Goal: Transaction & Acquisition: Purchase product/service

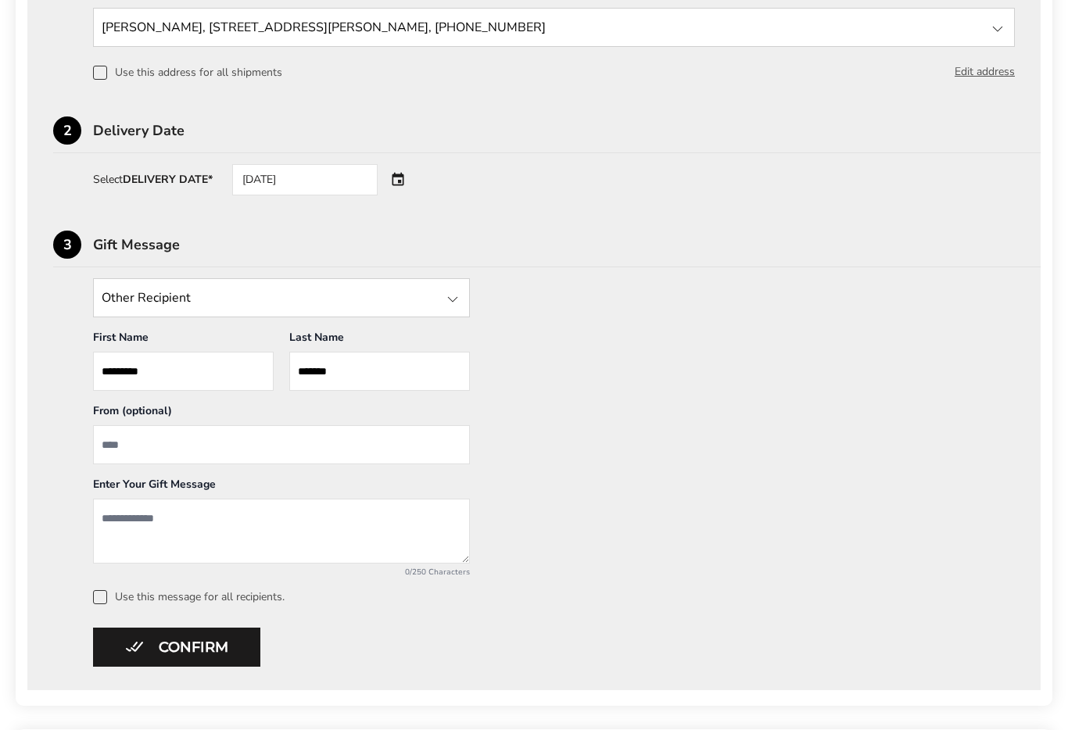
scroll to position [517, 0]
click at [354, 378] on input "*******" at bounding box center [379, 371] width 181 height 39
type input "*"
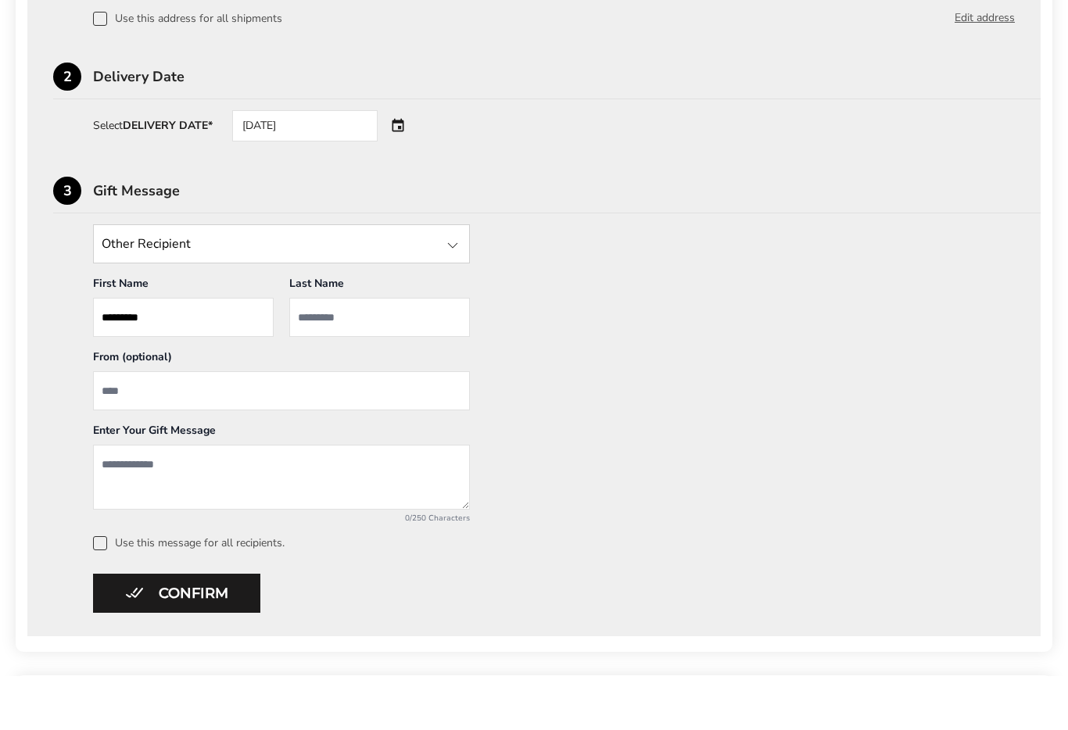
click at [123, 425] on input "From" at bounding box center [281, 444] width 377 height 39
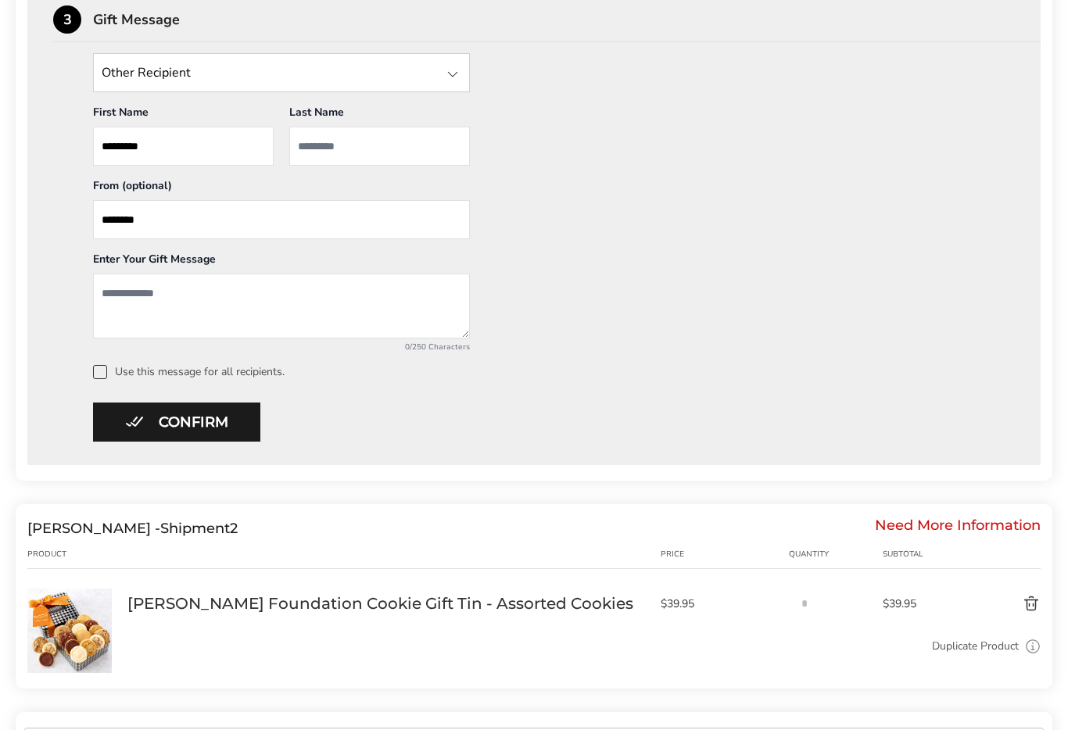
scroll to position [742, 0]
type input "********"
click at [120, 296] on textarea "Add a message" at bounding box center [281, 306] width 377 height 65
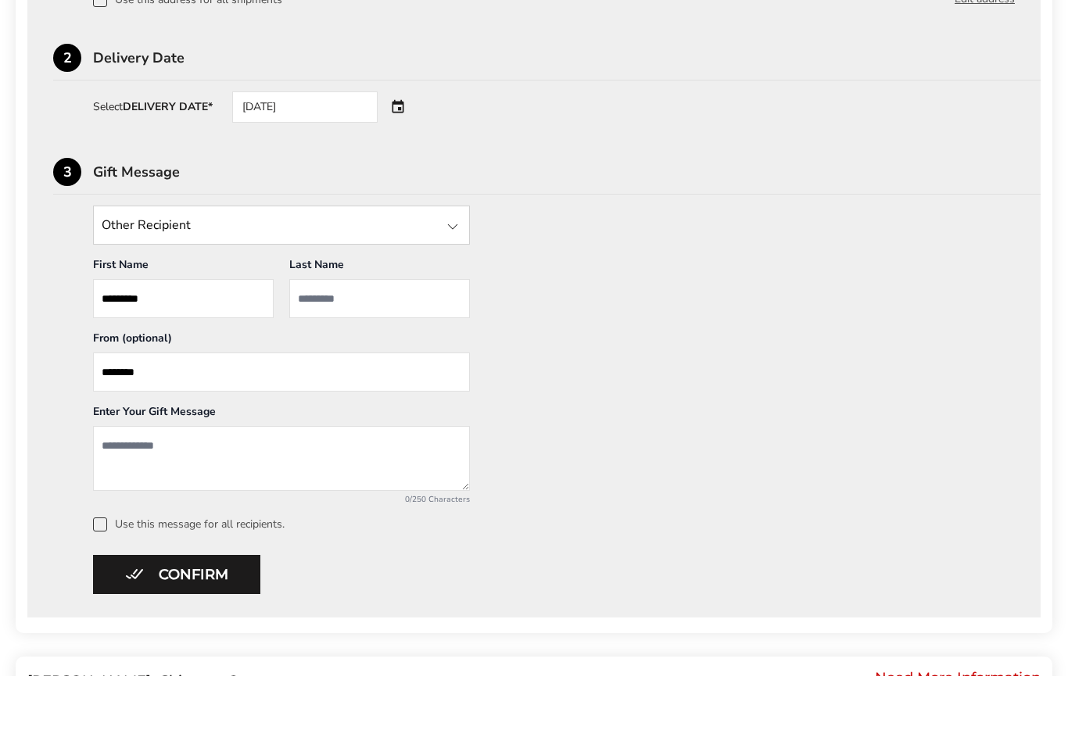
scroll to position [537, 0]
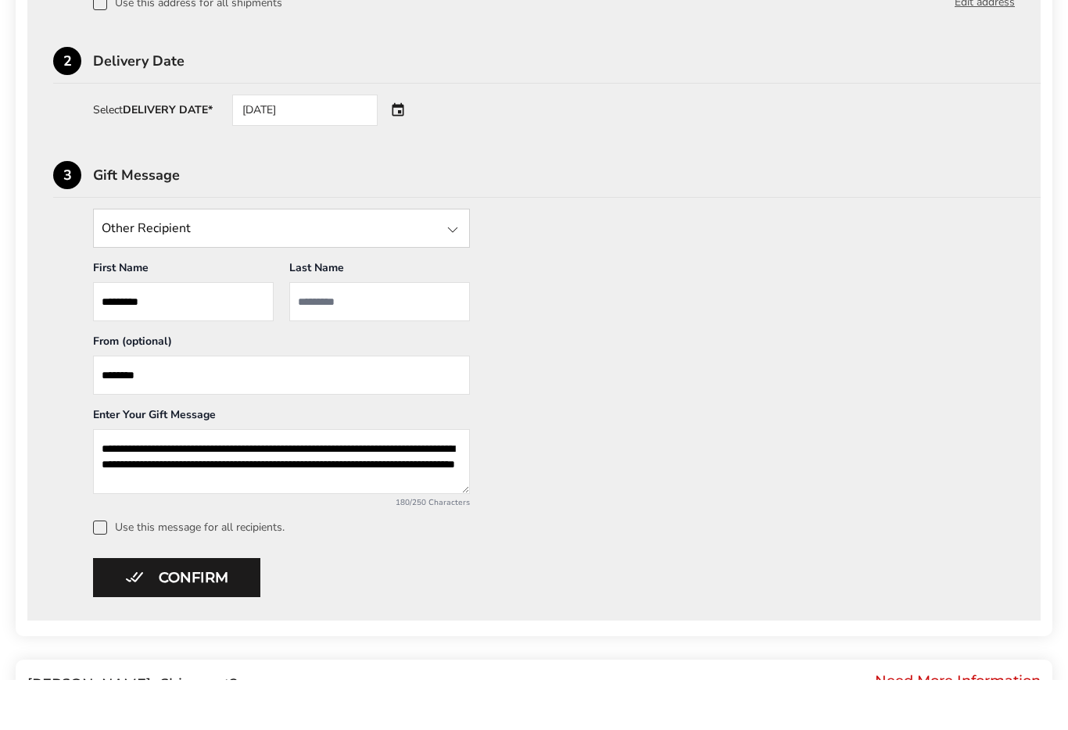
type textarea "**********"
click at [108, 570] on label "Use this message for all recipients." at bounding box center [553, 577] width 921 height 14
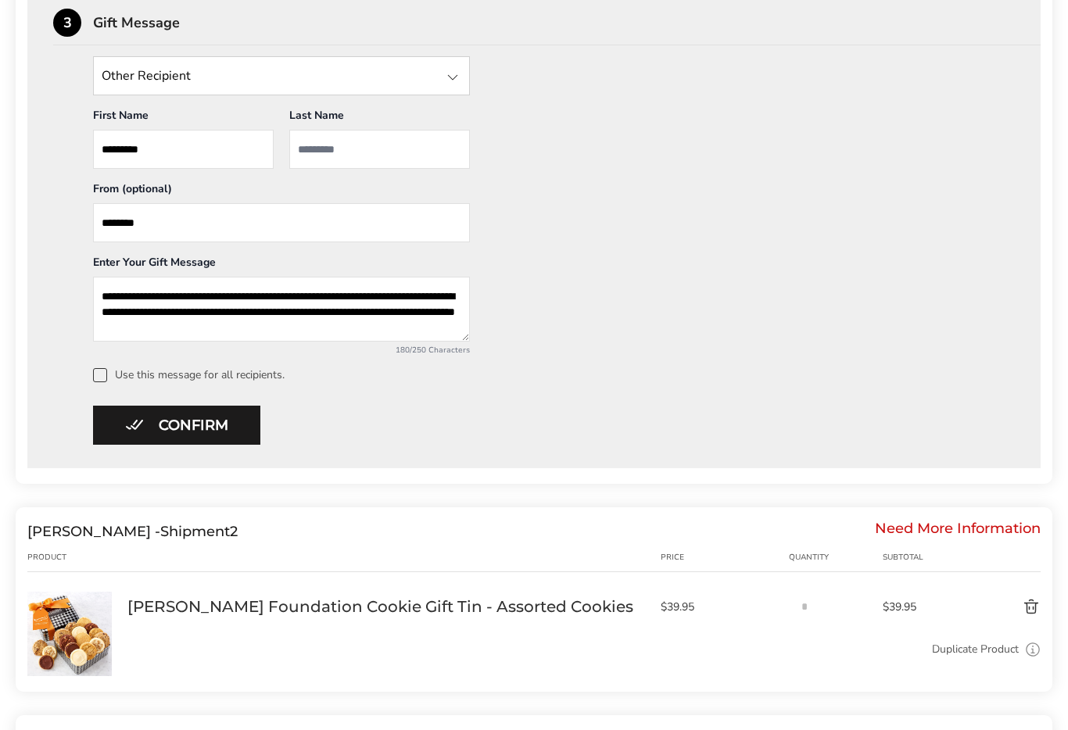
scroll to position [739, 0]
click at [175, 233] on input "********" at bounding box center [281, 222] width 377 height 39
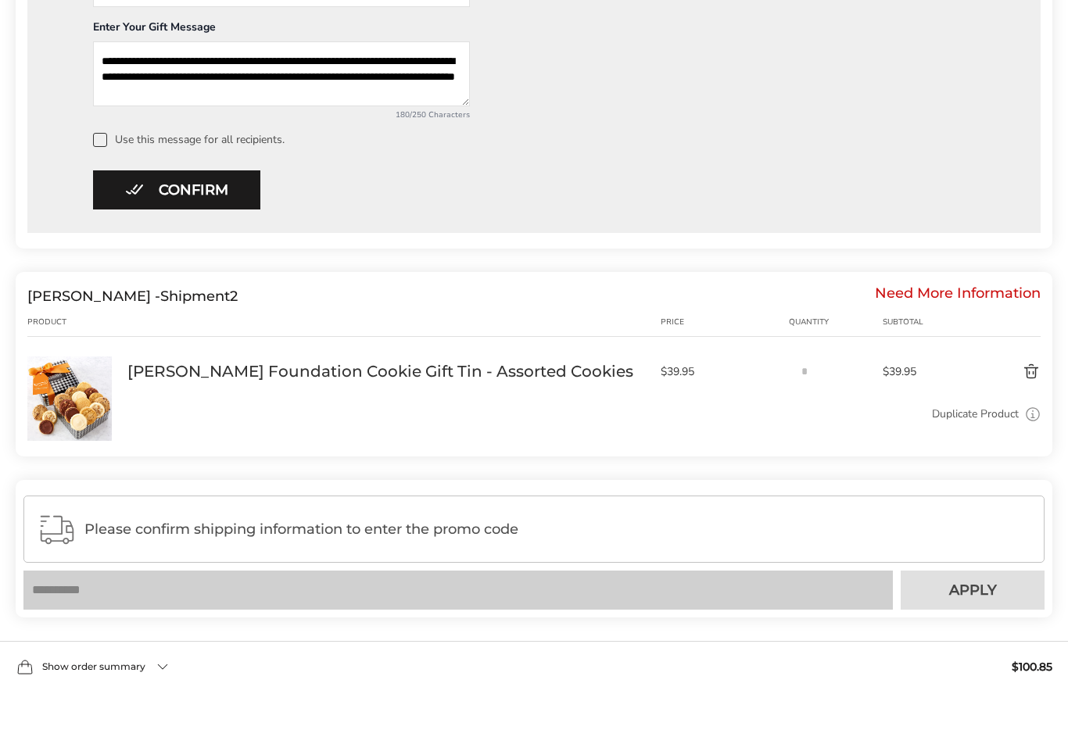
scroll to position [921, 0]
type input "**********"
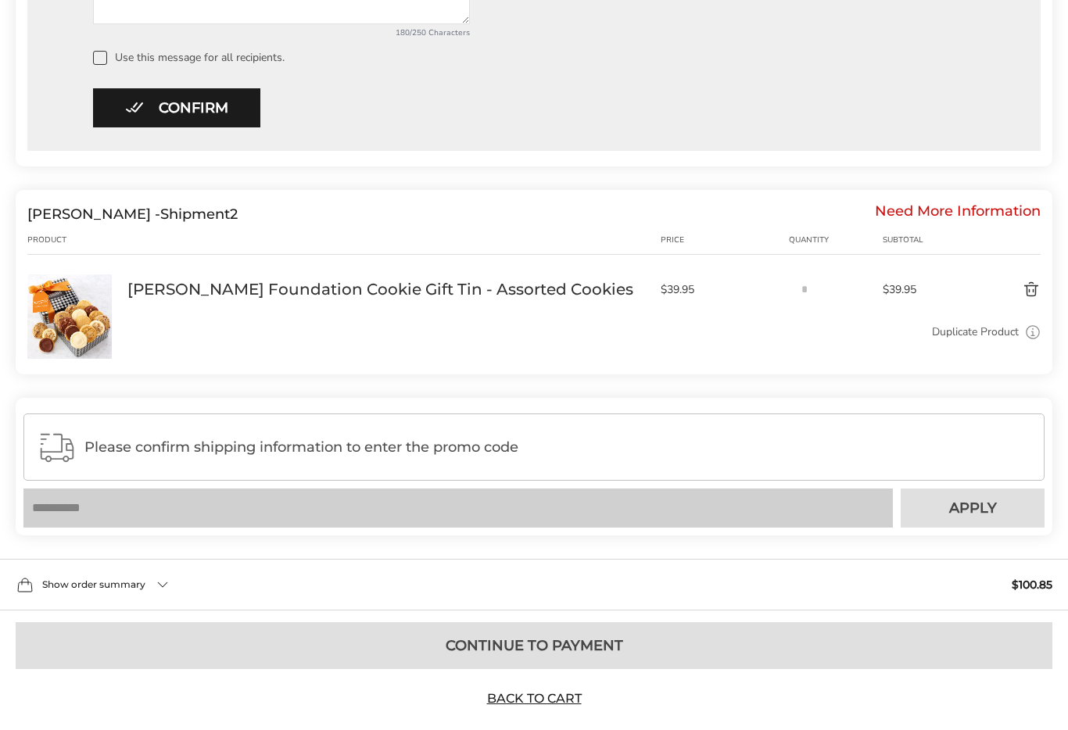
scroll to position [1071, 0]
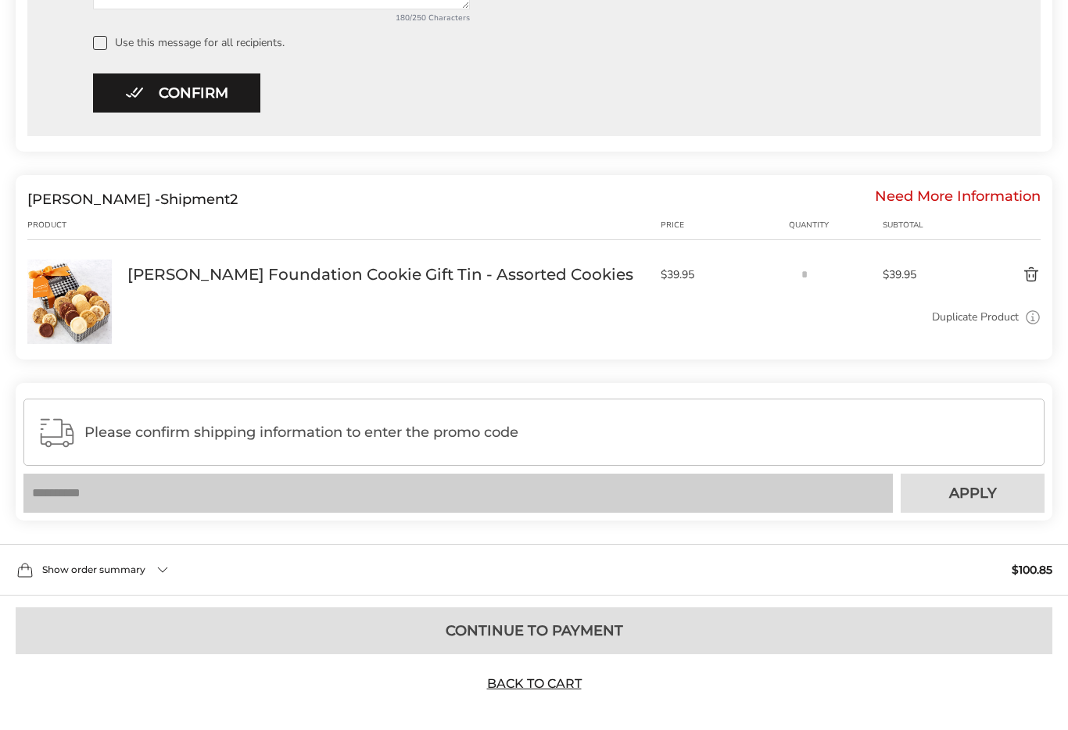
click at [167, 587] on div "Show order summary $100.85" at bounding box center [534, 570] width 1068 height 52
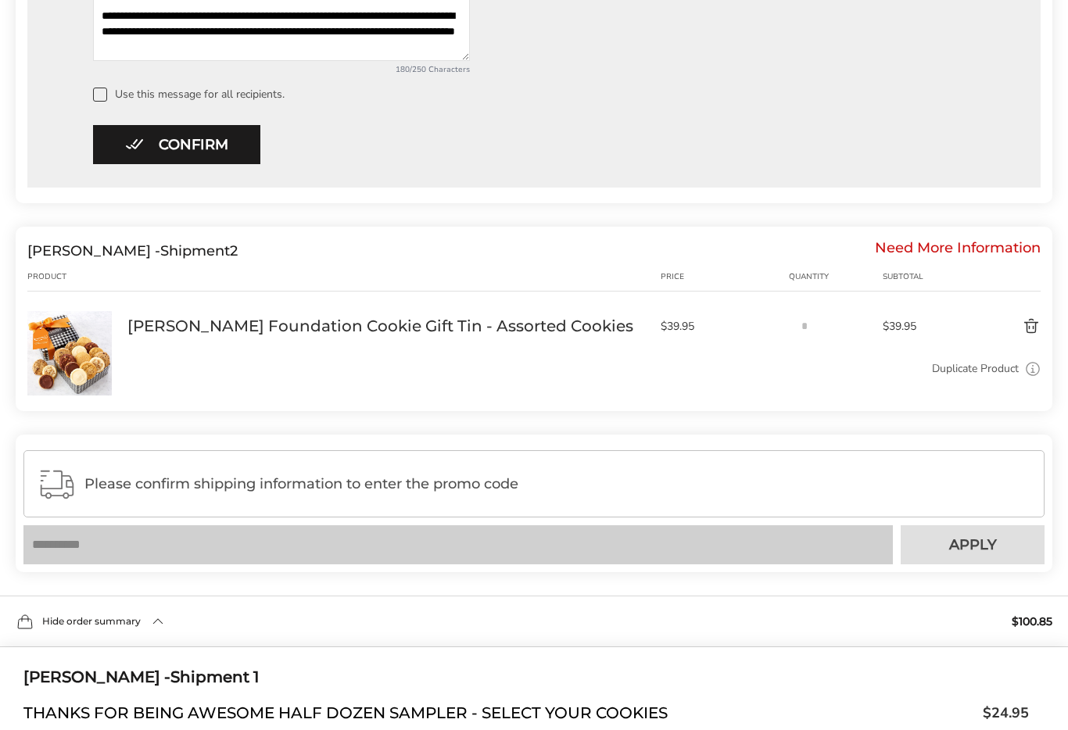
scroll to position [1018, 0]
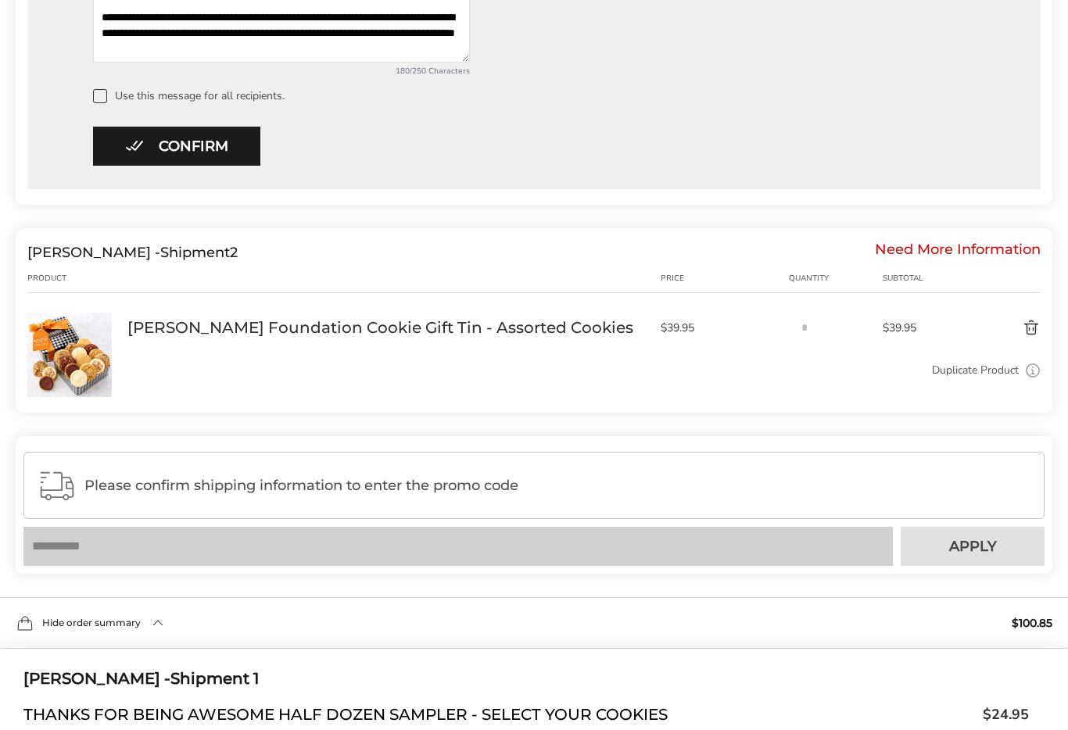
click at [938, 256] on div "Need More Information" at bounding box center [957, 252] width 166 height 17
click at [972, 259] on div "Need More Information" at bounding box center [957, 252] width 166 height 17
click at [958, 258] on div "Need More Information" at bounding box center [957, 252] width 166 height 17
click at [1035, 370] on icon at bounding box center [1033, 371] width 16 height 16
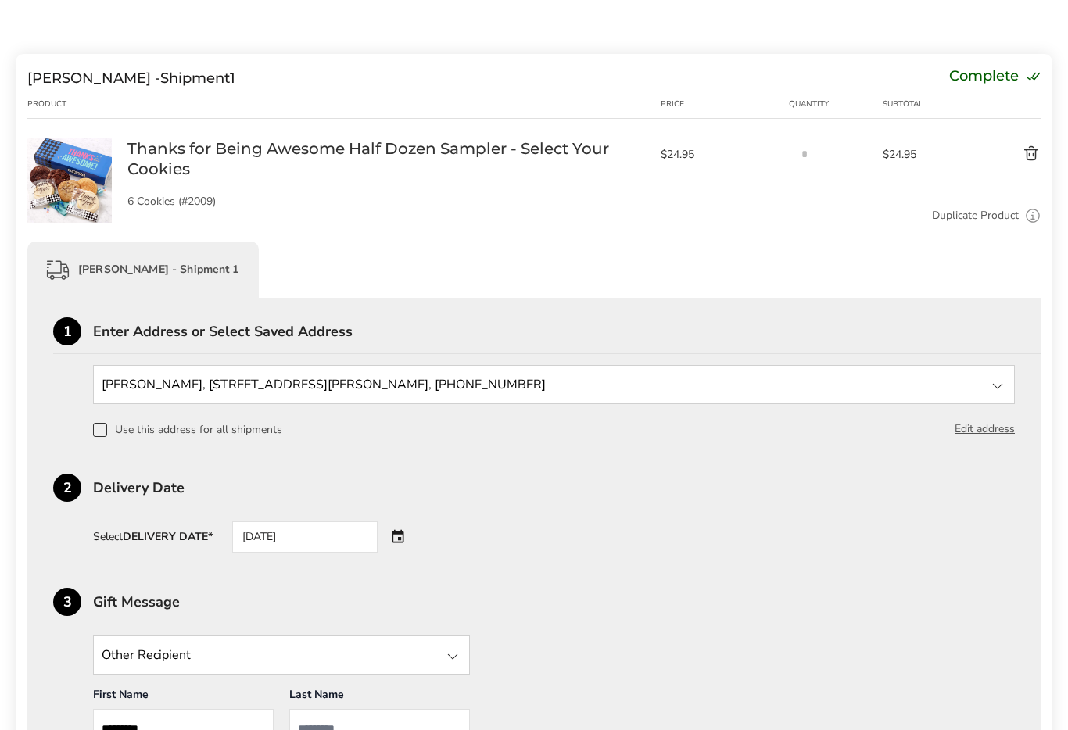
scroll to position [157, 0]
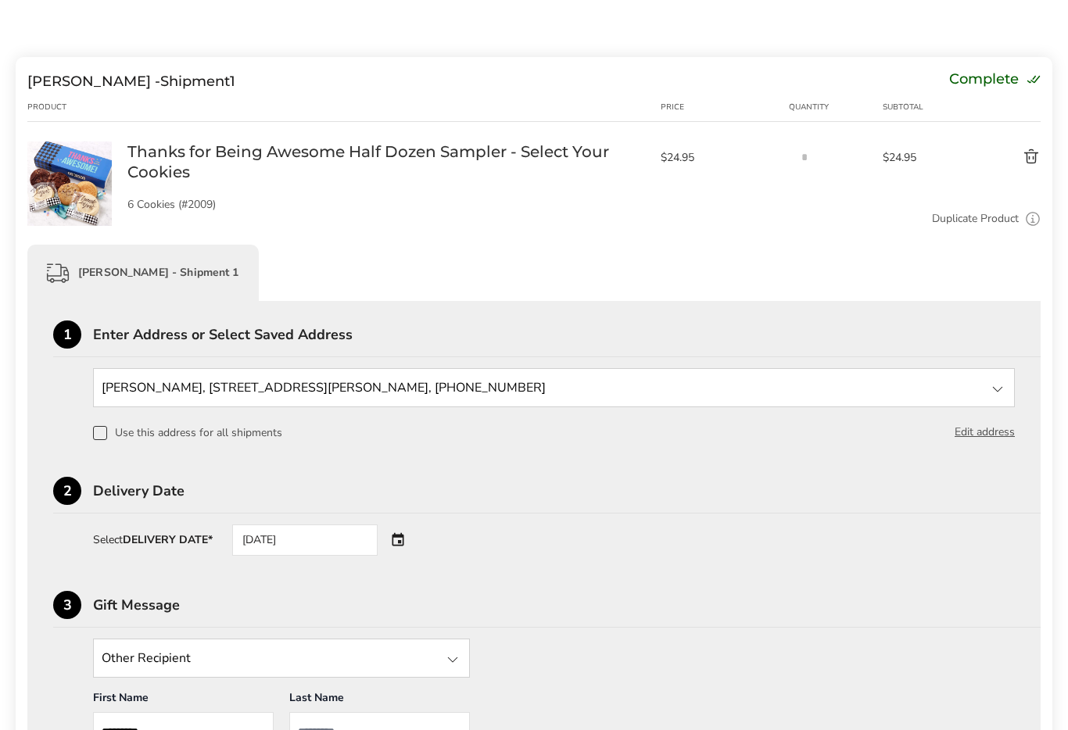
click at [186, 393] on input "State" at bounding box center [553, 387] width 921 height 39
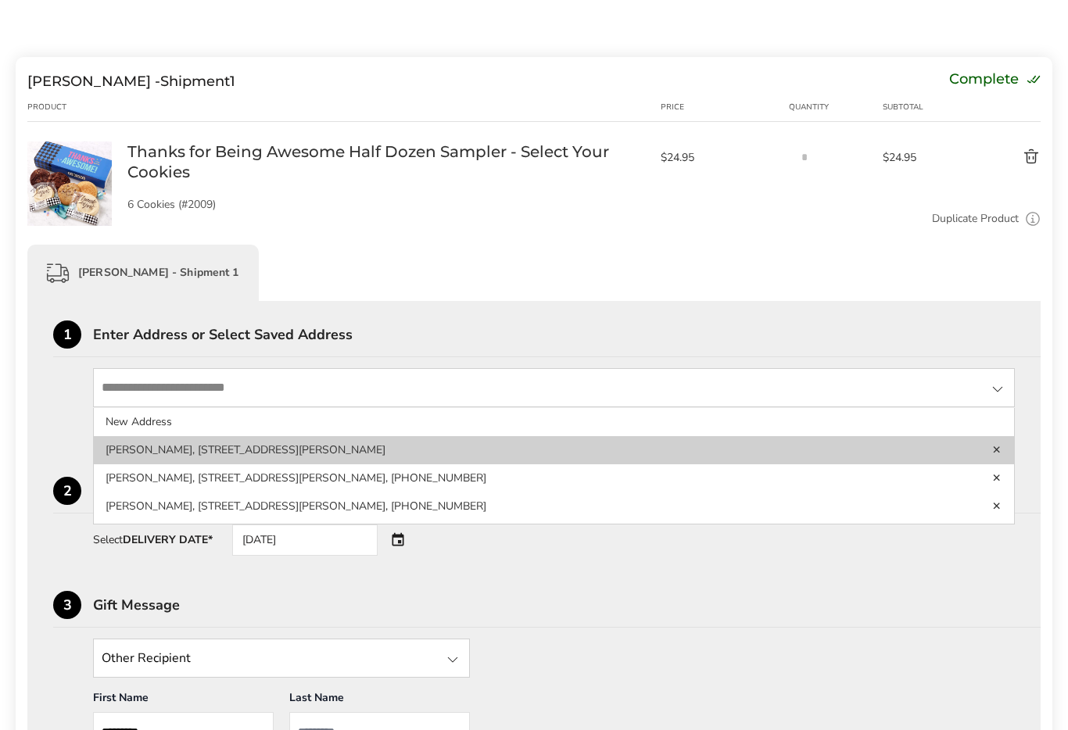
click at [184, 464] on li "Melissa Carlson, 4140 Tuller Rd, Dublin, OH, 43017-5013, United States" at bounding box center [554, 478] width 920 height 28
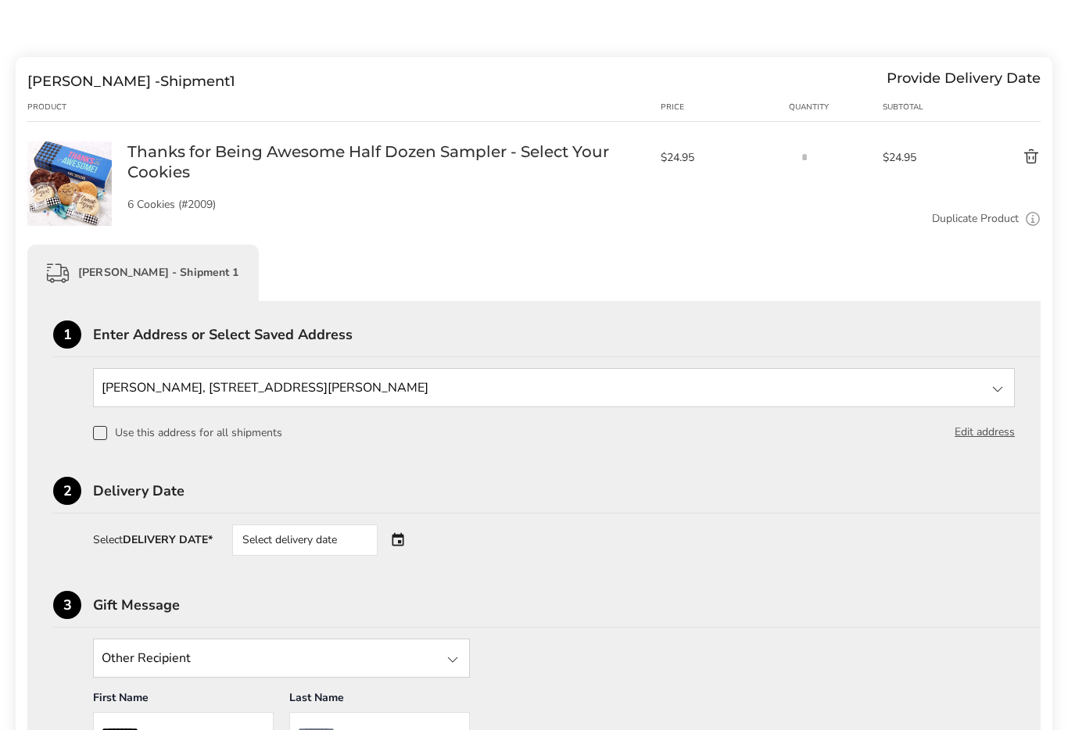
click at [988, 397] on div at bounding box center [997, 389] width 19 height 19
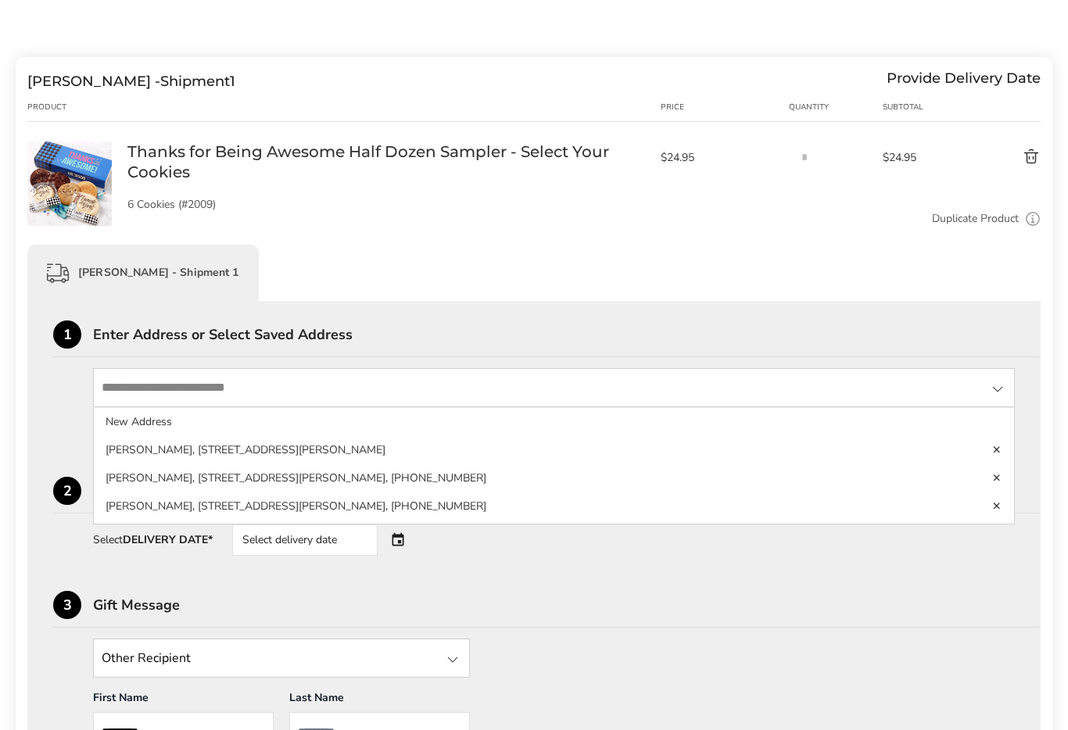
click at [401, 342] on div "1 Enter Address or Select Saved Address" at bounding box center [546, 338] width 987 height 37
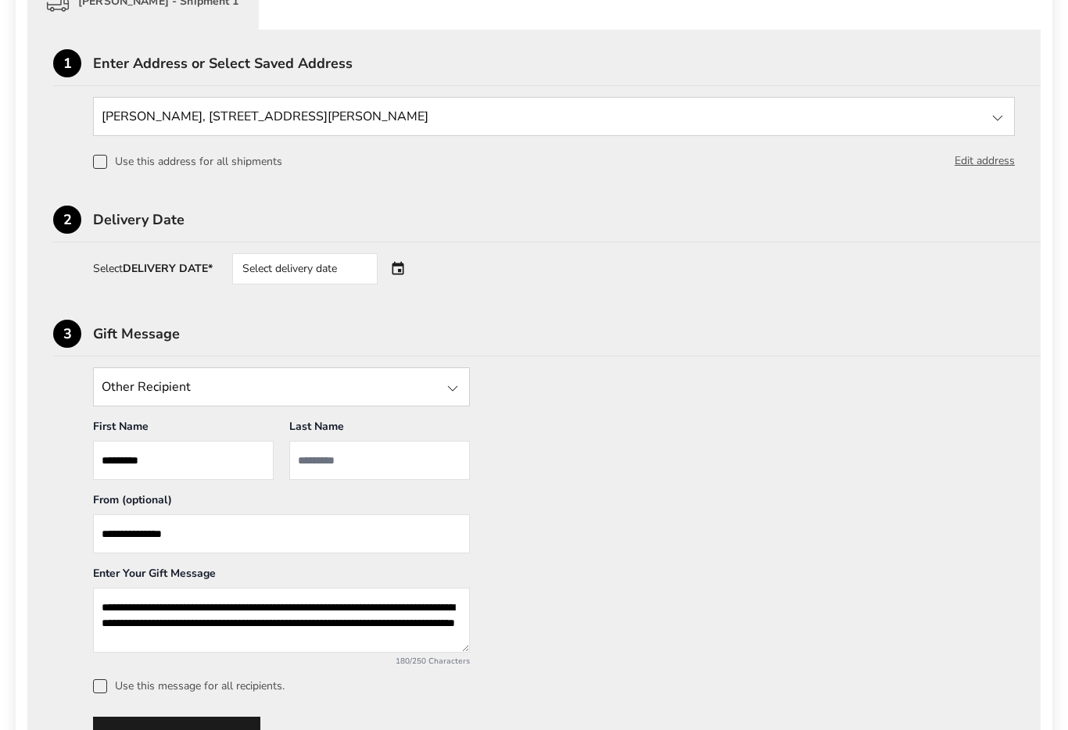
scroll to position [428, 0]
click at [579, 492] on div "**********" at bounding box center [533, 530] width 961 height 326
click at [102, 169] on span at bounding box center [100, 162] width 14 height 14
click at [101, 116] on input "State" at bounding box center [553, 116] width 921 height 39
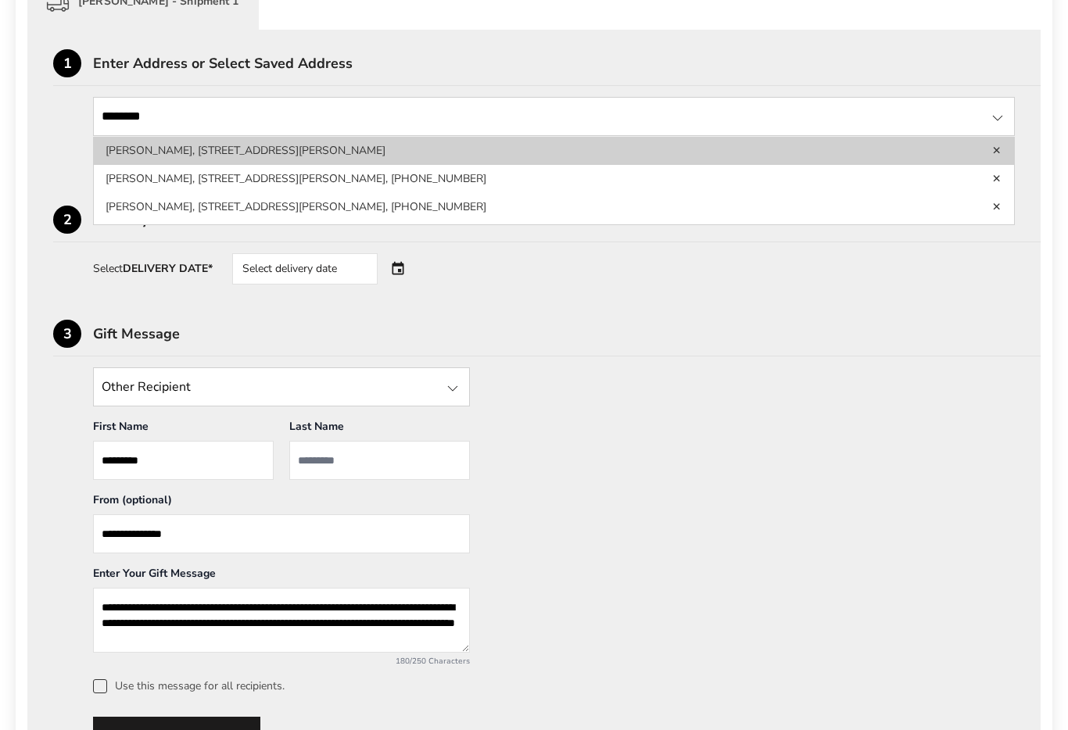
type input "*******"
click at [349, 165] on li "Melissa Carlson, 4140 Tuller Rd, Dublin, OH, 43017-5013, United States" at bounding box center [554, 179] width 920 height 28
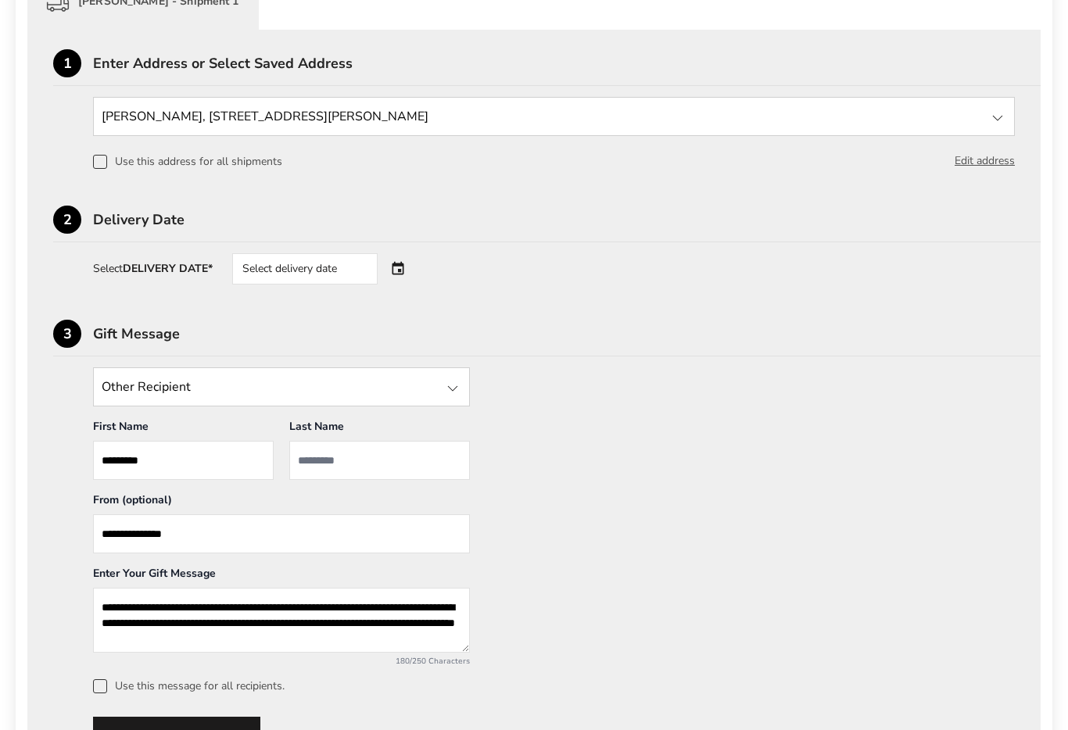
click at [176, 470] on input "*********" at bounding box center [183, 460] width 181 height 39
type input "*******"
click at [460, 397] on div at bounding box center [452, 388] width 19 height 19
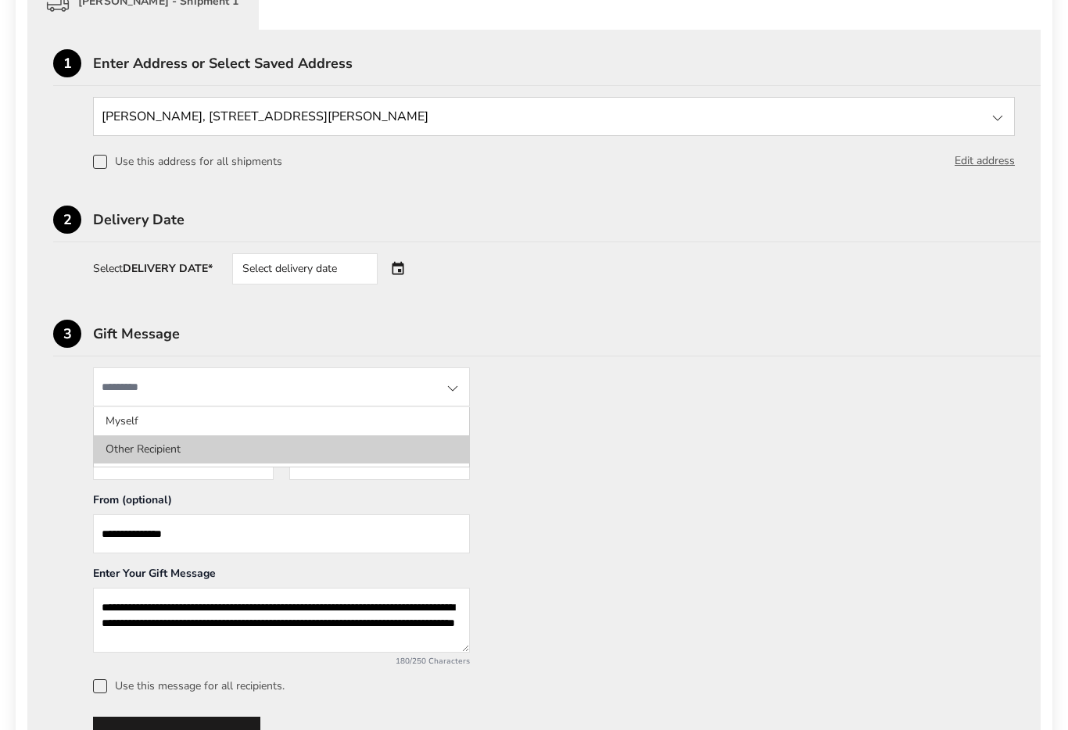
click at [180, 455] on li "Other Recipient" at bounding box center [281, 449] width 375 height 28
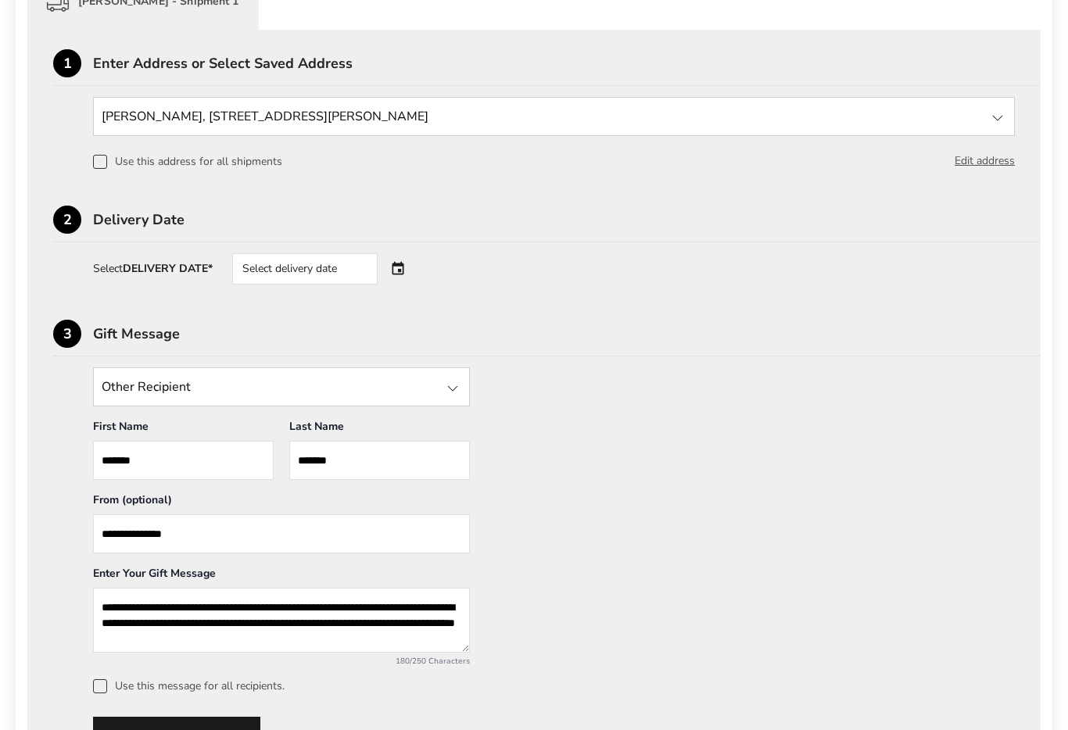
click at [613, 546] on div "**********" at bounding box center [533, 530] width 961 height 326
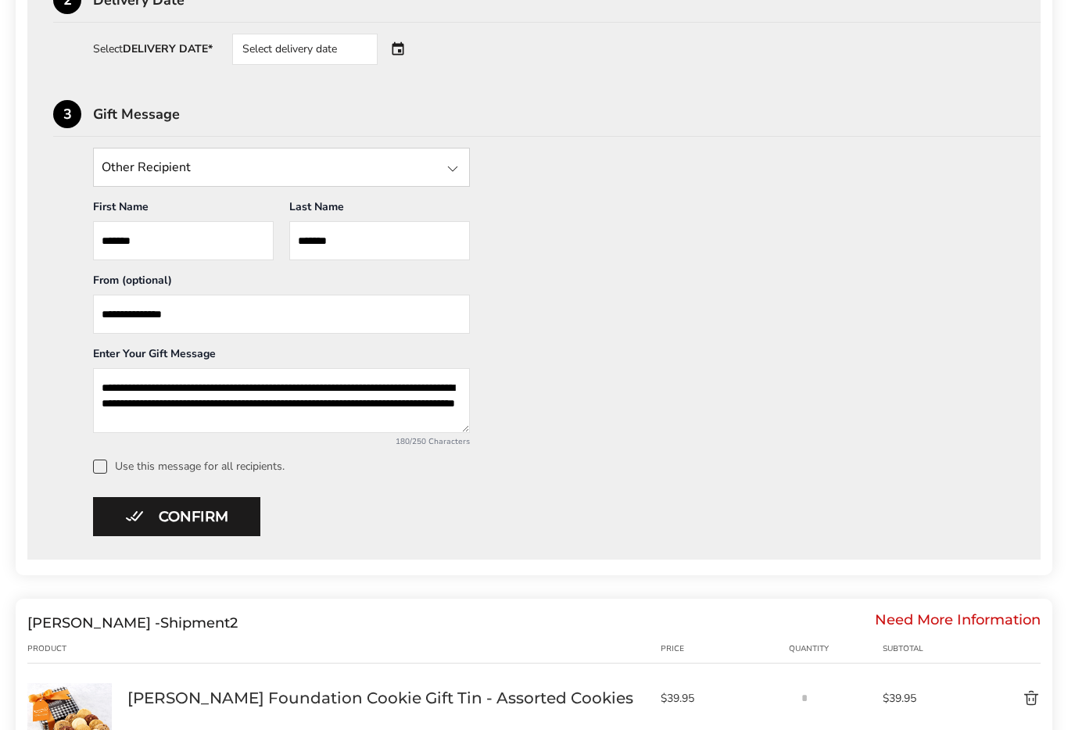
scroll to position [648, 0]
click at [189, 394] on textarea "**********" at bounding box center [281, 400] width 377 height 65
click at [821, 464] on label "Use this message for all recipients." at bounding box center [553, 467] width 921 height 14
click at [671, 474] on label "Use this message for all recipients." at bounding box center [553, 467] width 921 height 14
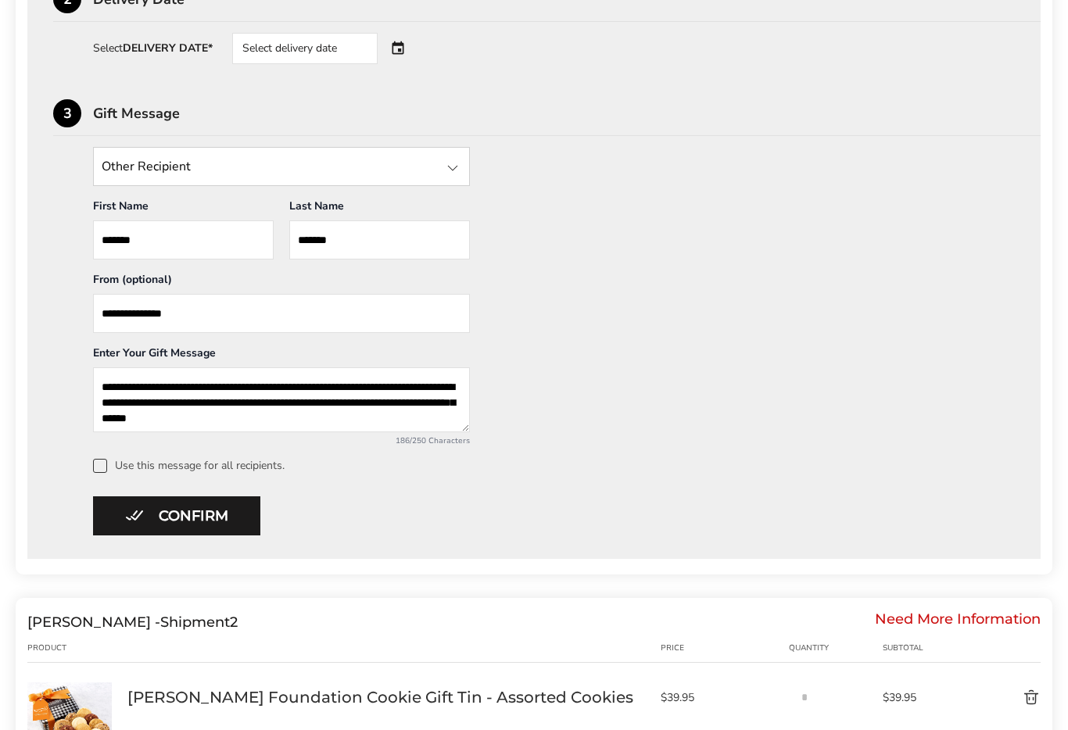
click at [388, 513] on div "Confirm * Please fill in all required fields to confirm" at bounding box center [533, 515] width 961 height 39
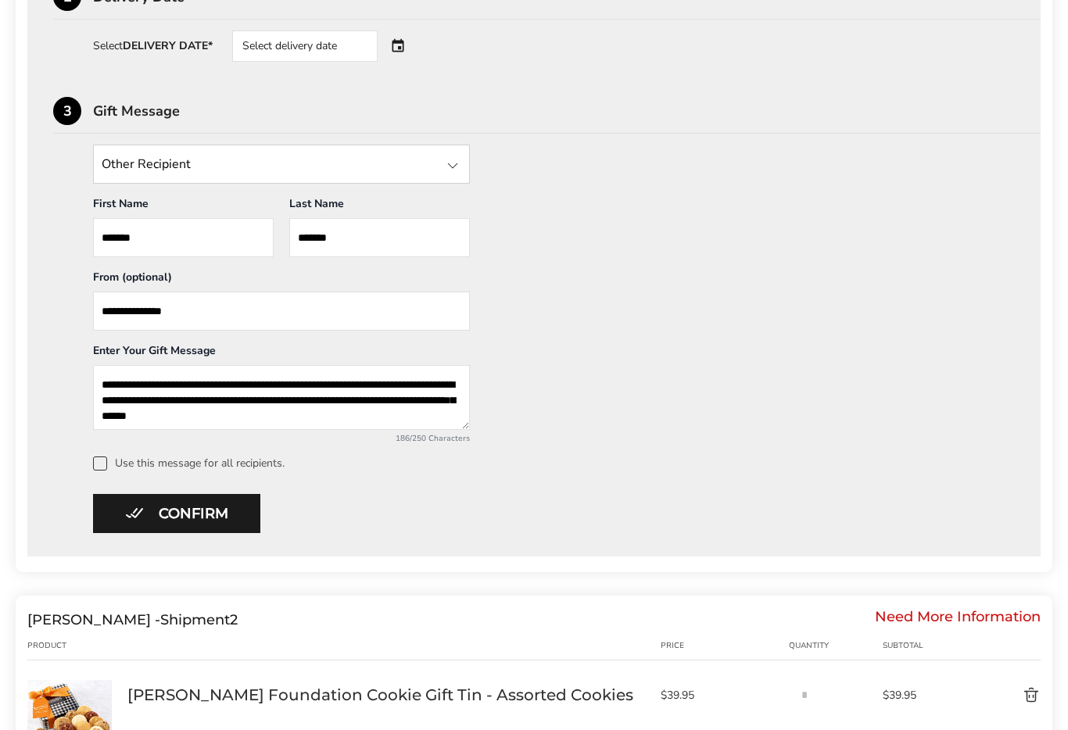
click at [542, 295] on div "**********" at bounding box center [533, 308] width 961 height 326
click at [108, 400] on textarea "**********" at bounding box center [281, 397] width 377 height 65
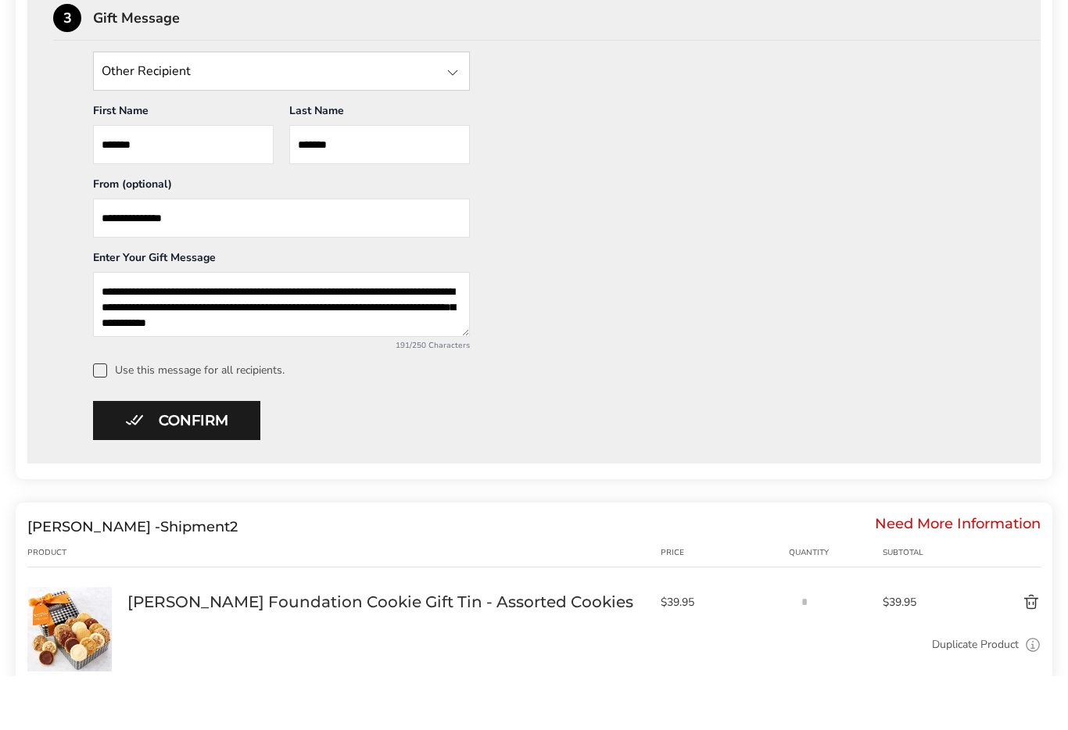
scroll to position [692, 0]
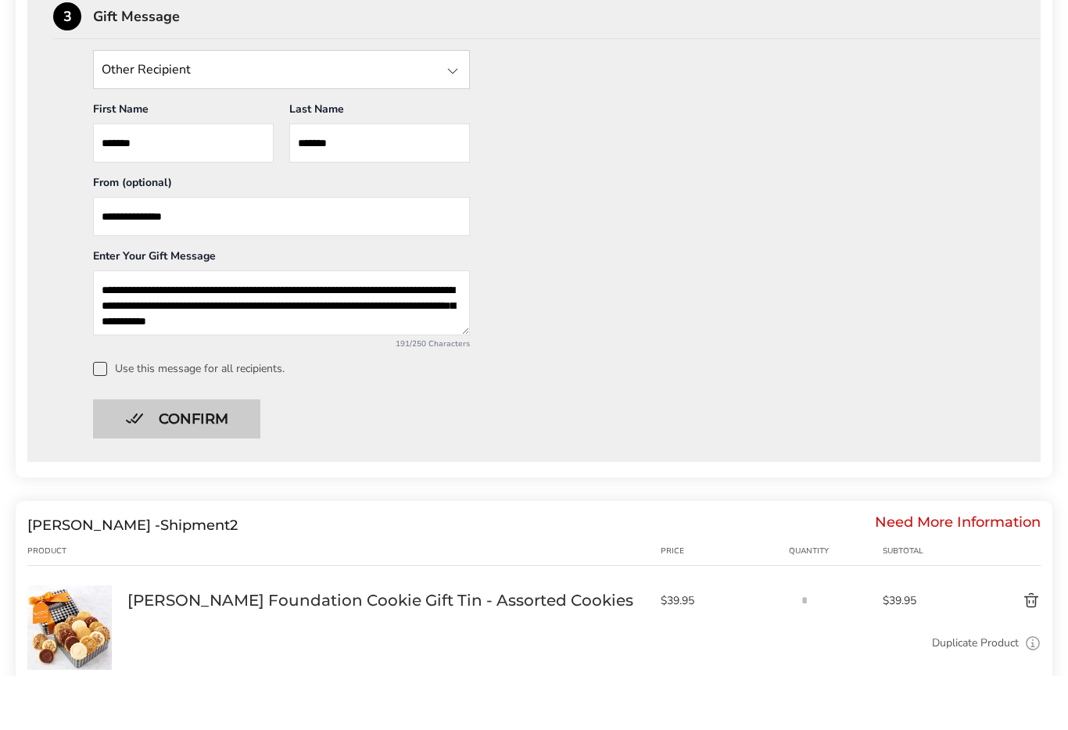
type textarea "**********"
click at [221, 453] on button "Confirm" at bounding box center [176, 472] width 167 height 39
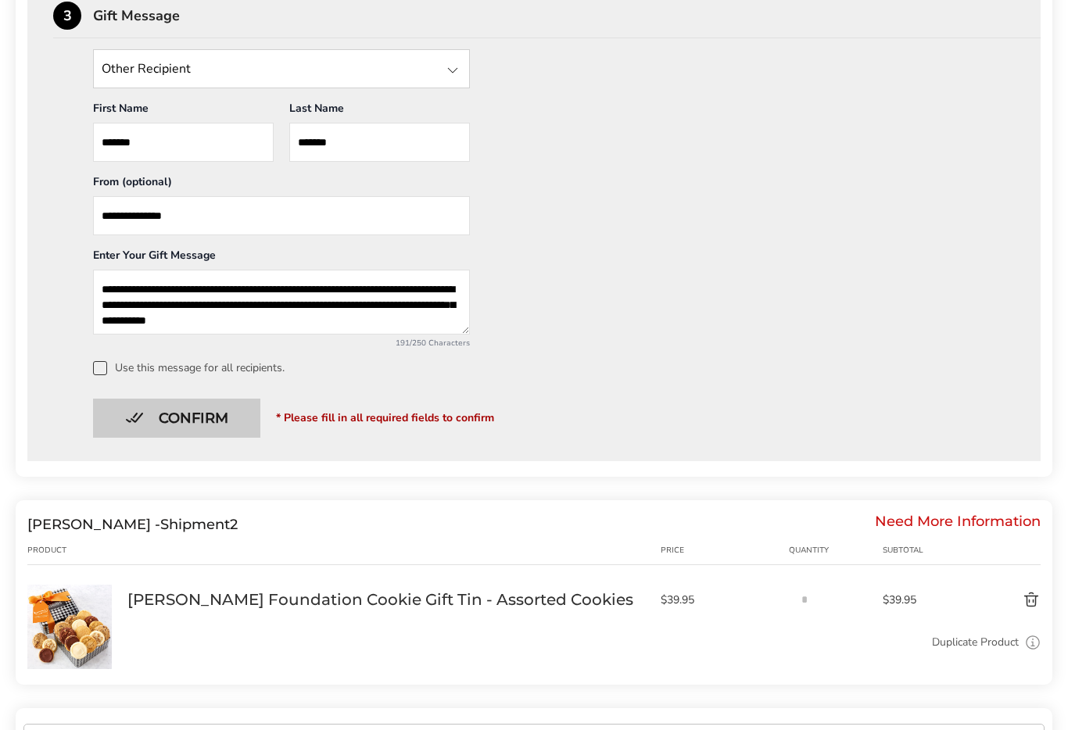
click at [213, 424] on button "Confirm" at bounding box center [176, 418] width 167 height 39
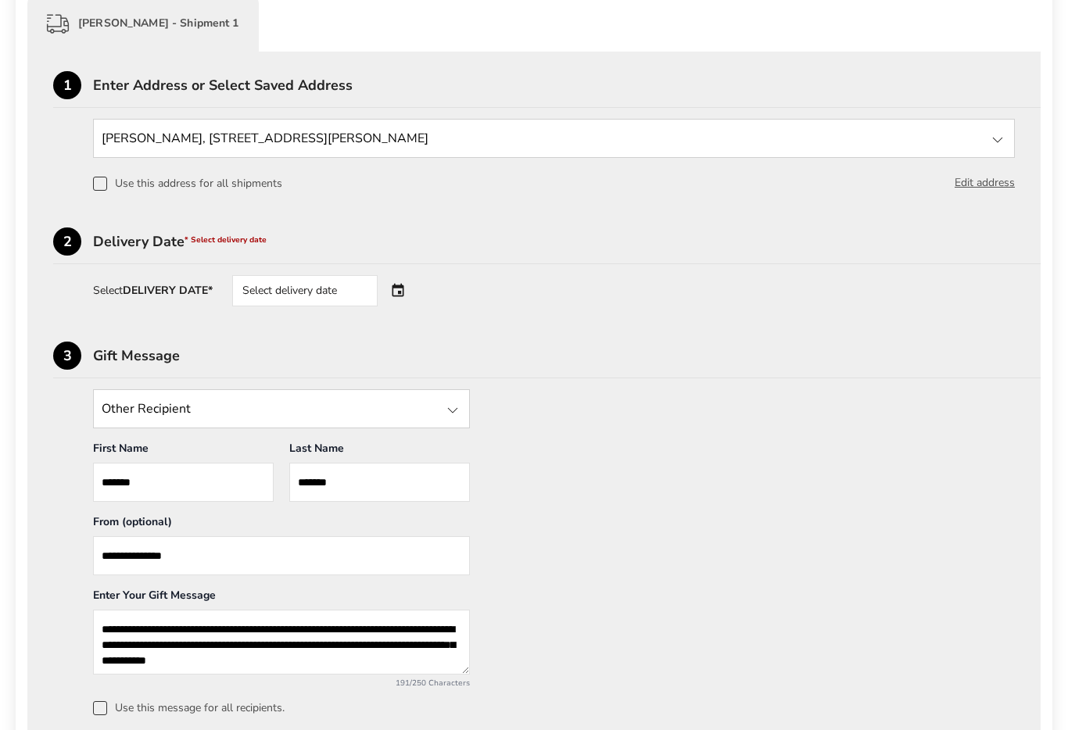
scroll to position [405, 0]
click at [282, 302] on div "Select delivery date" at bounding box center [304, 292] width 145 height 31
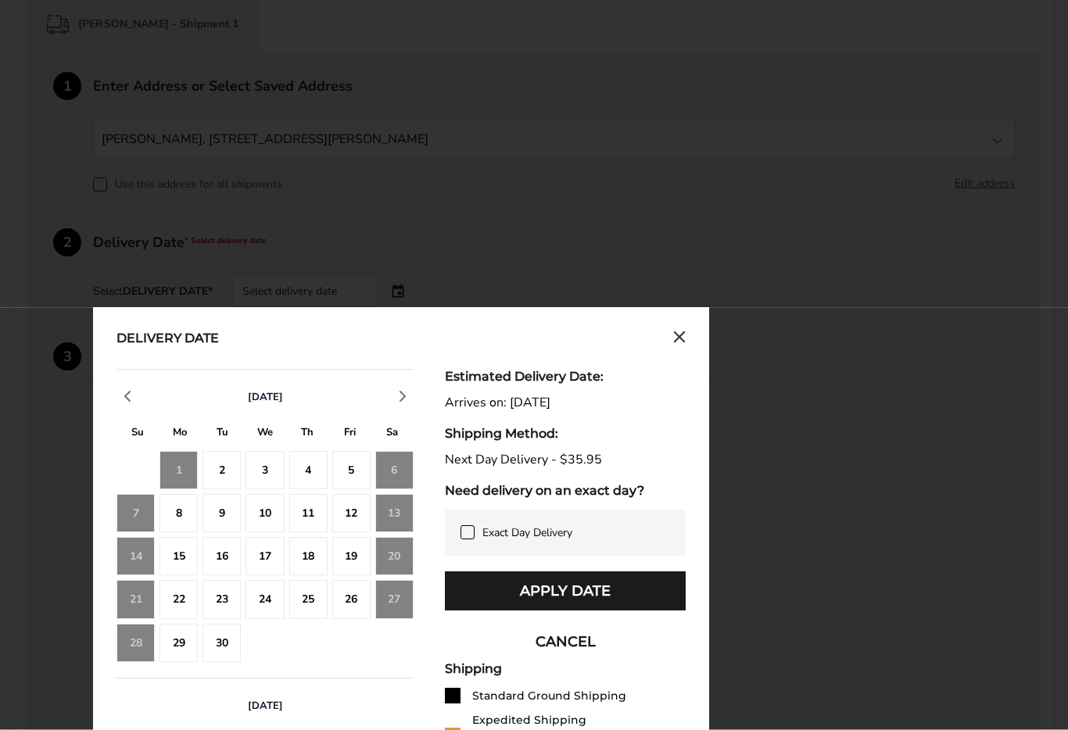
scroll to position [406, 0]
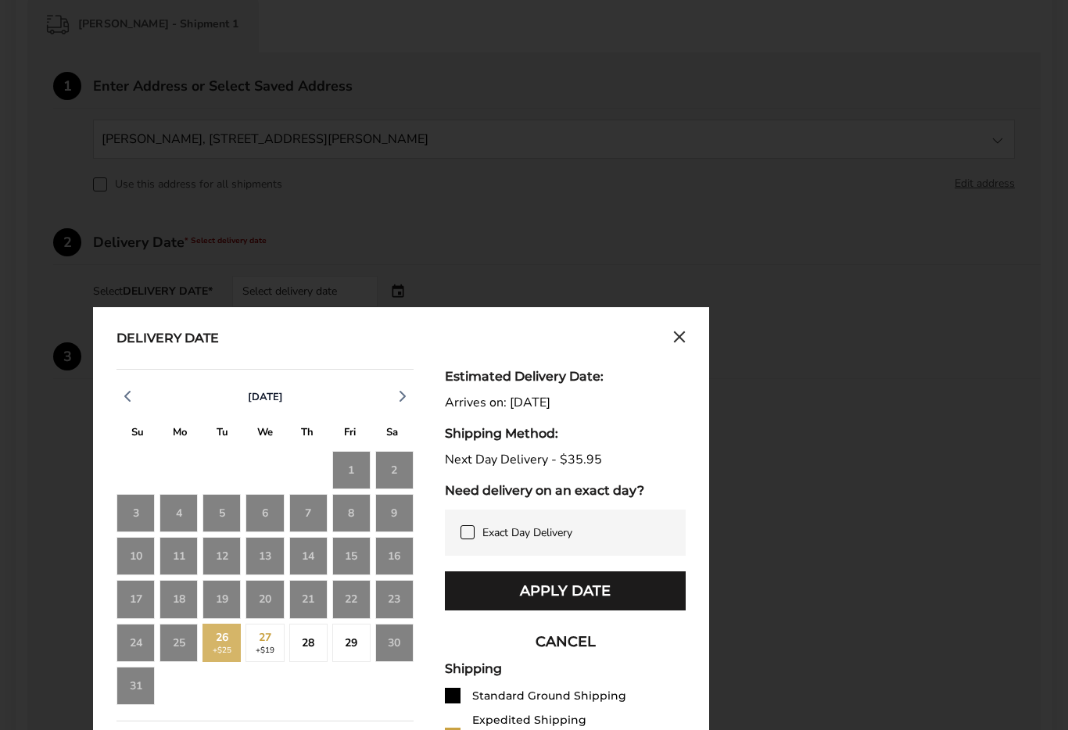
click at [230, 646] on div "26 +$25" at bounding box center [221, 643] width 38 height 38
click at [233, 635] on div "26 +$25" at bounding box center [221, 643] width 38 height 38
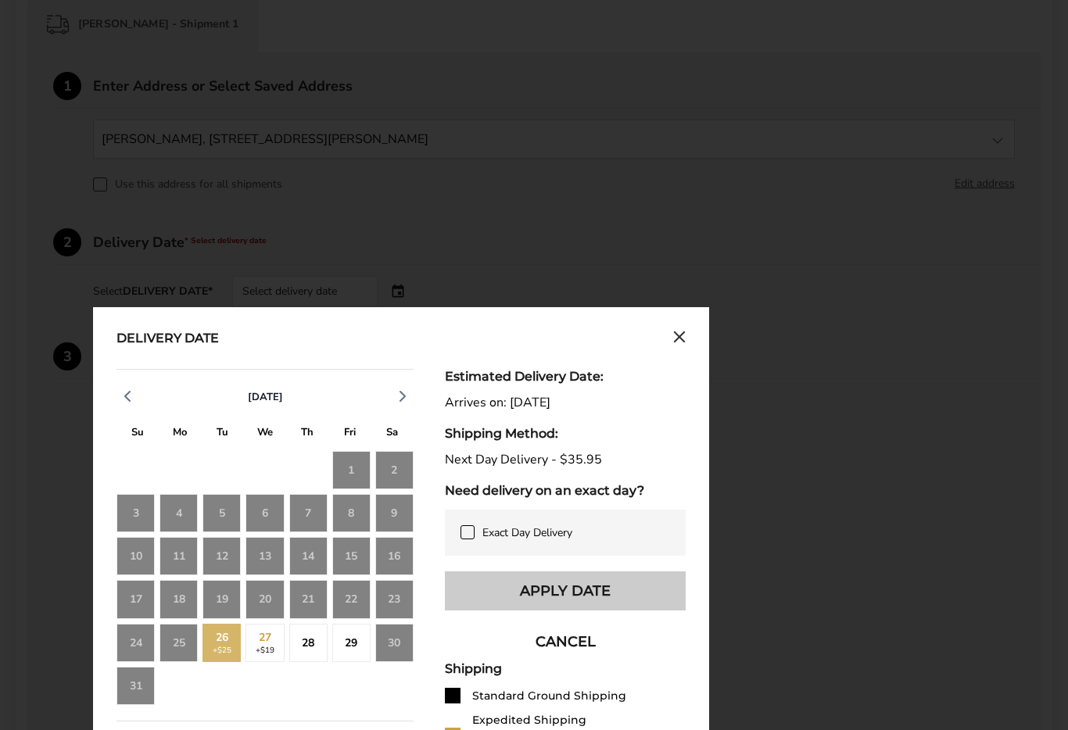
click at [611, 600] on button "Apply Date" at bounding box center [565, 590] width 241 height 39
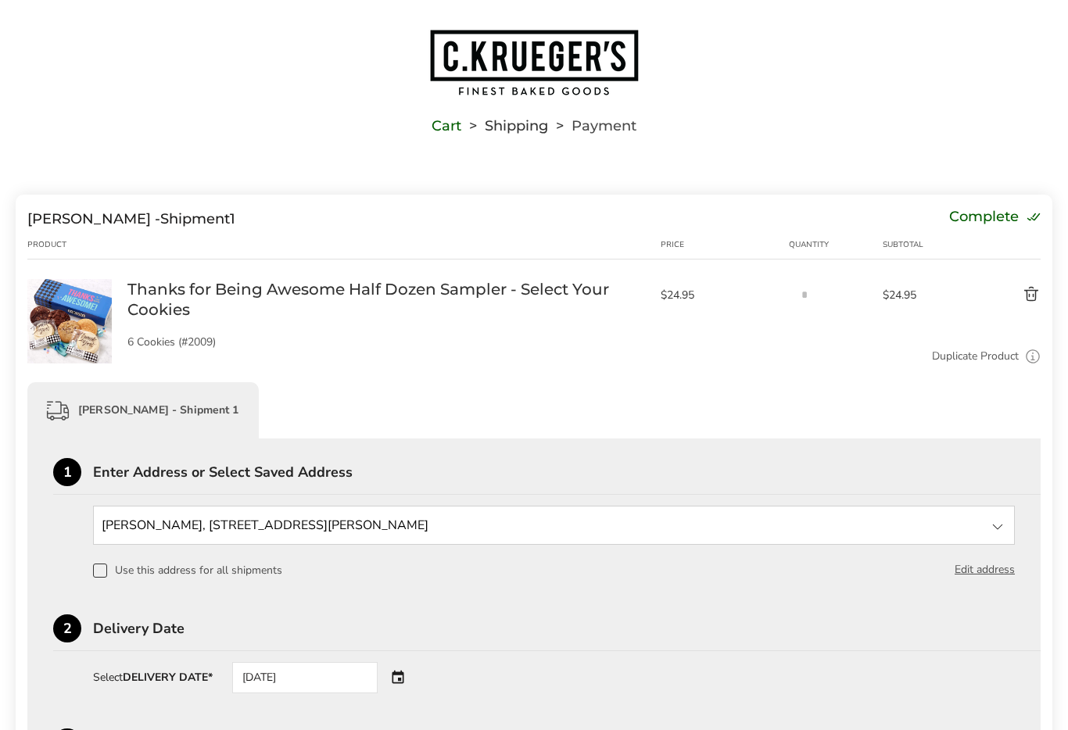
scroll to position [18, 0]
click at [986, 223] on div "Complete" at bounding box center [994, 220] width 91 height 17
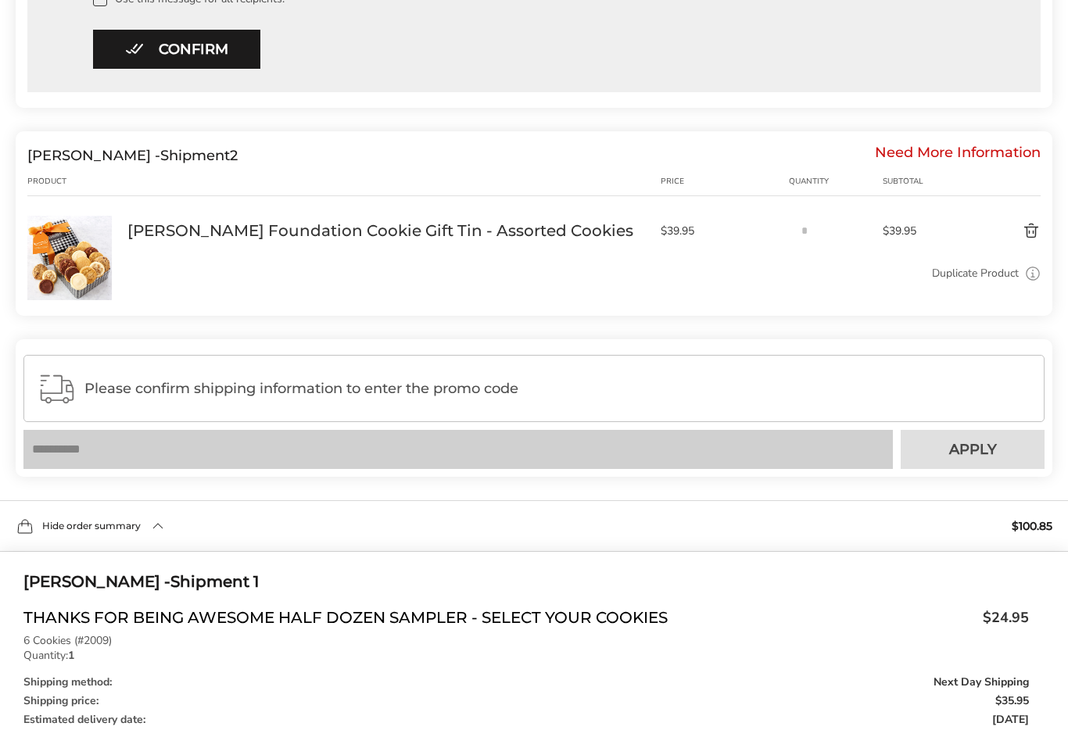
scroll to position [1116, 0]
click at [85, 394] on span "Please confirm shipping information to enter the promo code" at bounding box center [557, 388] width 946 height 16
click at [152, 404] on div "Please confirm shipping information to enter the promo code" at bounding box center [533, 387] width 1021 height 67
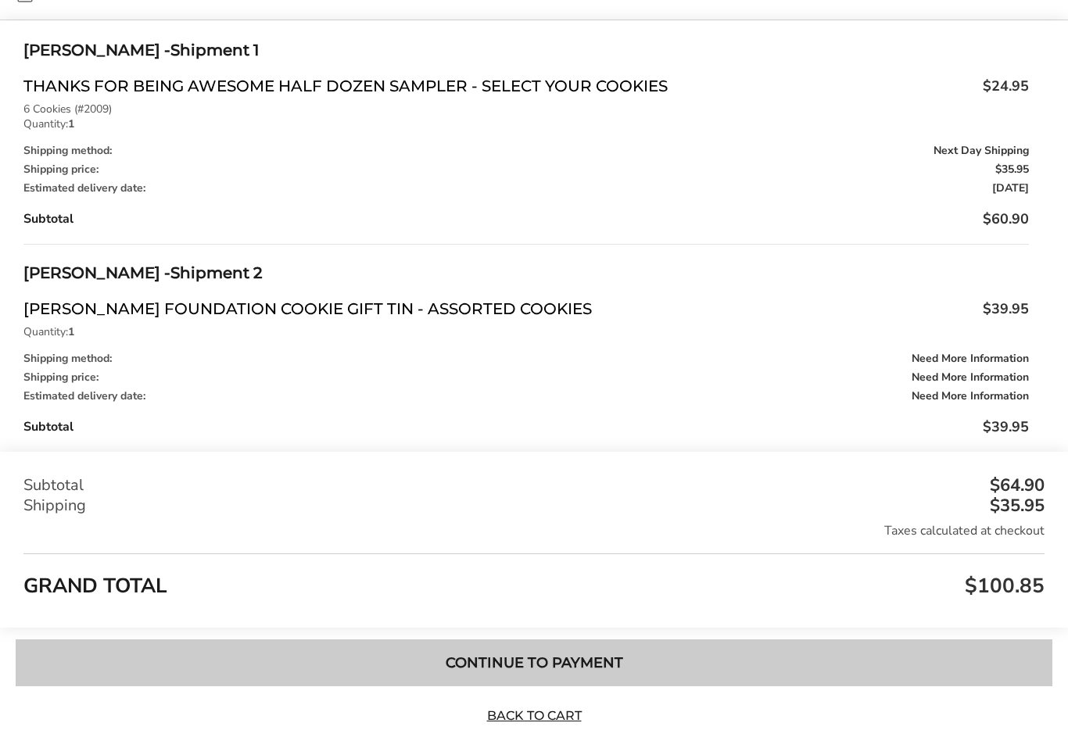
scroll to position [1678, 0]
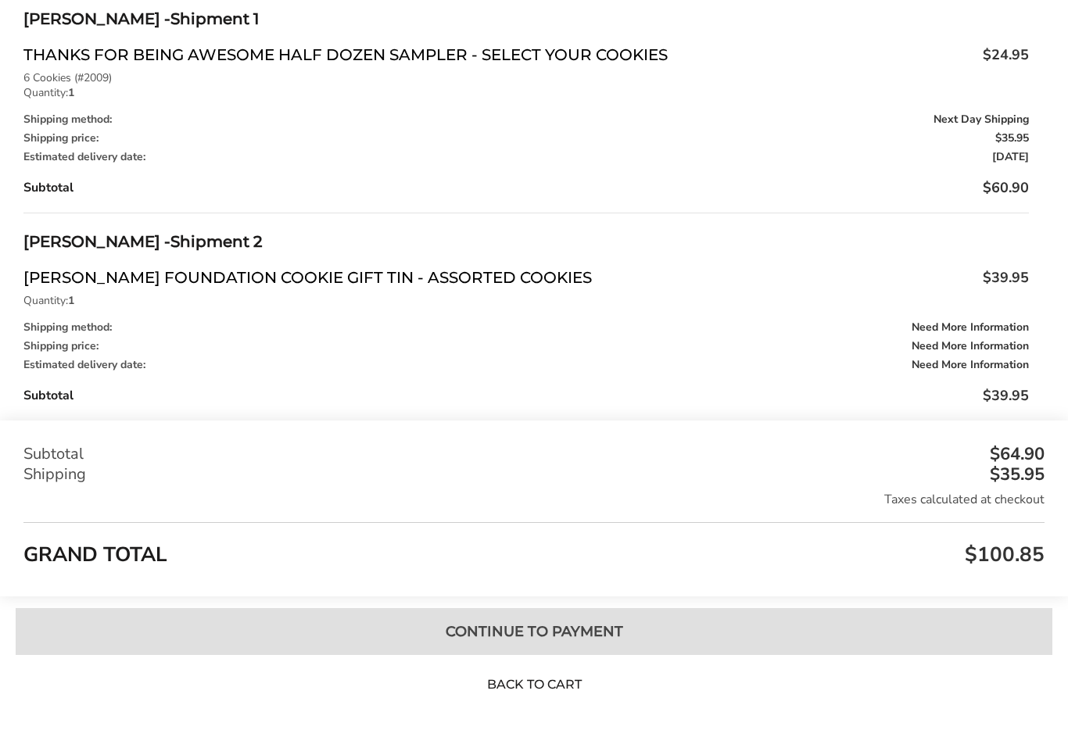
click at [526, 691] on link "Back to Cart" at bounding box center [533, 684] width 109 height 17
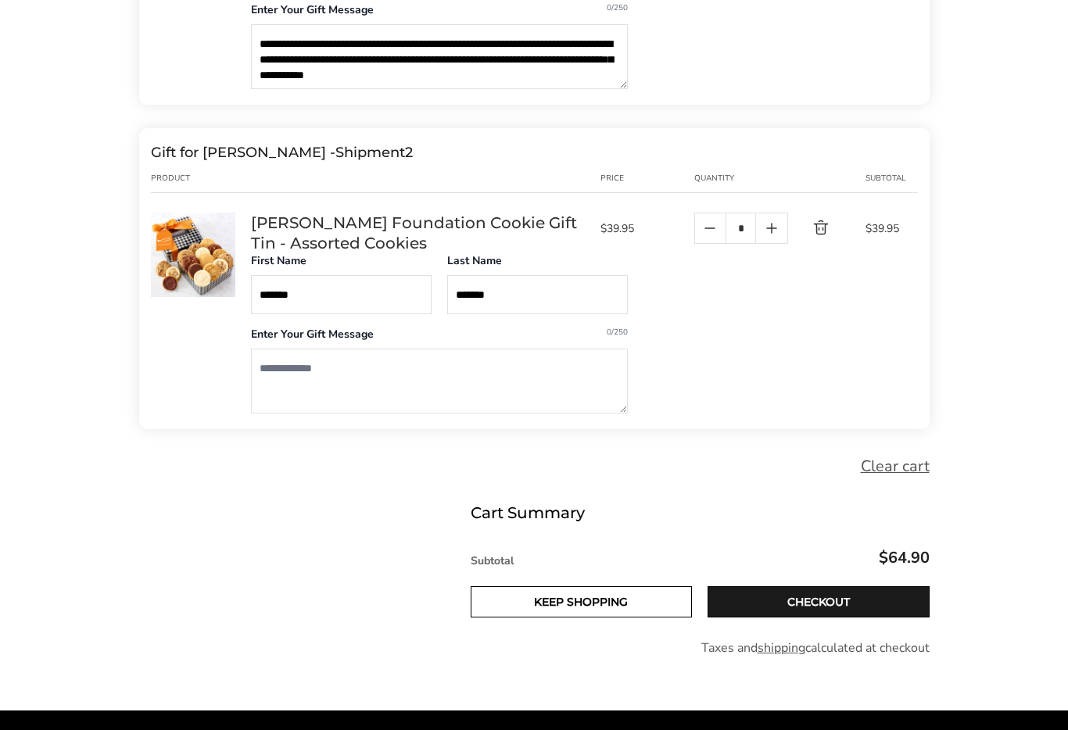
scroll to position [525, 0]
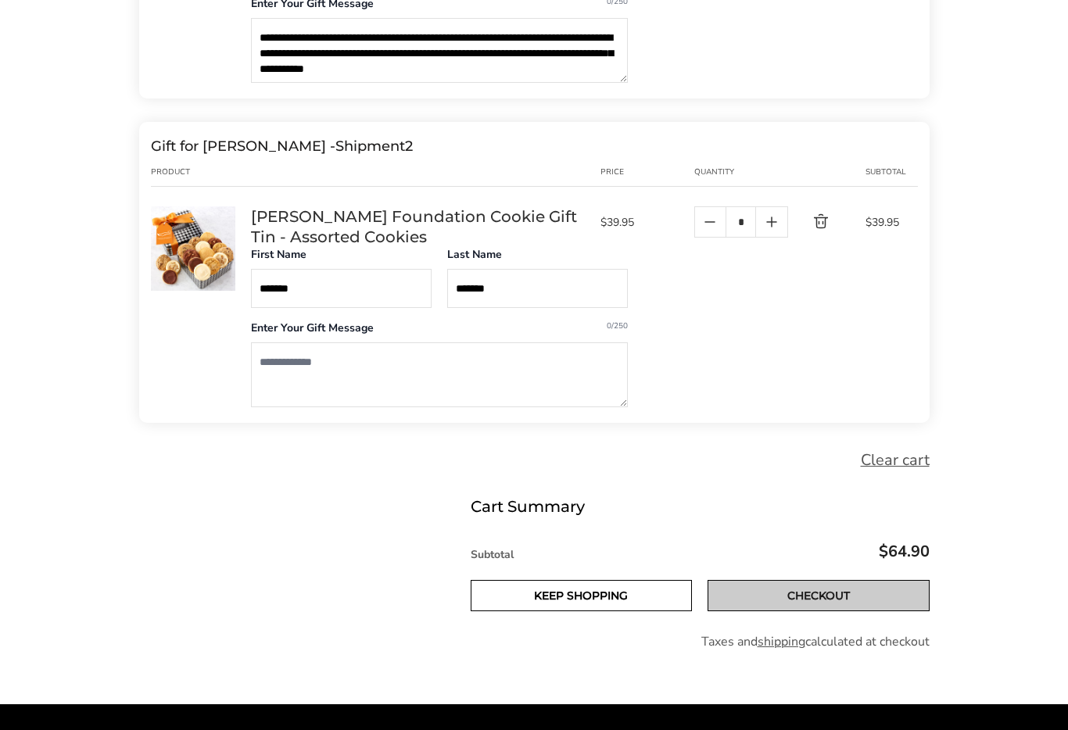
click at [817, 601] on link "Checkout" at bounding box center [818, 595] width 222 height 31
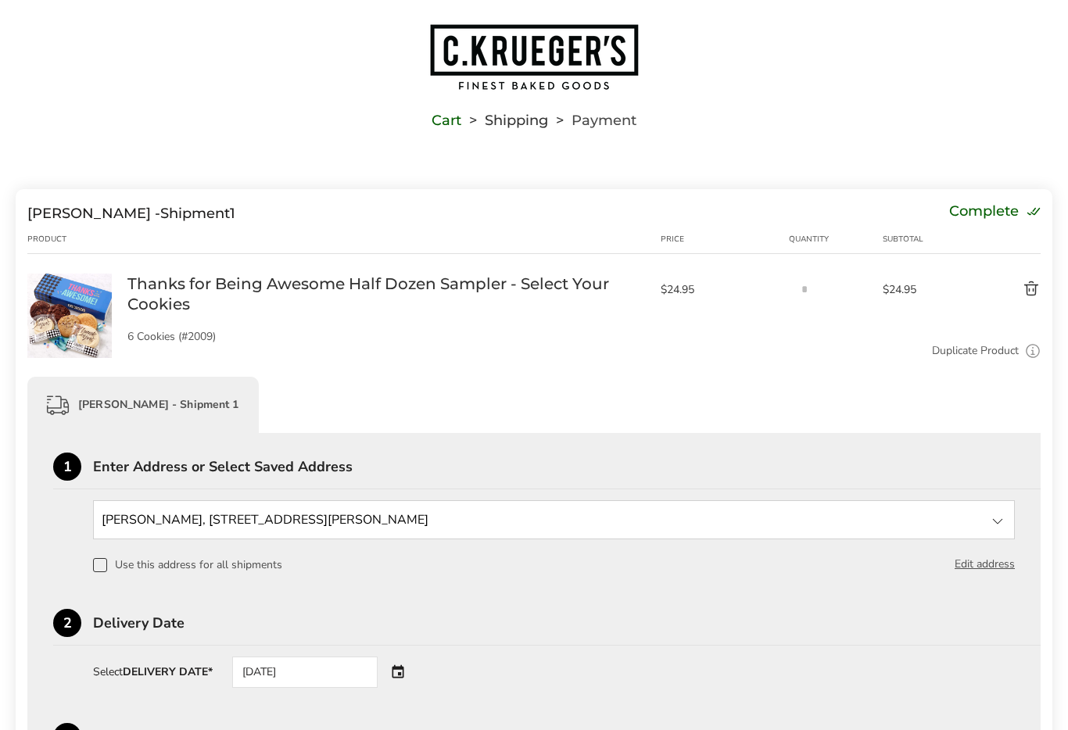
scroll to position [29, 0]
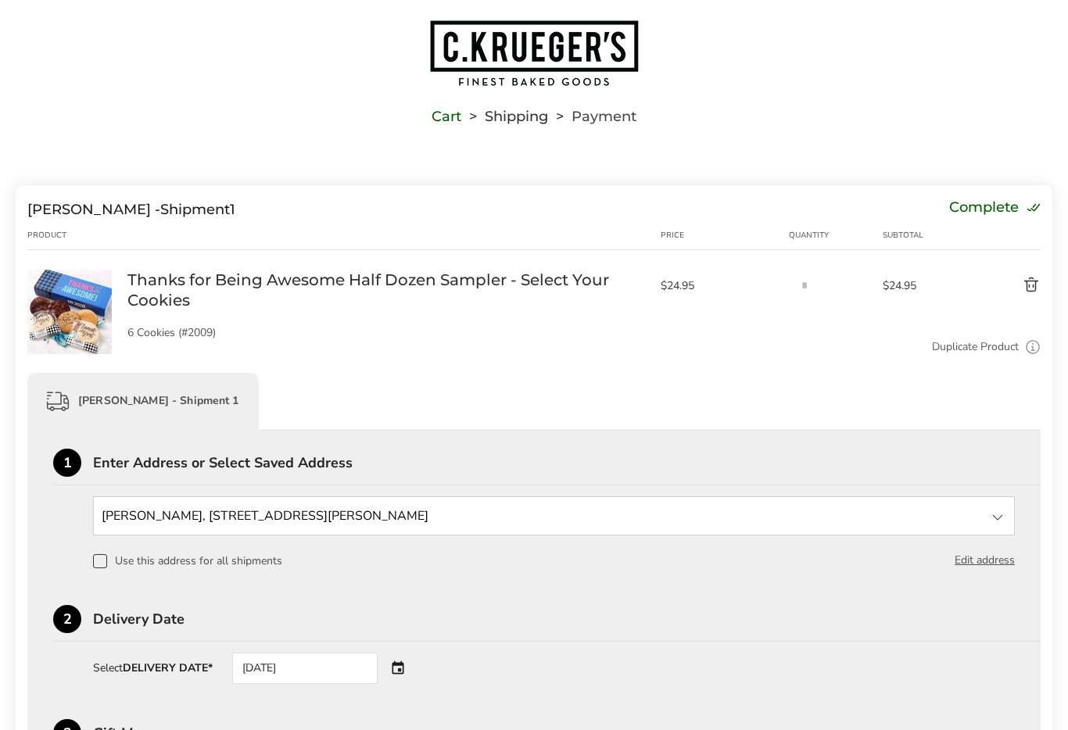
click at [105, 564] on span at bounding box center [100, 561] width 14 height 14
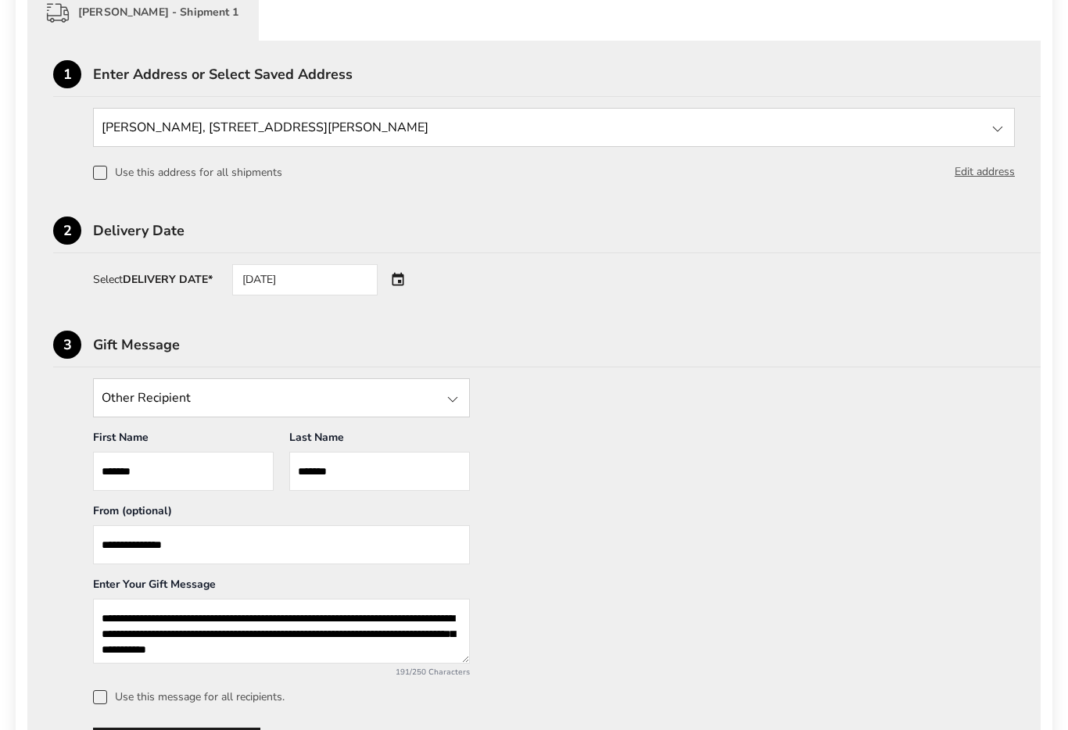
scroll to position [420, 0]
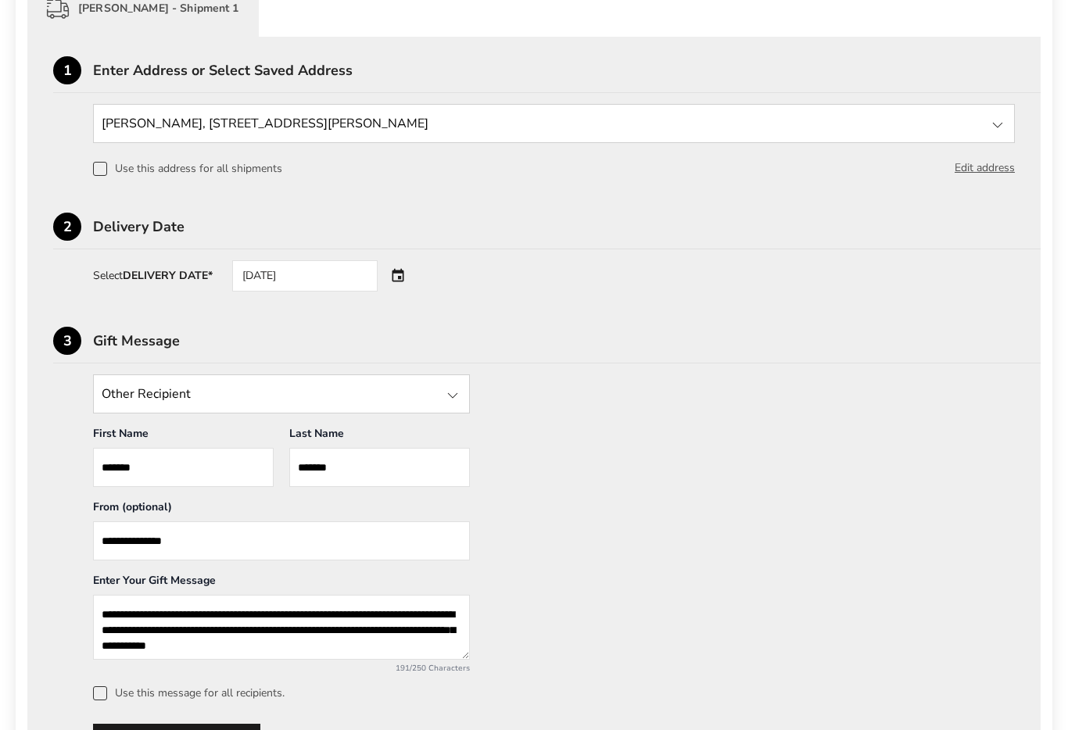
click at [106, 694] on span at bounding box center [100, 694] width 14 height 14
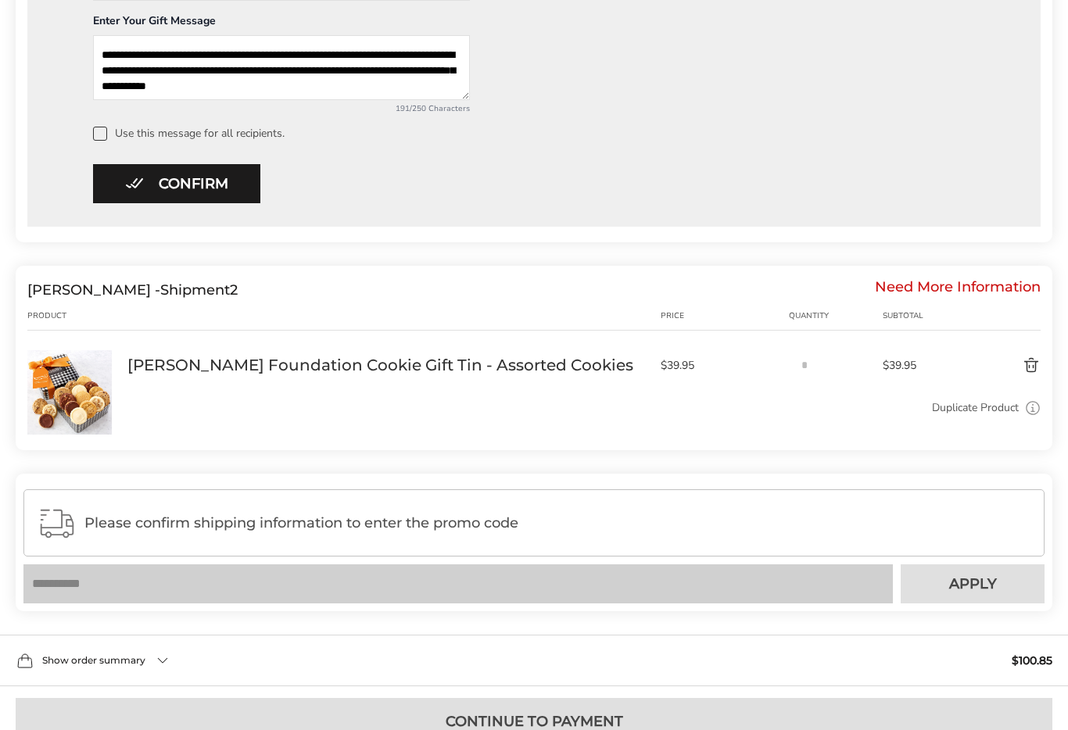
scroll to position [981, 0]
click at [274, 521] on span "Please confirm shipping information to enter the promo code" at bounding box center [557, 523] width 946 height 16
click at [267, 525] on span "Please confirm shipping information to enter the promo code" at bounding box center [557, 523] width 946 height 16
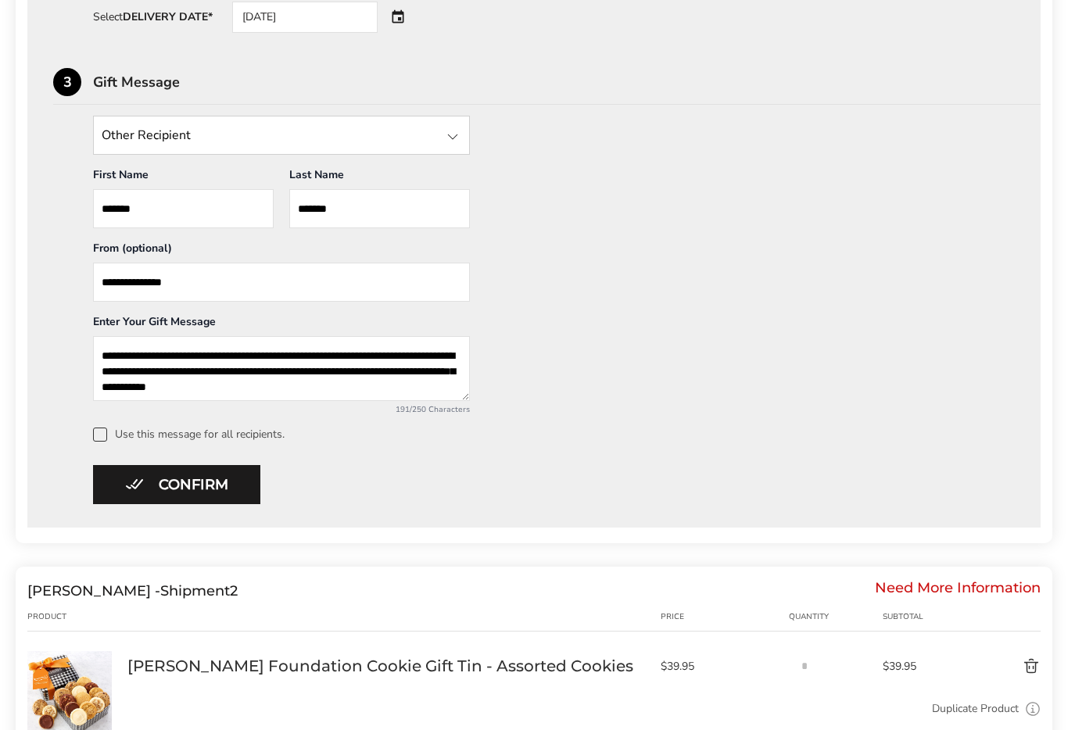
scroll to position [681, 0]
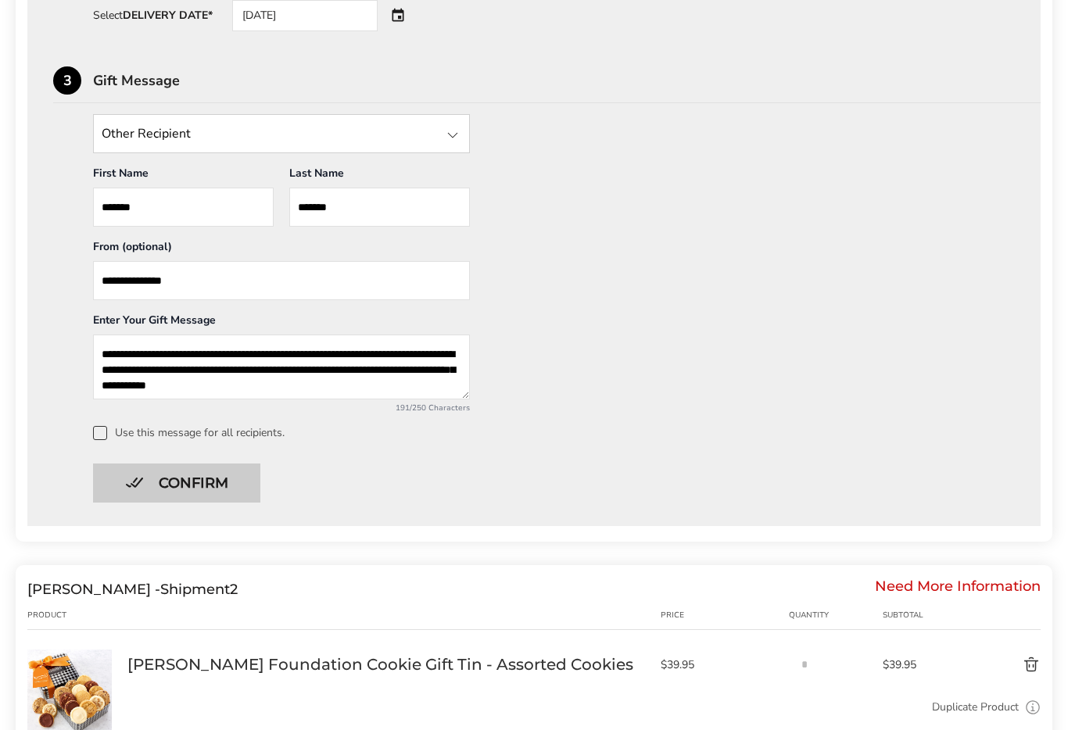
click at [230, 489] on button "Confirm" at bounding box center [176, 482] width 167 height 39
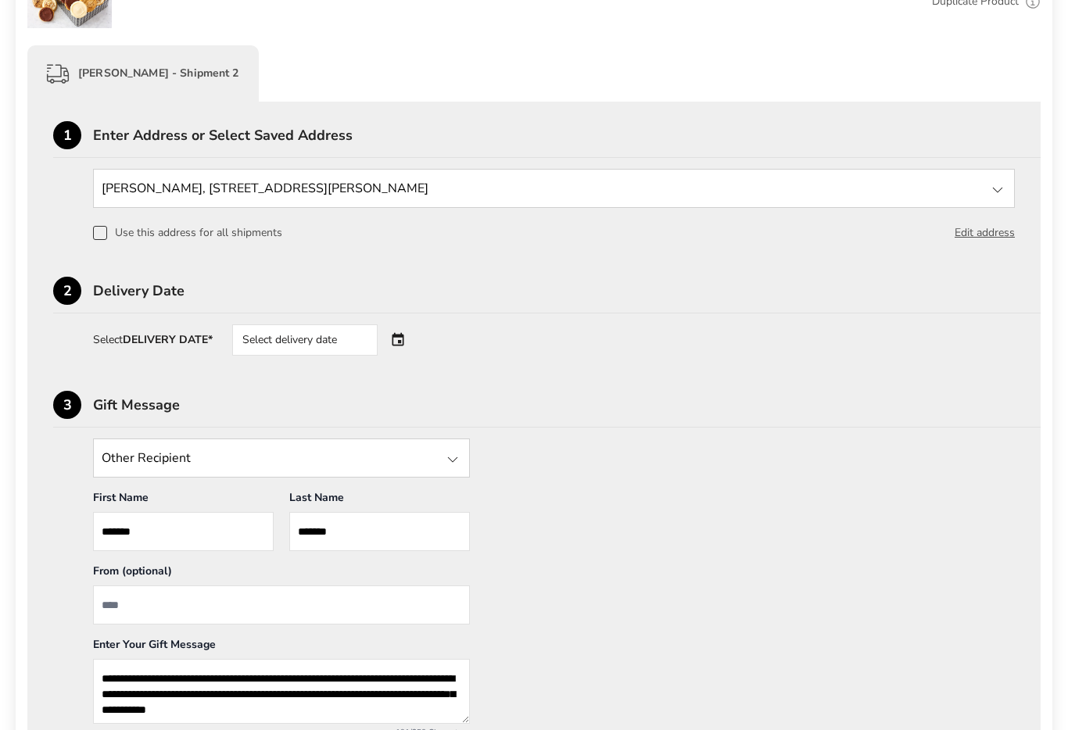
click at [620, 435] on div "**********" at bounding box center [533, 578] width 961 height 374
click at [105, 240] on span at bounding box center [100, 233] width 14 height 14
click at [453, 469] on div at bounding box center [452, 459] width 19 height 19
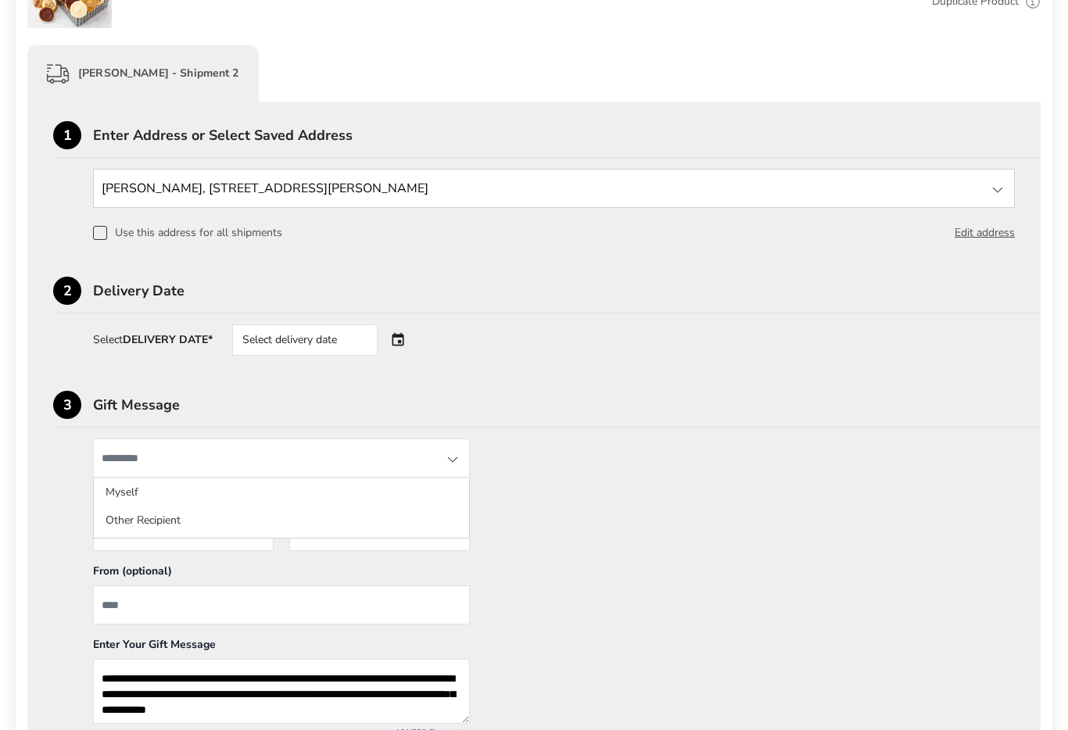
click at [458, 476] on input "State" at bounding box center [281, 457] width 377 height 39
click at [455, 470] on div at bounding box center [452, 460] width 19 height 19
click at [606, 495] on div "**********" at bounding box center [533, 602] width 961 height 326
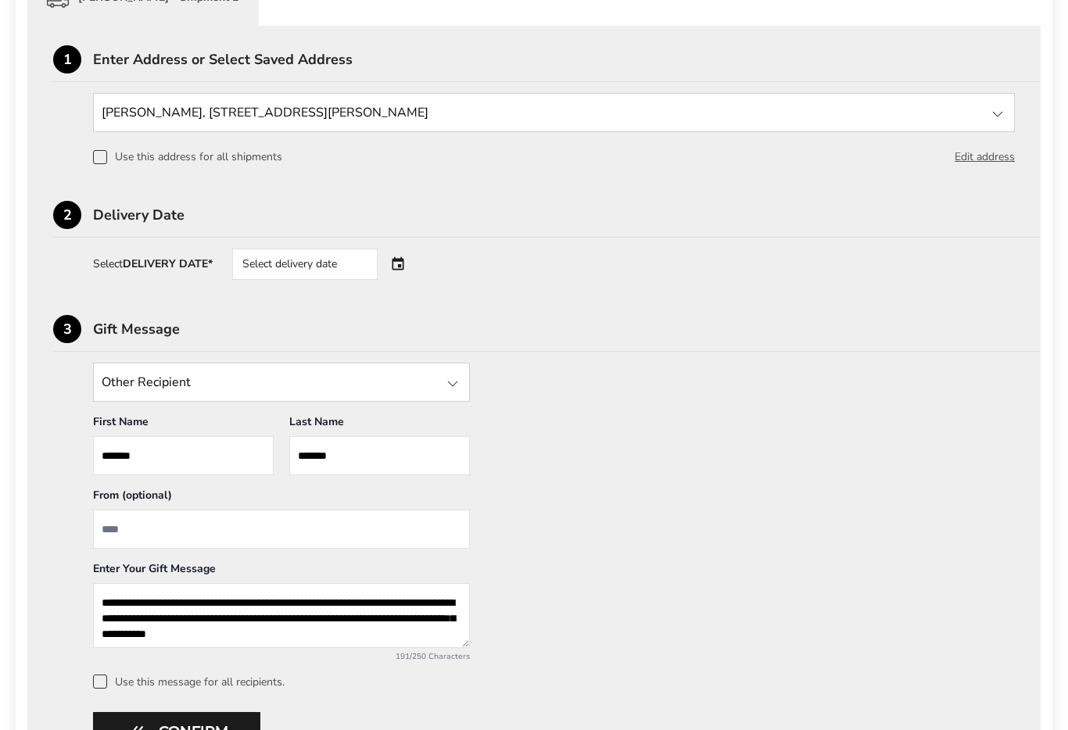
scroll to position [768, 0]
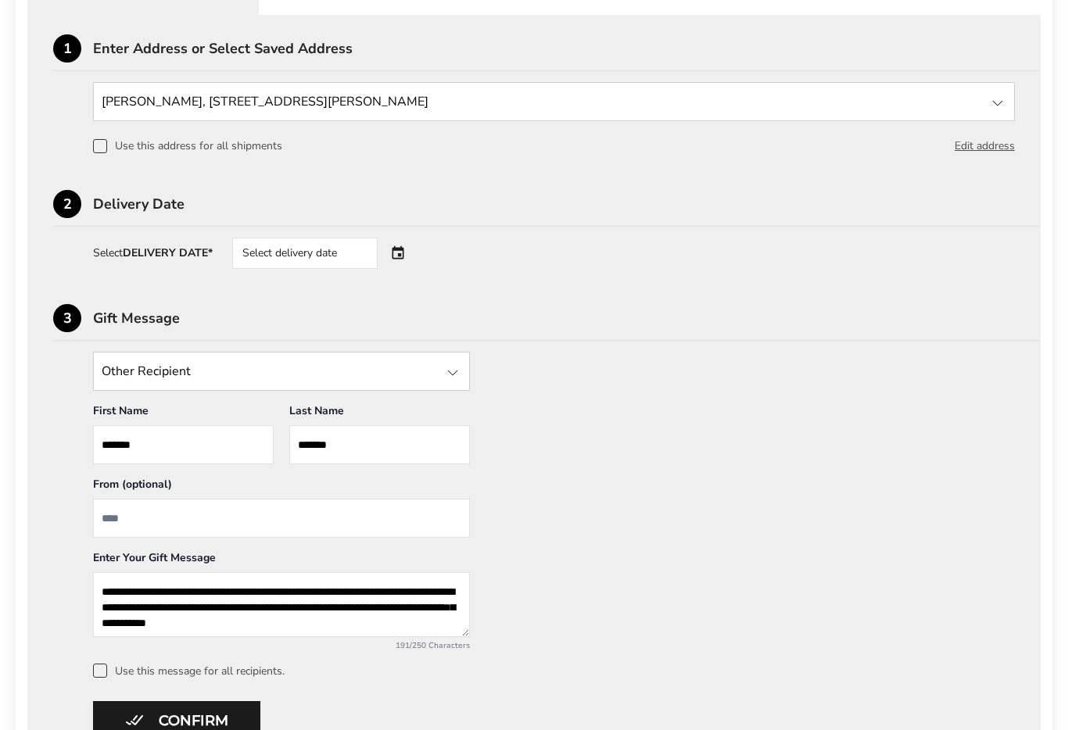
click at [119, 525] on input "From" at bounding box center [281, 518] width 377 height 39
type input "********"
click at [106, 667] on span at bounding box center [100, 670] width 14 height 14
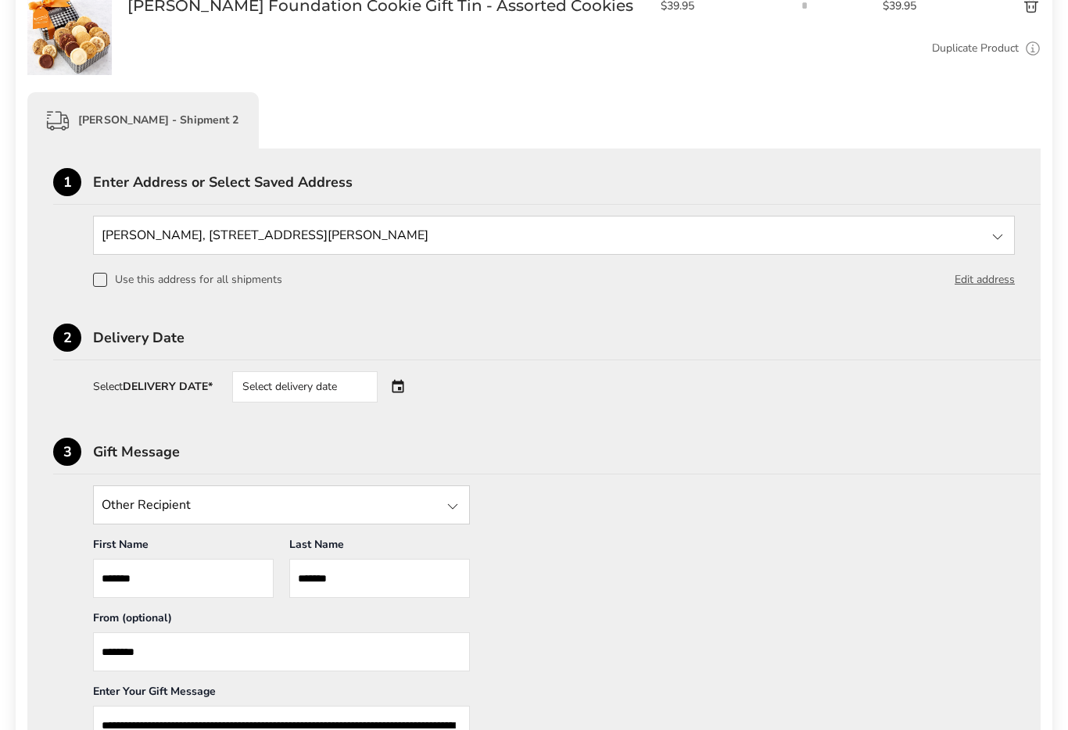
scroll to position [632, 0]
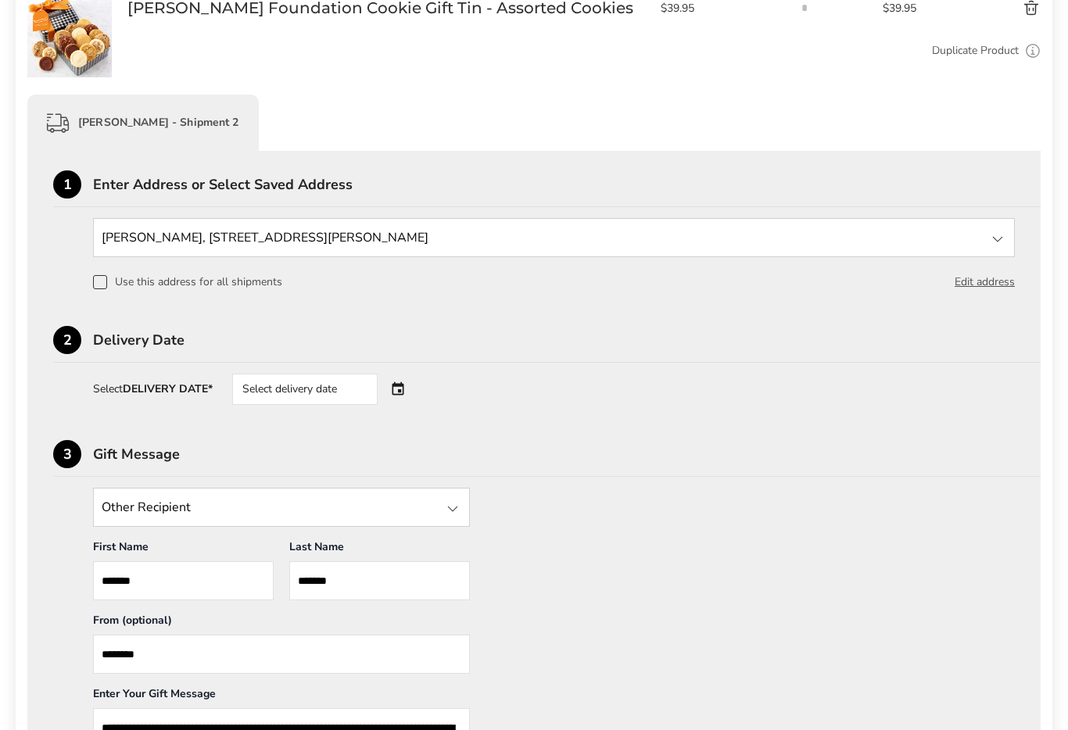
click at [989, 243] on div at bounding box center [997, 239] width 19 height 19
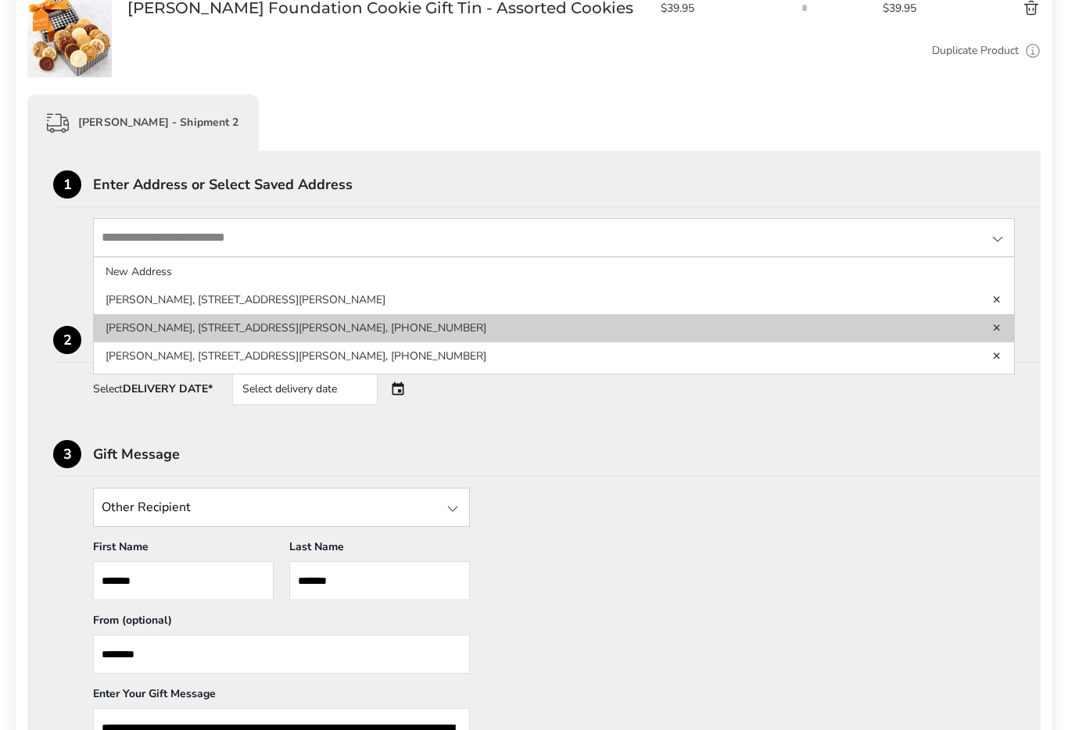
click at [553, 342] on li "Melissa Carlson, 4140 Tuller Rd, Dublin, OH, 43017-5013, United States, 614-595…" at bounding box center [554, 356] width 920 height 28
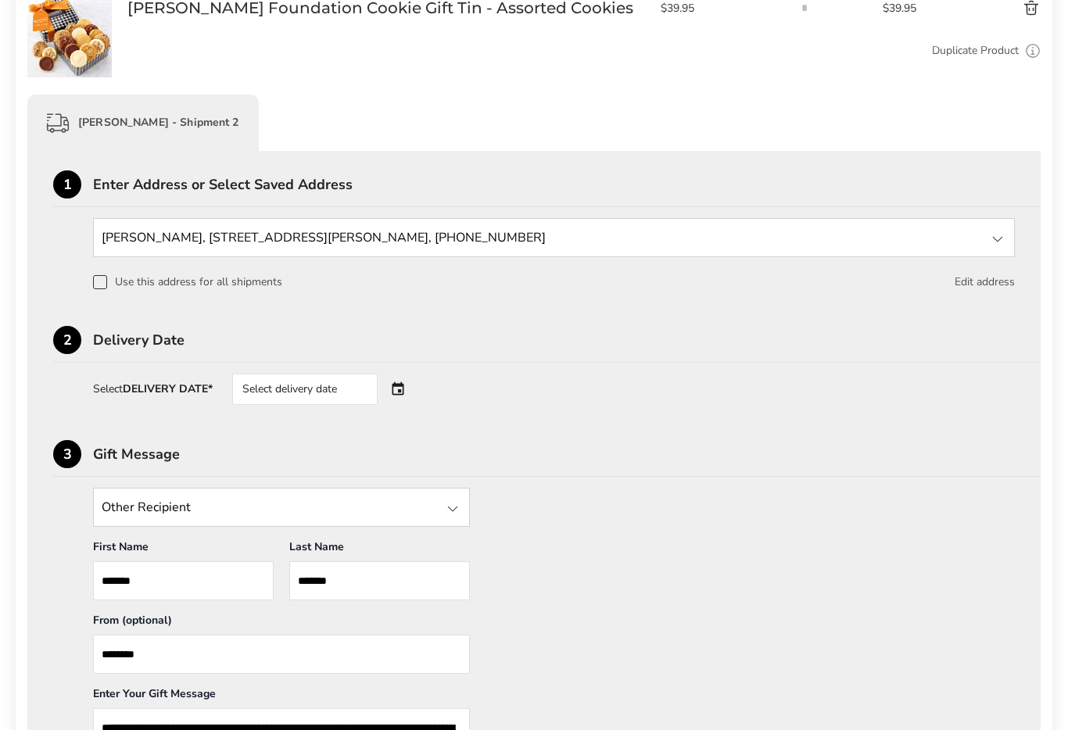
click at [985, 291] on button "Edit address" at bounding box center [984, 282] width 60 height 17
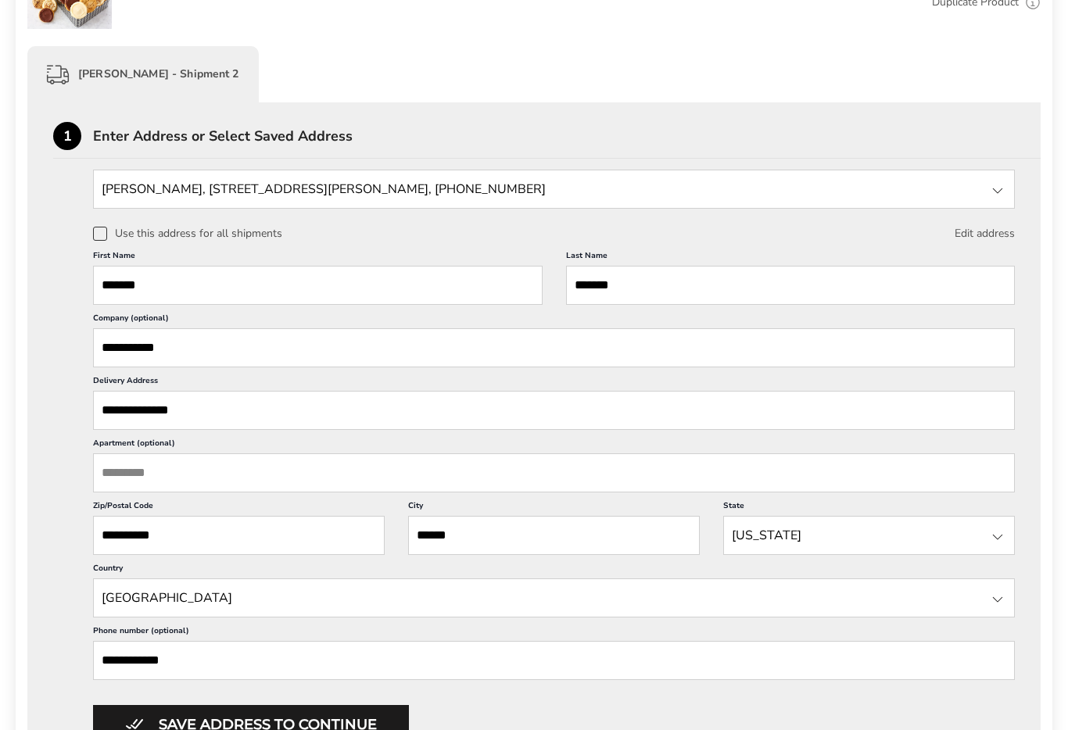
scroll to position [701, 0]
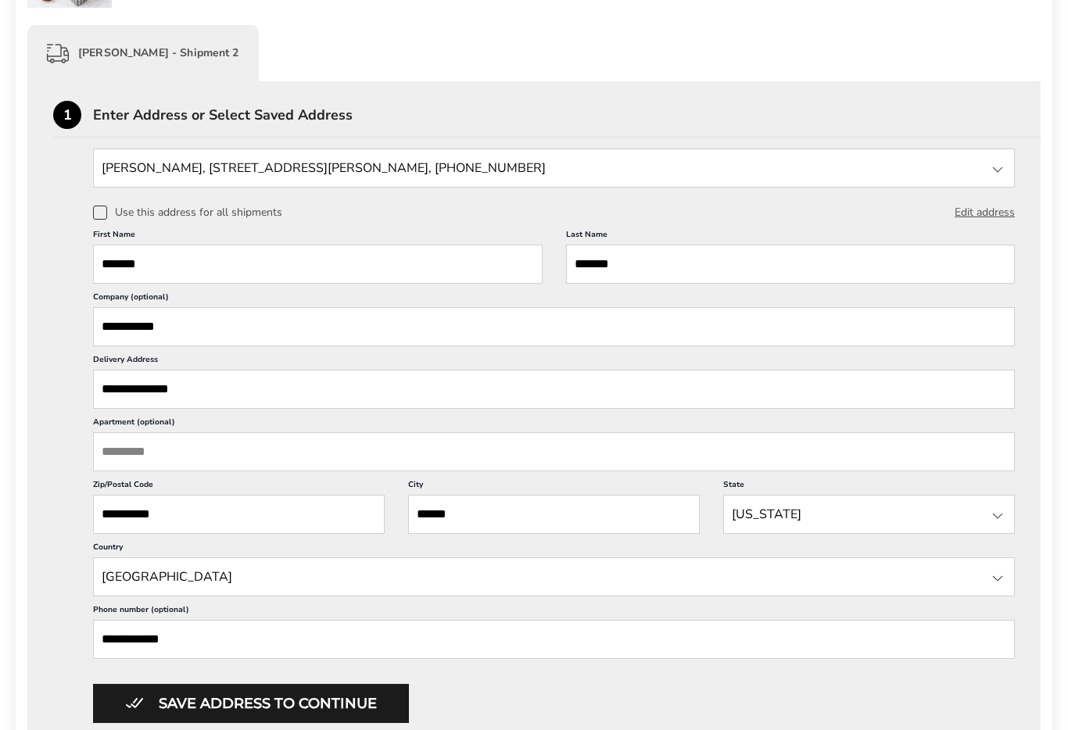
click at [215, 660] on input "**********" at bounding box center [553, 639] width 921 height 39
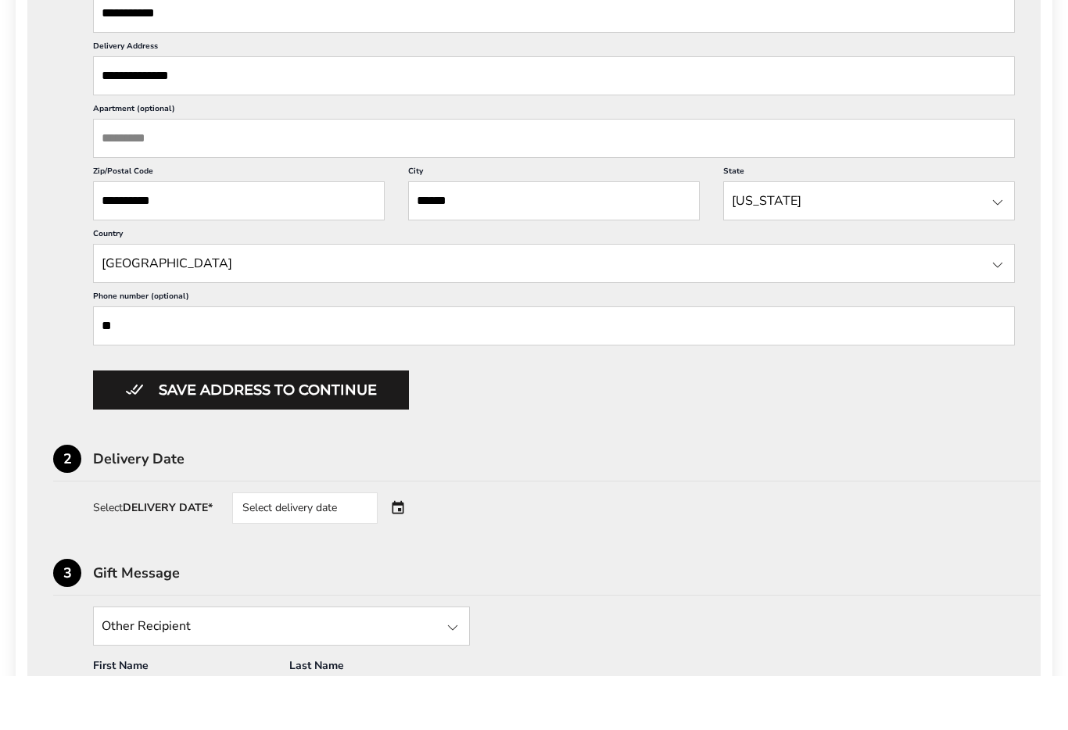
type input "*"
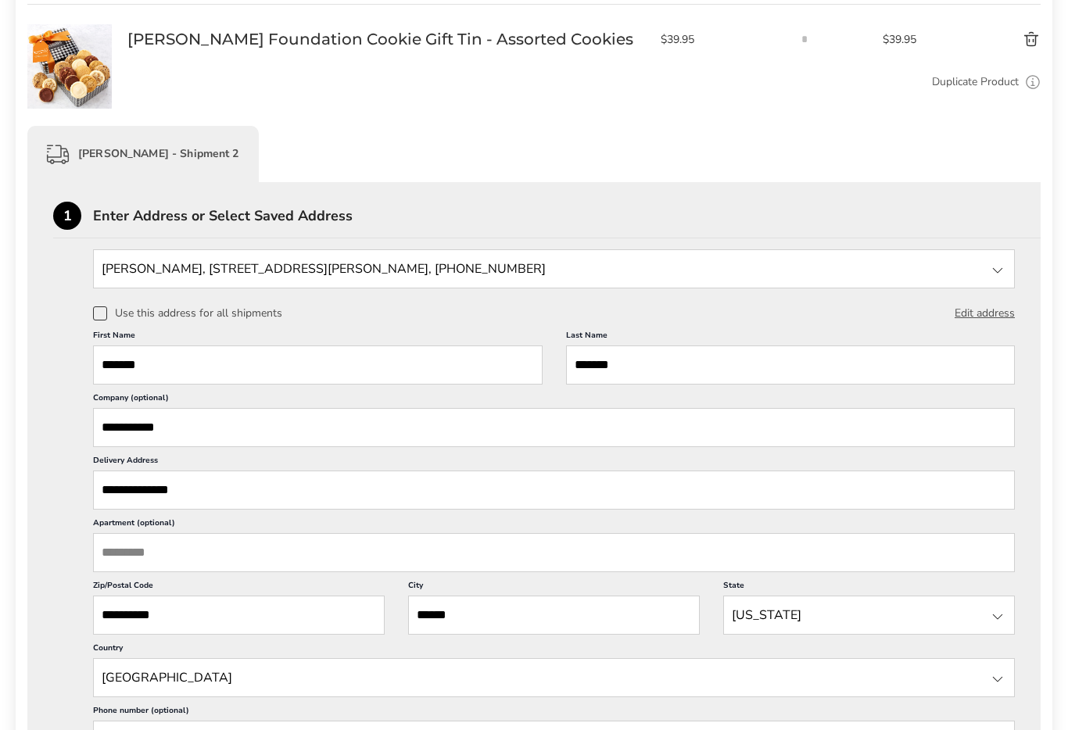
scroll to position [599, 0]
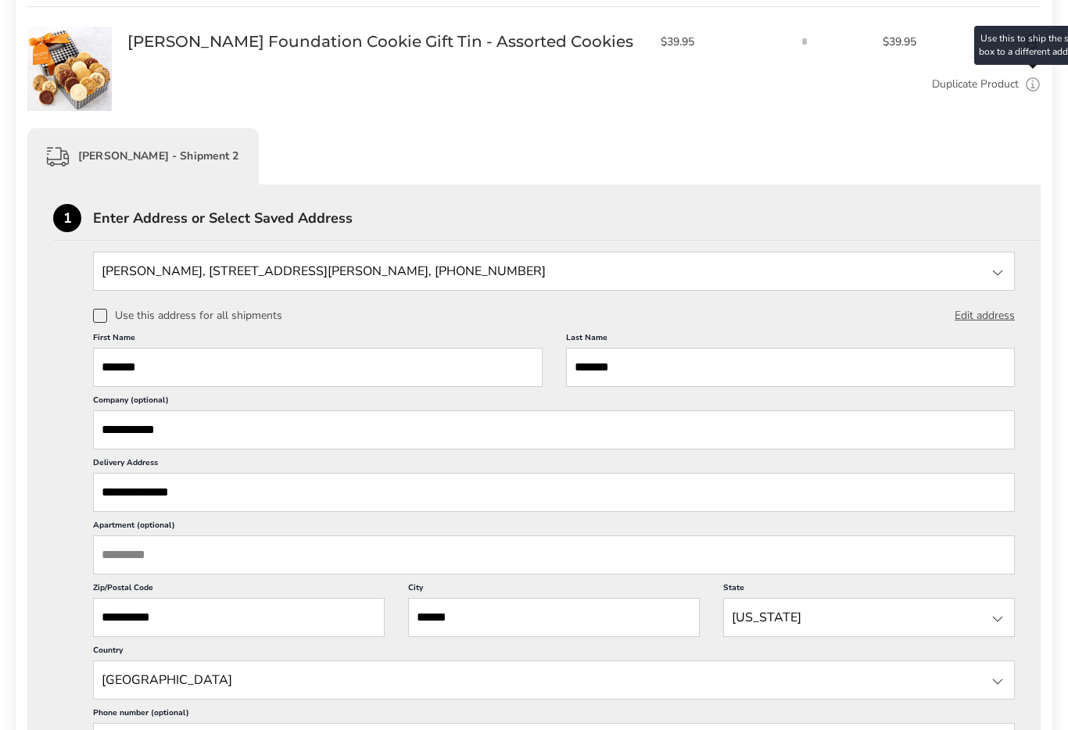
click at [1026, 85] on icon at bounding box center [1032, 84] width 14 height 14
click at [1003, 69] on div "Michael J. Fox Foundation Cookie Gift Tin - Assorted Cookies Sold out $39.95 * …" at bounding box center [583, 68] width 913 height 84
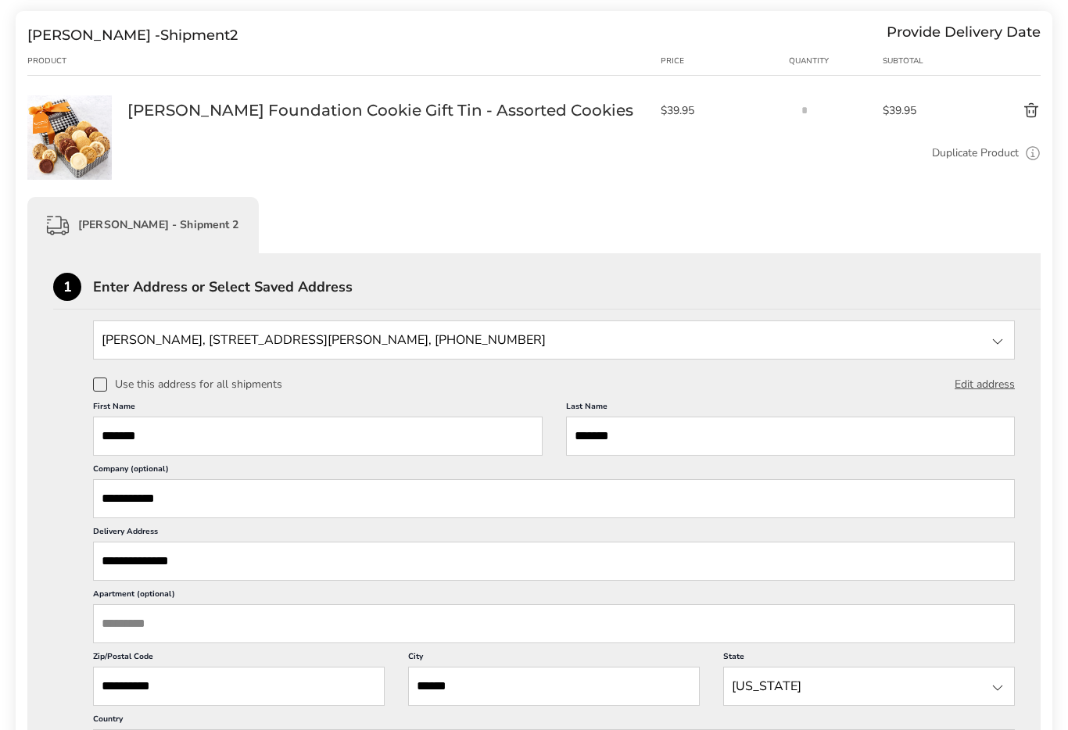
scroll to position [530, 0]
click at [1035, 159] on icon at bounding box center [1033, 153] width 16 height 16
click at [1031, 207] on div "Melissa Carlson - Shipment 2" at bounding box center [533, 225] width 1013 height 56
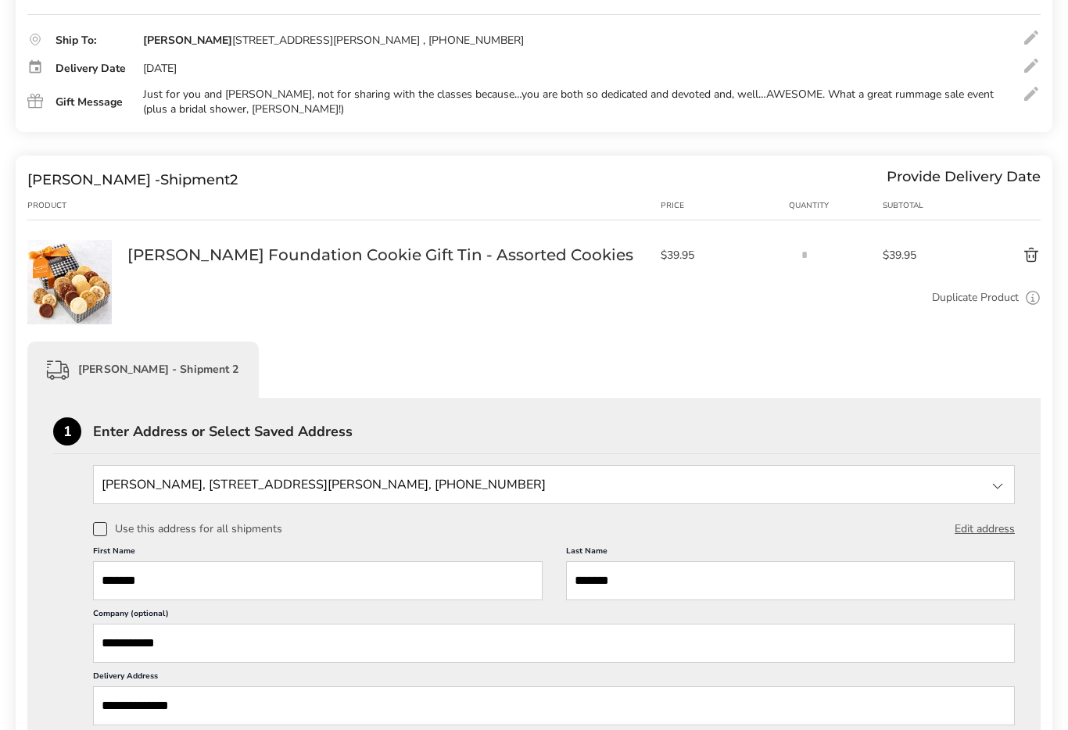
scroll to position [386, 0]
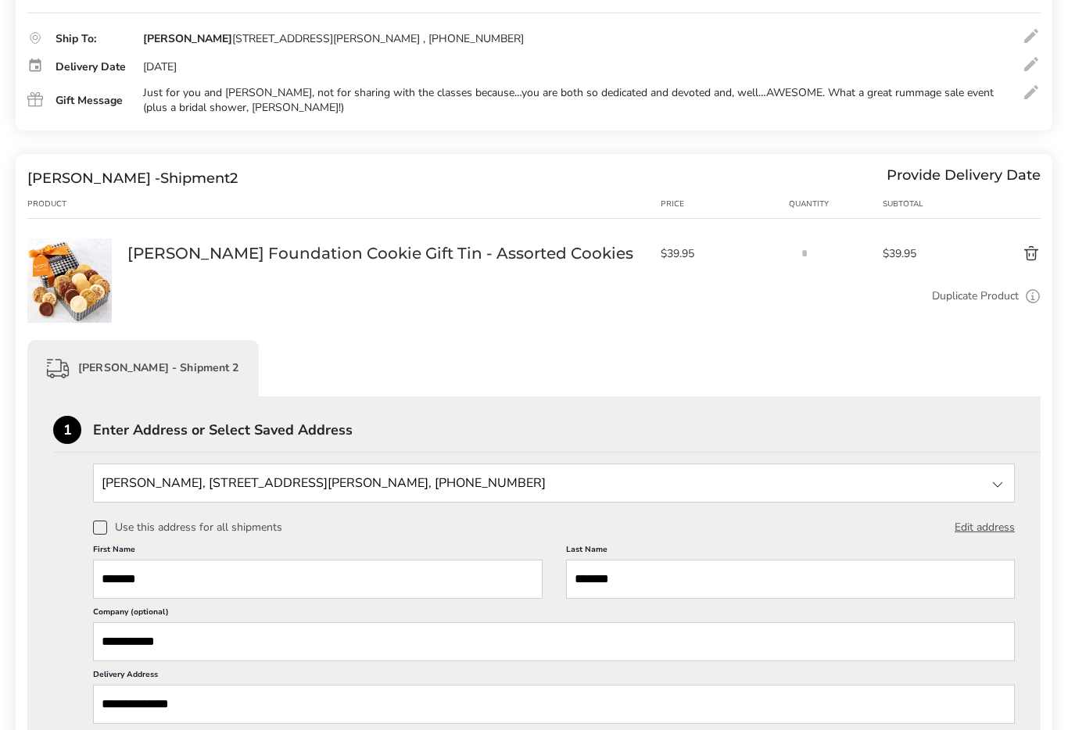
click at [985, 549] on label "Last Name" at bounding box center [790, 553] width 449 height 16
click at [985, 560] on input "*******" at bounding box center [790, 579] width 449 height 39
click at [619, 486] on input "State" at bounding box center [553, 483] width 921 height 39
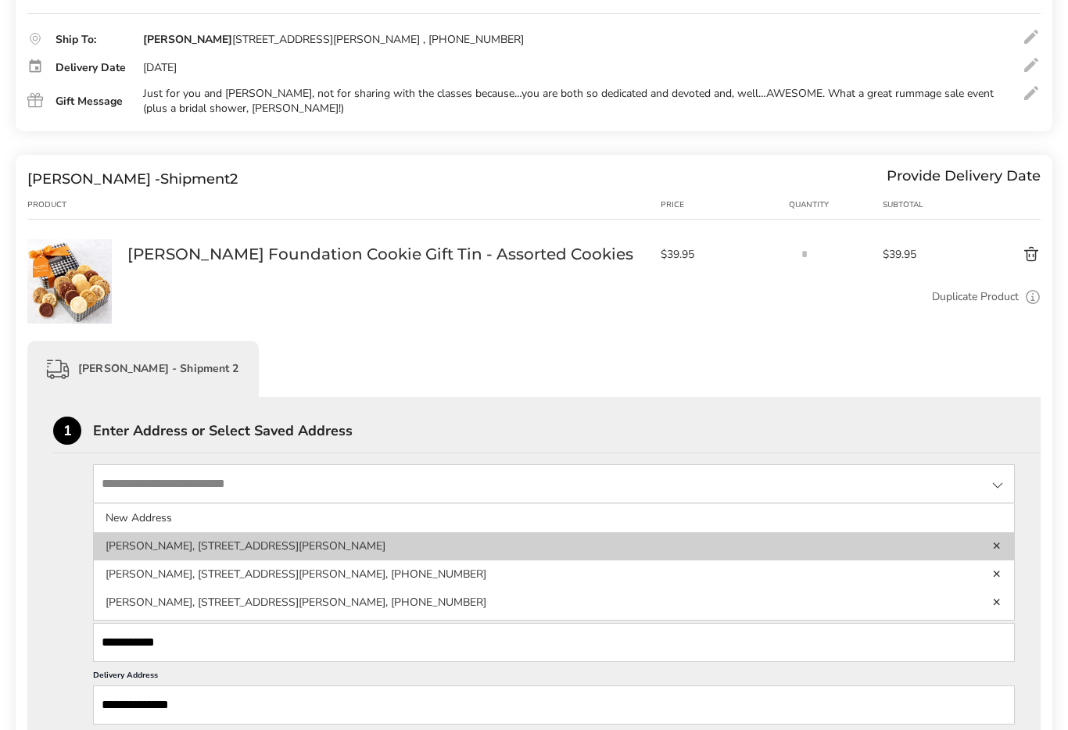
click at [995, 549] on link "Delete address" at bounding box center [997, 545] width 10 height 11
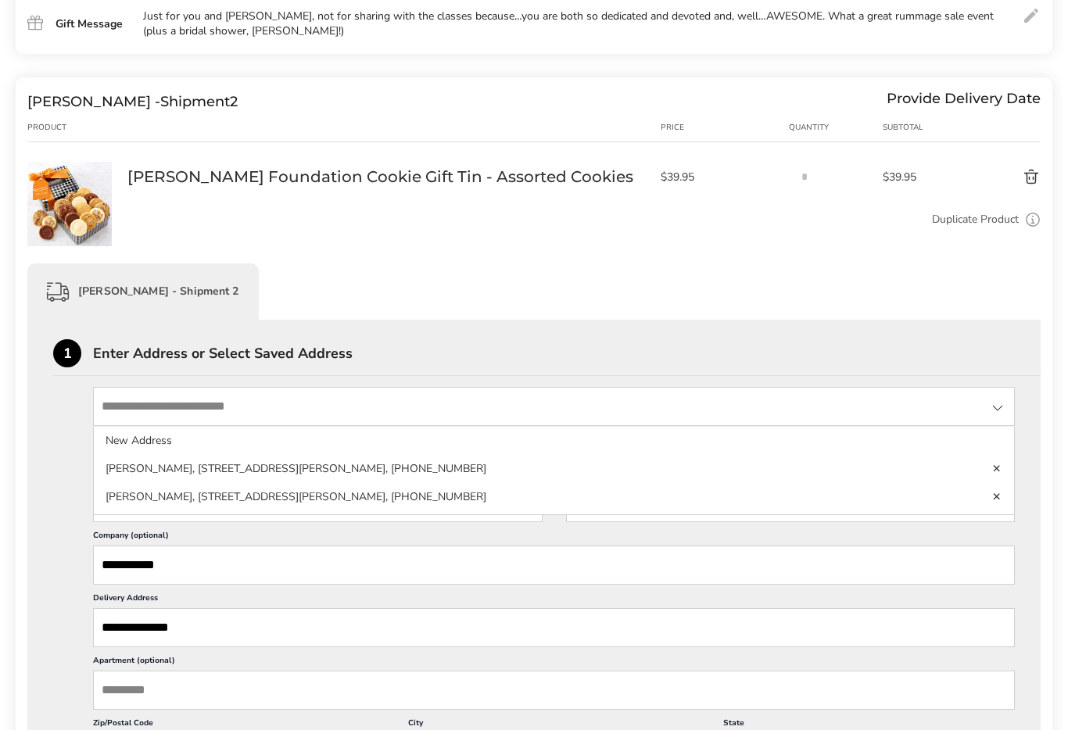
scroll to position [463, 0]
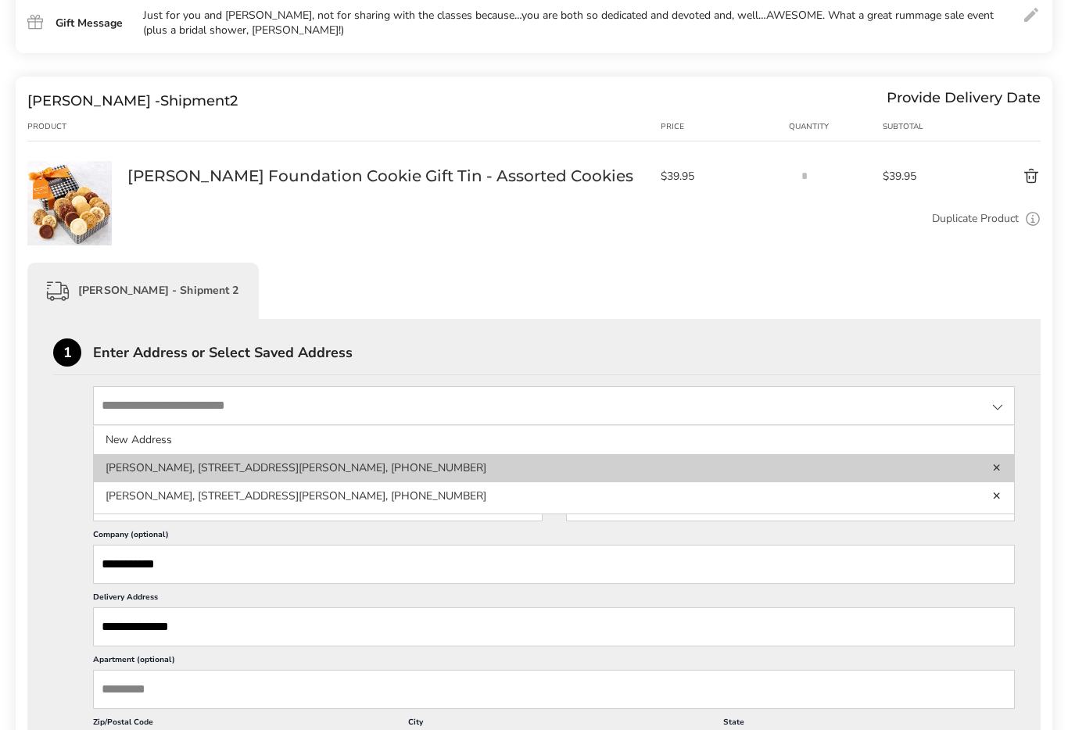
click at [1000, 470] on link "Delete address" at bounding box center [997, 467] width 10 height 11
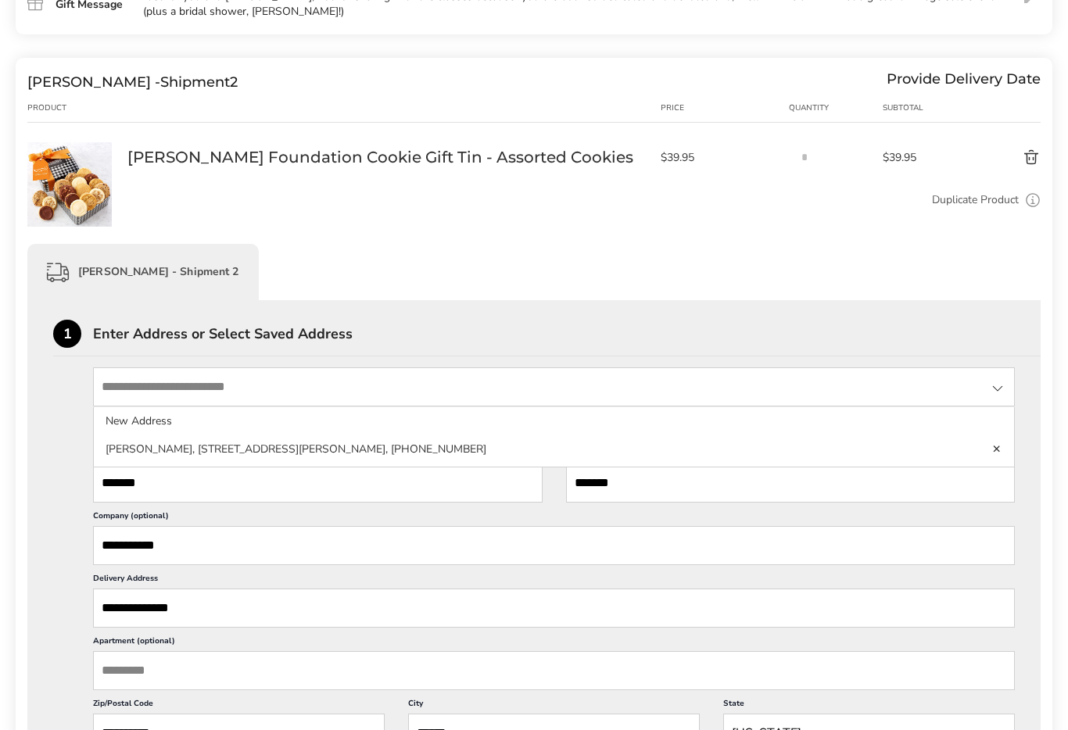
scroll to position [485, 0]
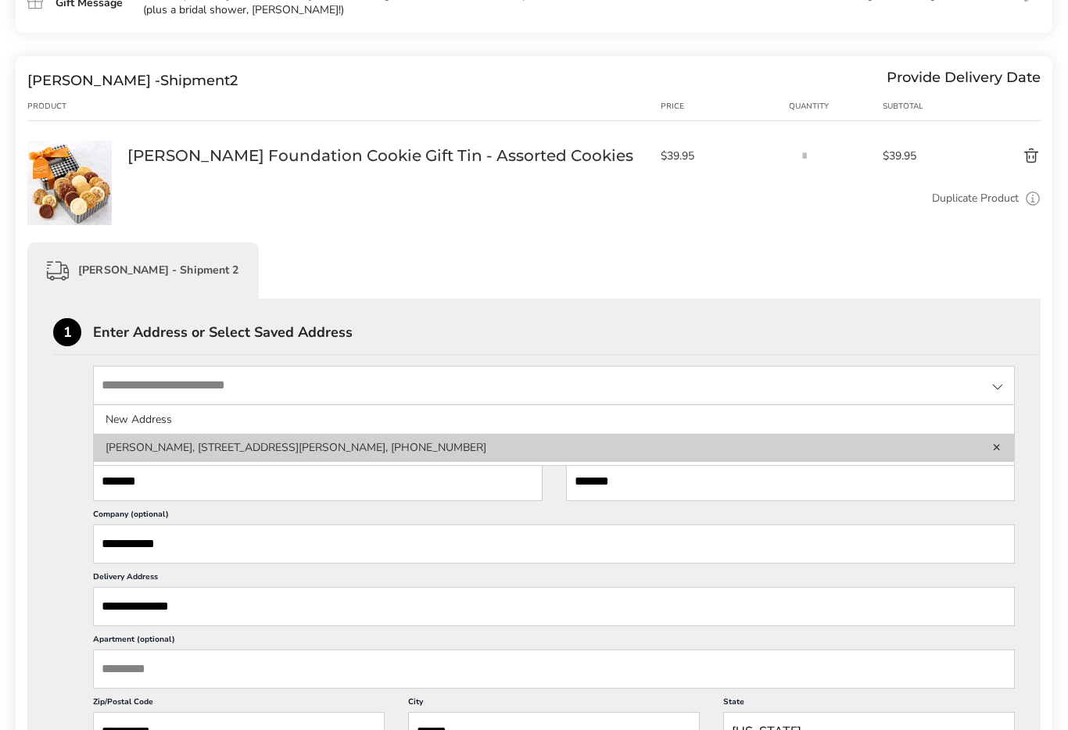
click at [1000, 450] on link "Delete address" at bounding box center [997, 447] width 10 height 11
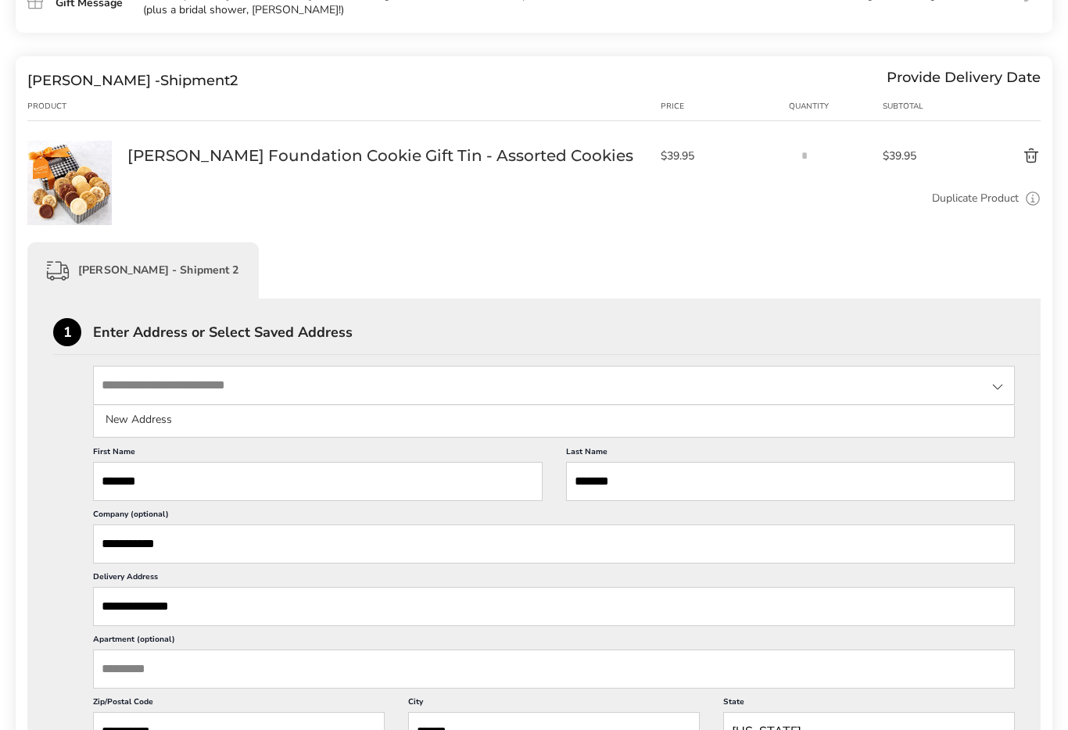
scroll to position [33, 0]
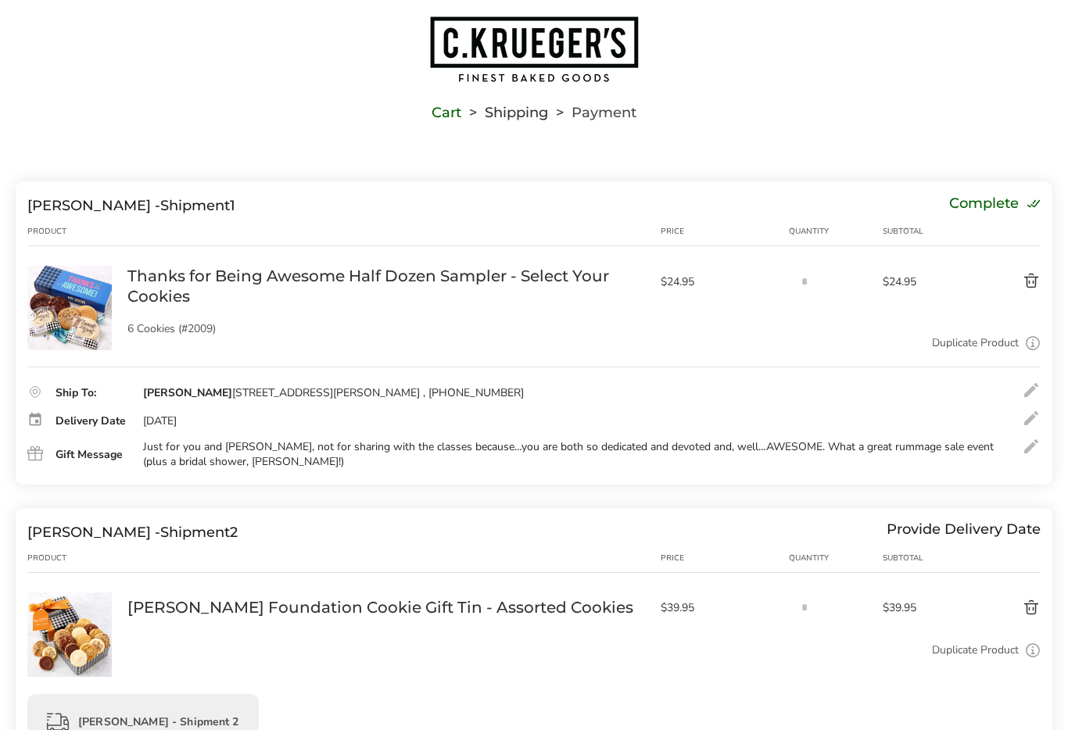
click at [1034, 399] on div at bounding box center [1030, 390] width 19 height 19
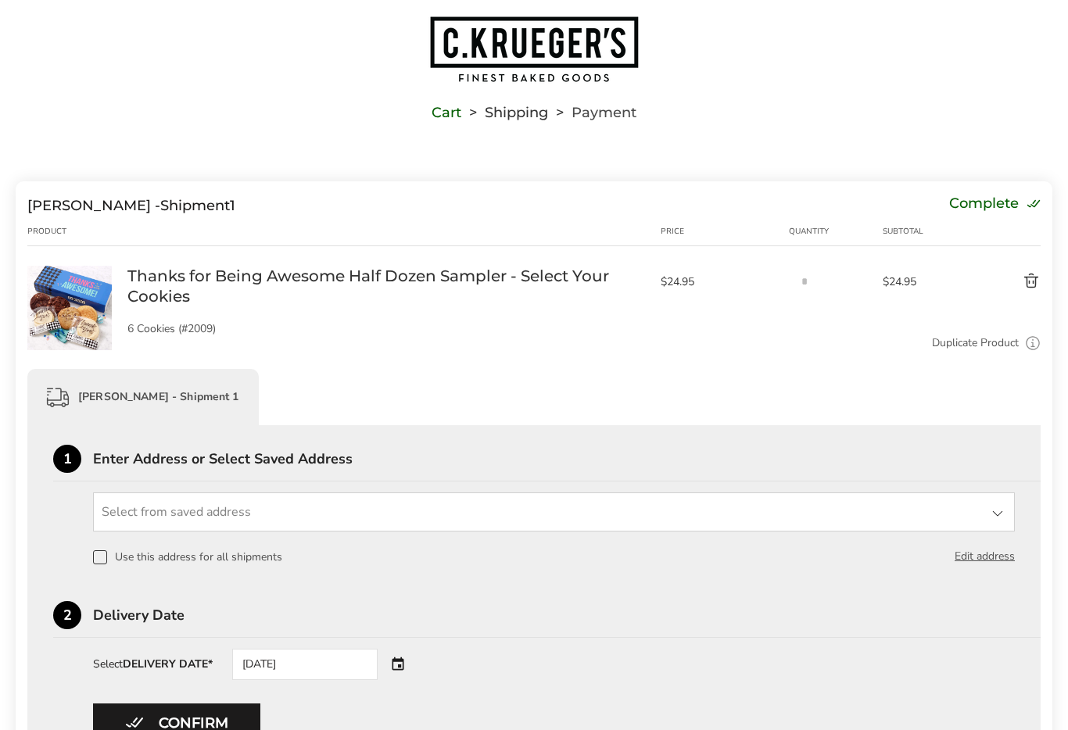
click at [140, 517] on input "State" at bounding box center [553, 511] width 921 height 39
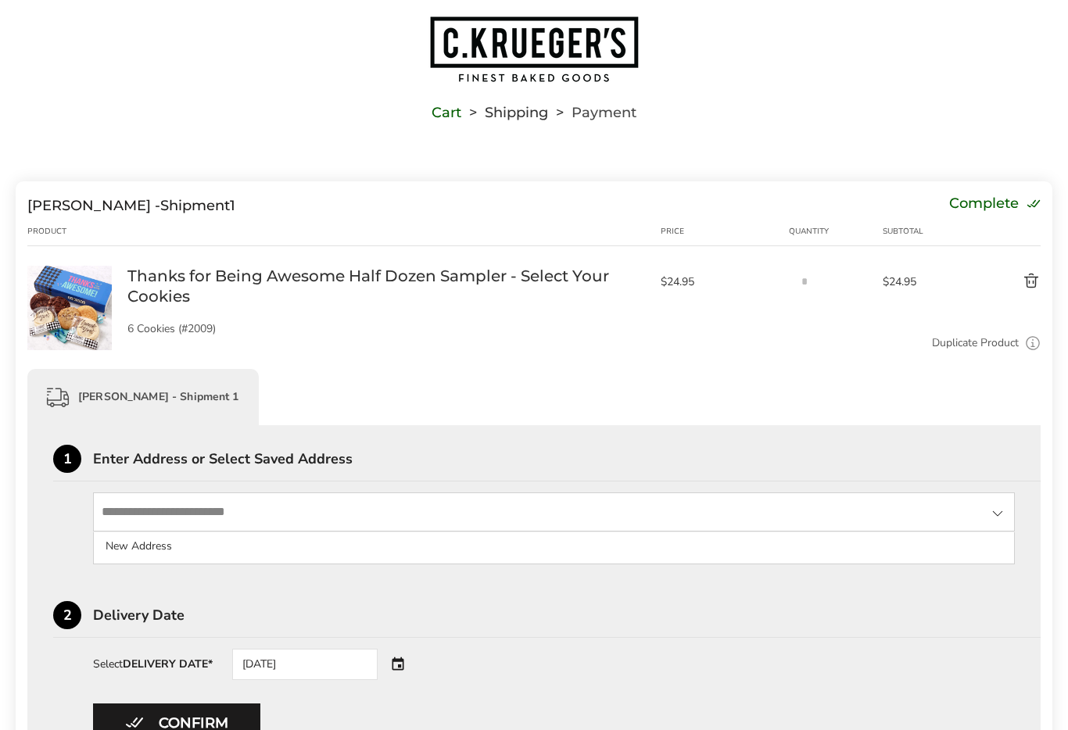
scroll to position [32, 0]
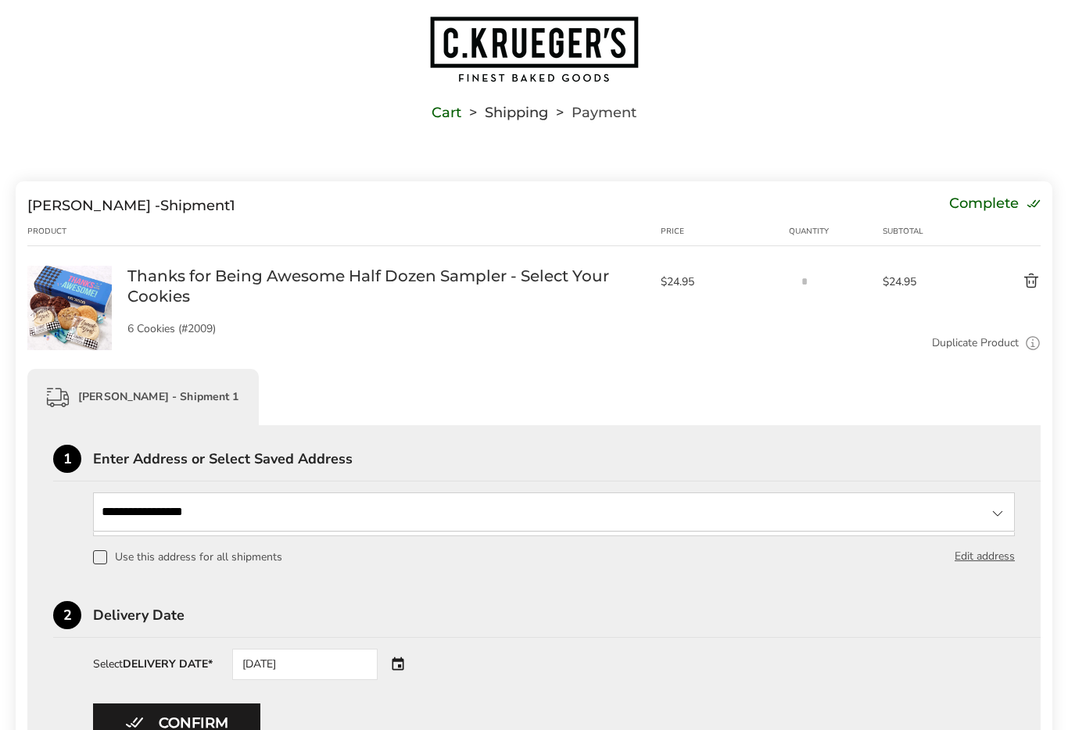
type input "**********"
click at [990, 517] on div at bounding box center [997, 514] width 19 height 19
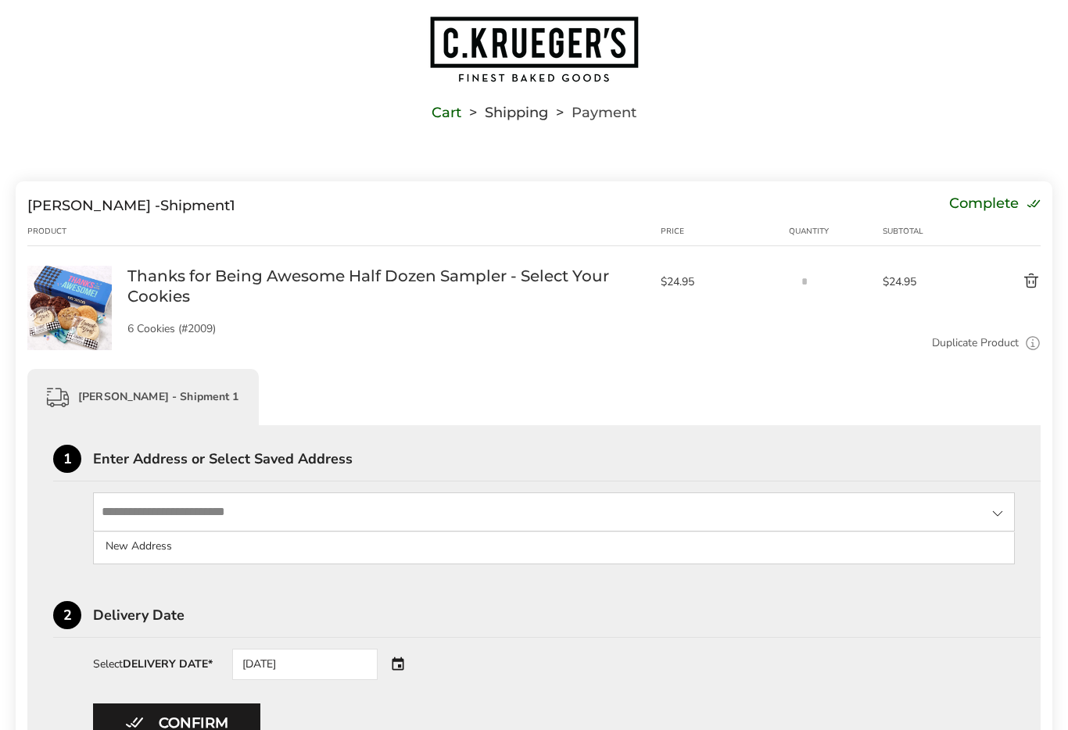
click at [241, 517] on input "State" at bounding box center [553, 511] width 921 height 39
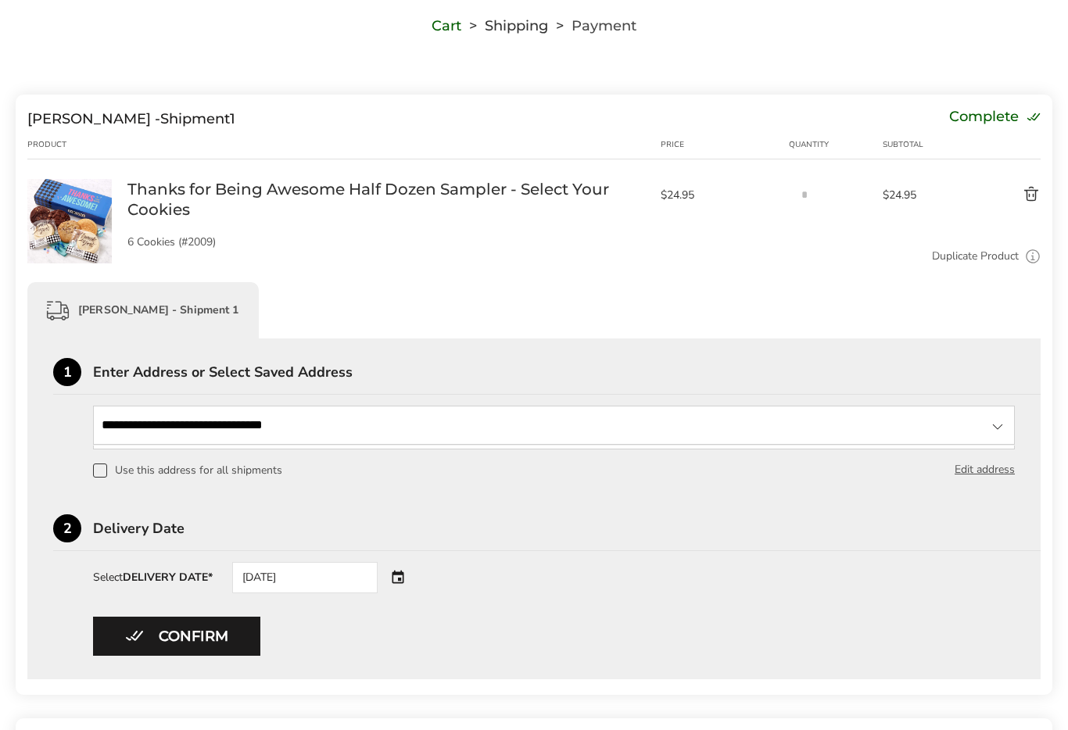
scroll to position [120, 0]
type input "**********"
click at [1018, 122] on div "Complete" at bounding box center [994, 118] width 91 height 17
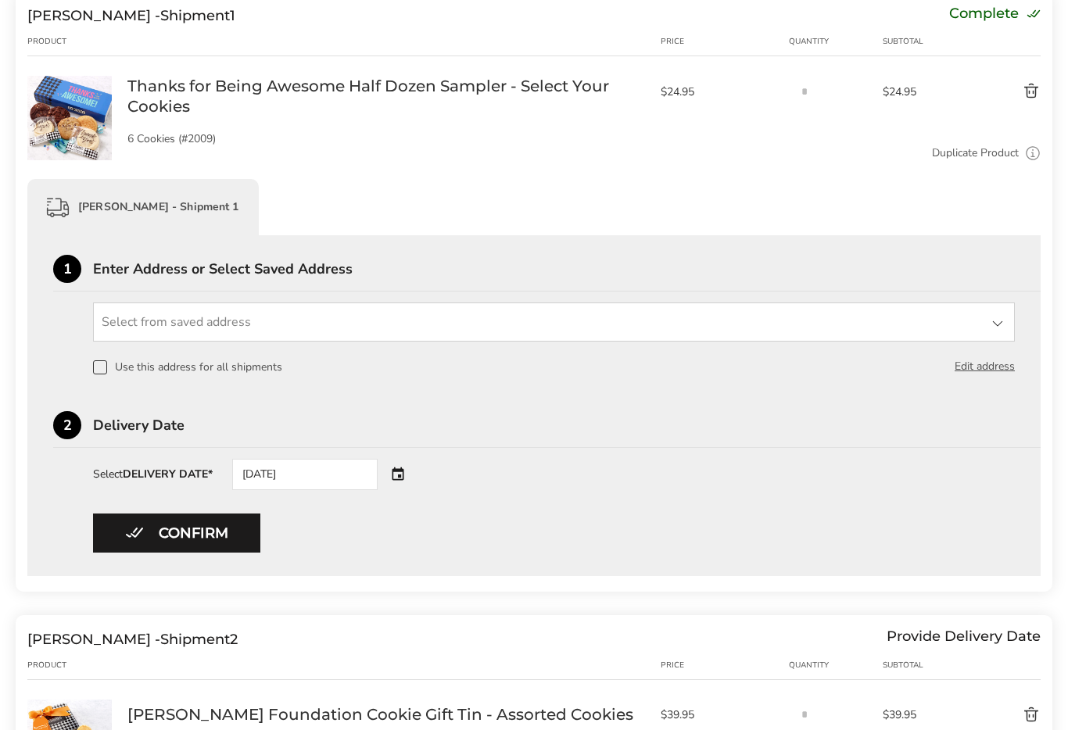
scroll to position [224, 0]
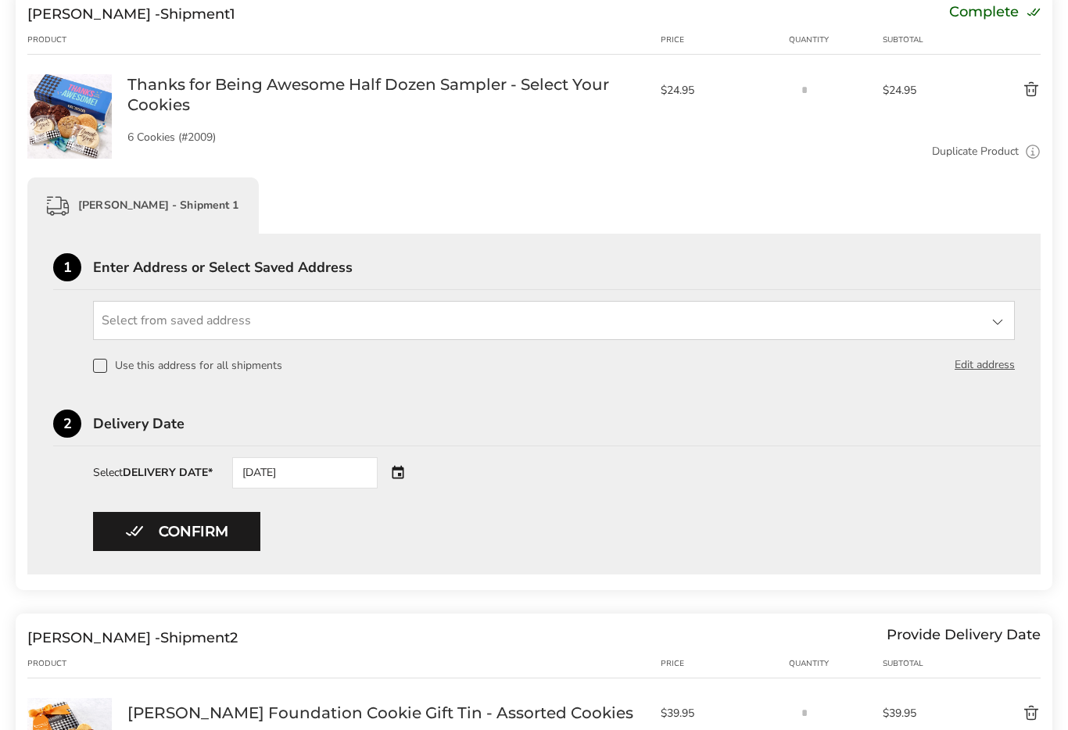
click at [994, 334] on input "**********" at bounding box center [553, 321] width 921 height 39
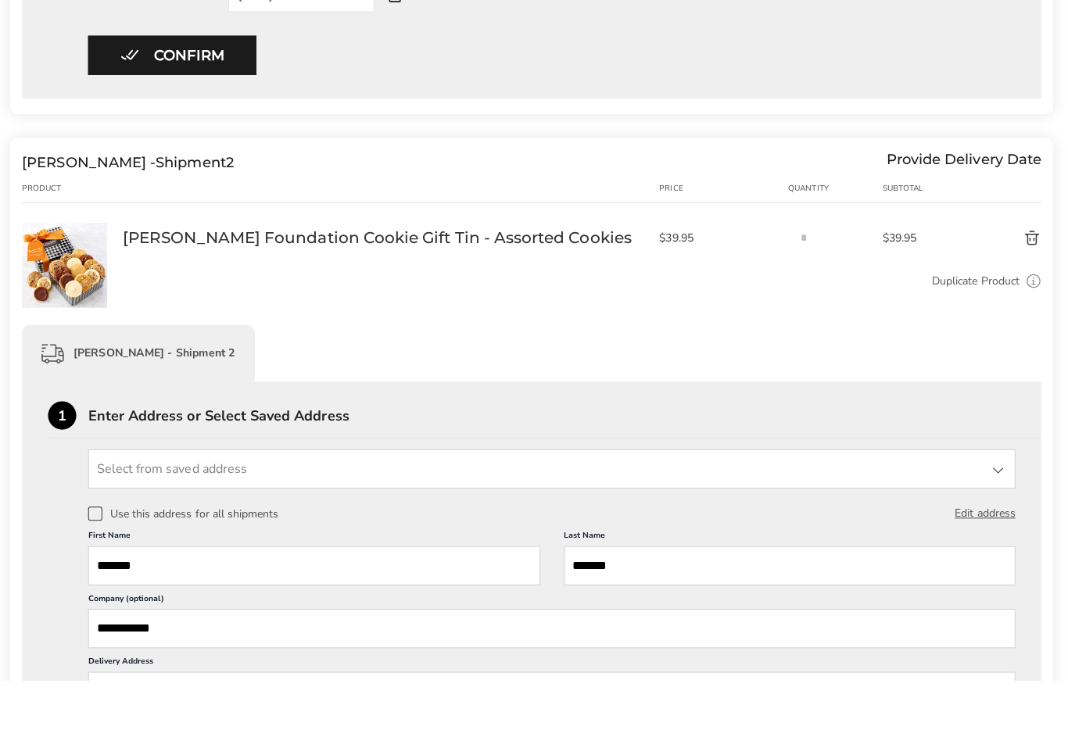
scroll to position [650, 0]
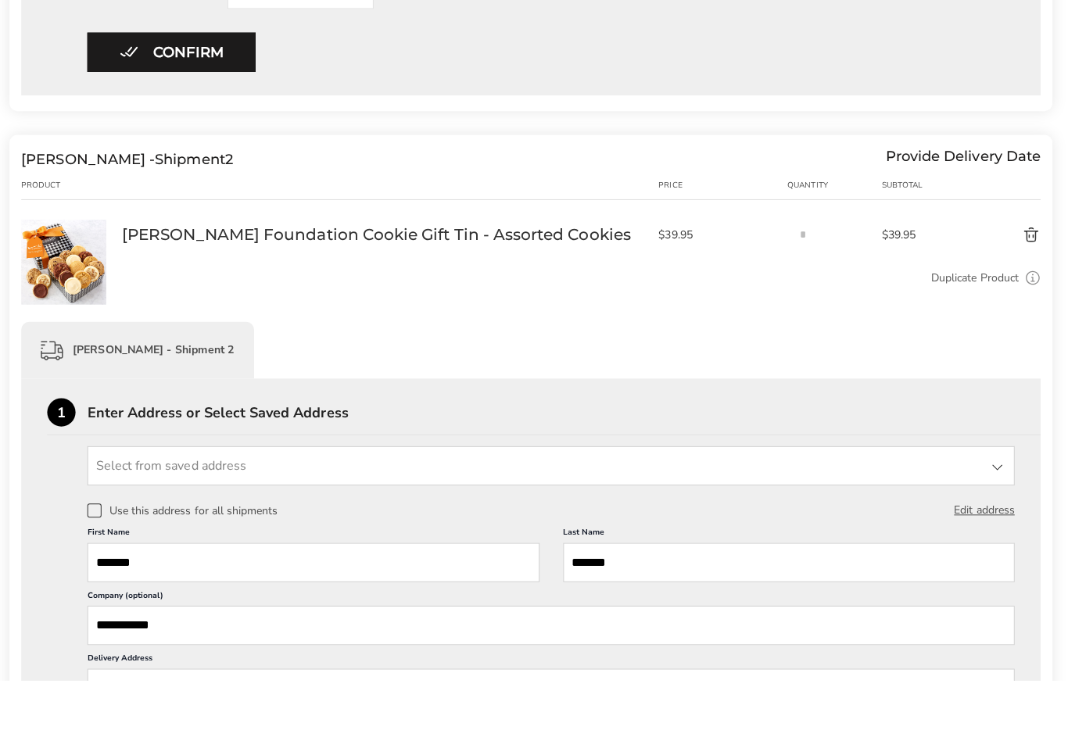
type input "**********"
click at [118, 497] on input "State" at bounding box center [553, 516] width 921 height 39
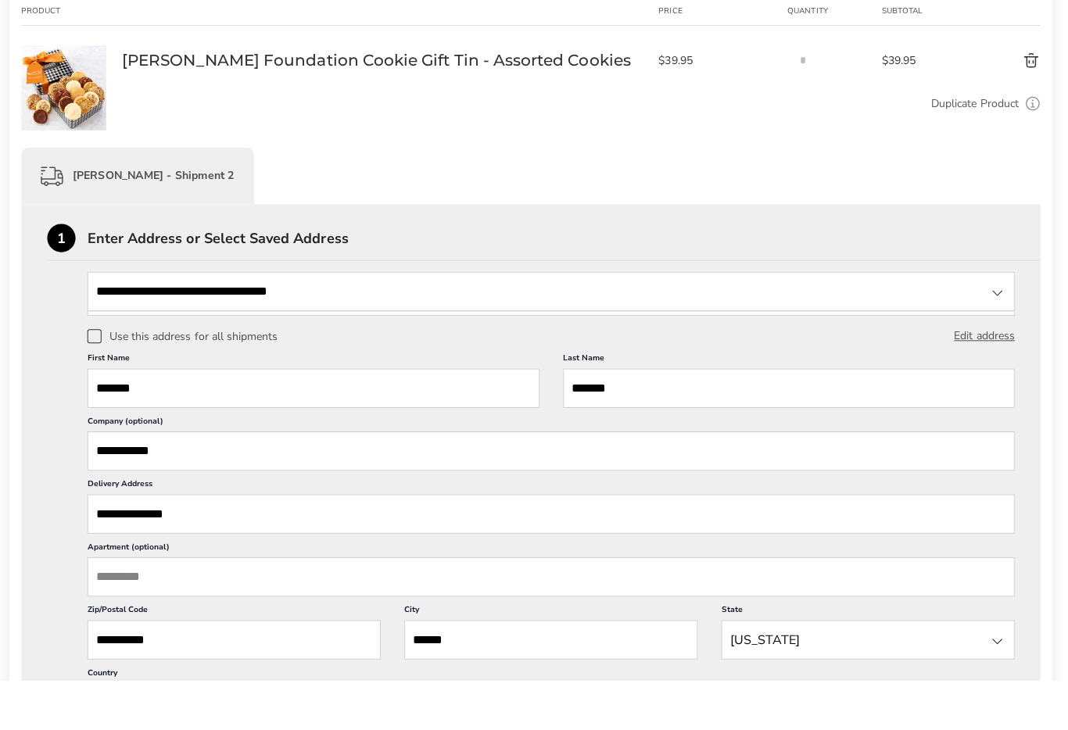
scroll to position [824, 0]
type input "**********"
click at [192, 481] on input "**********" at bounding box center [553, 500] width 921 height 39
type input "*"
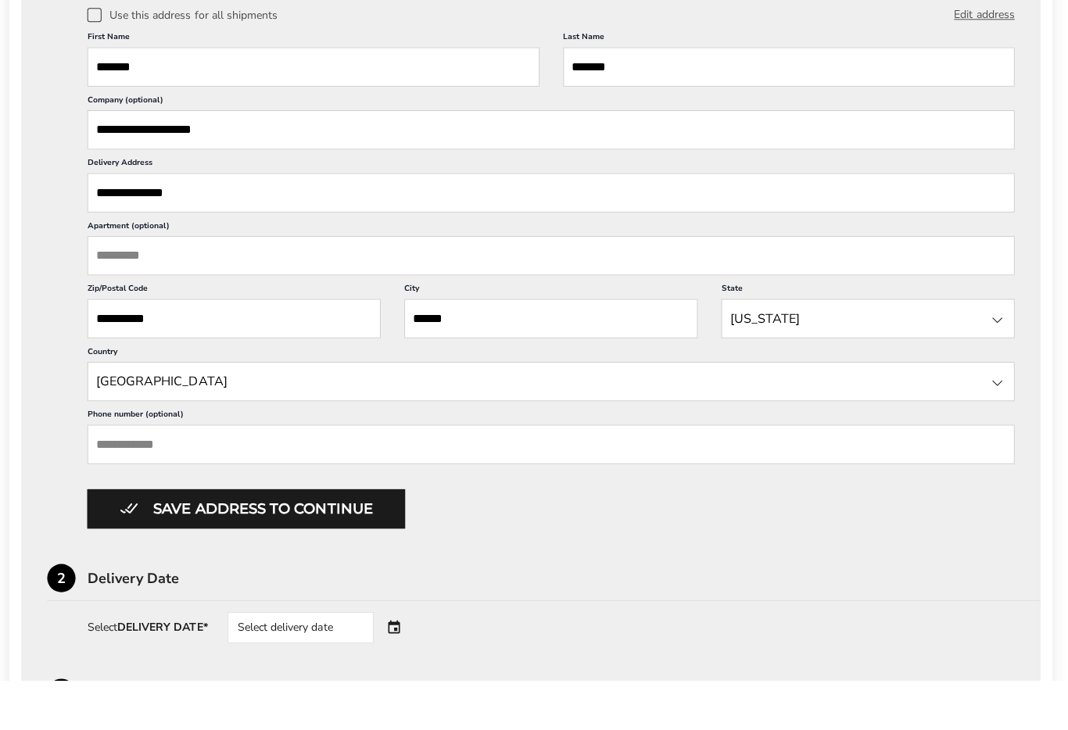
scroll to position [1146, 0]
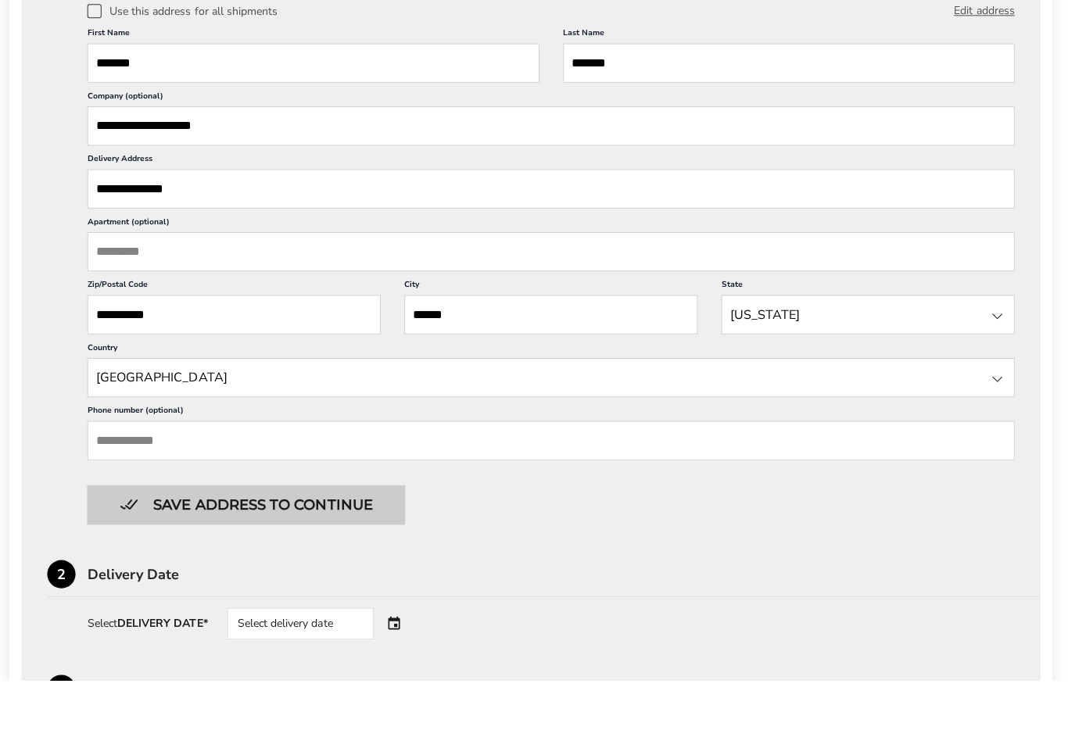
type input "**********"
click at [316, 540] on button "Save address to continue" at bounding box center [251, 555] width 316 height 39
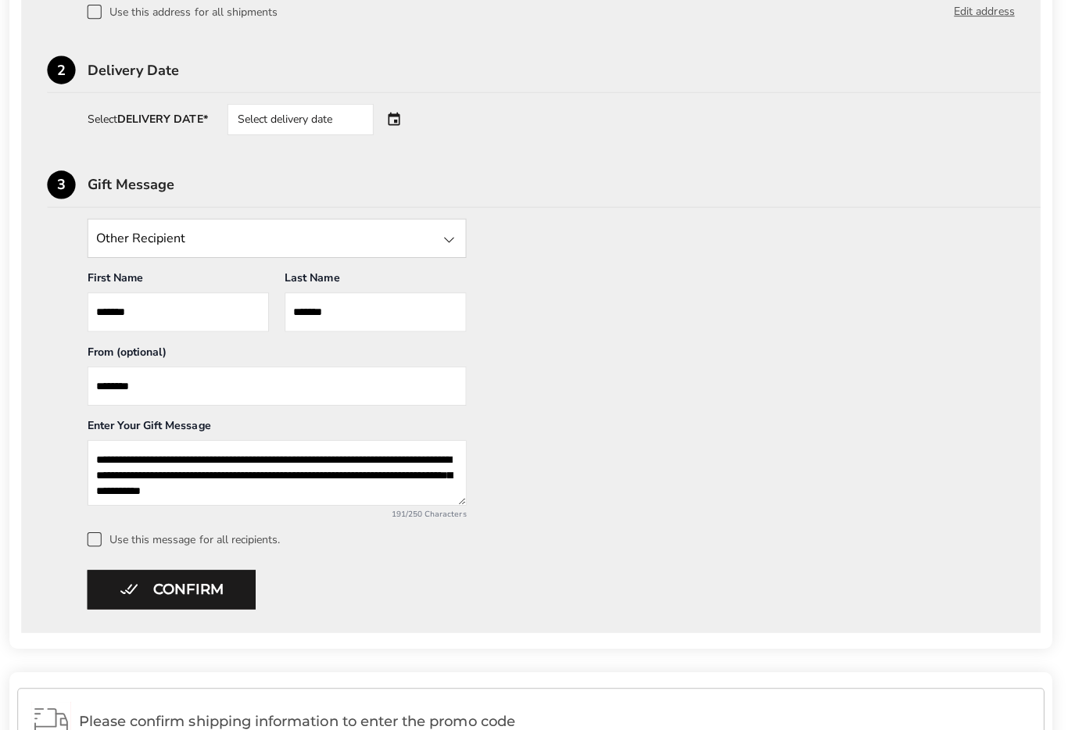
click at [395, 134] on div "Select delivery date" at bounding box center [326, 118] width 189 height 31
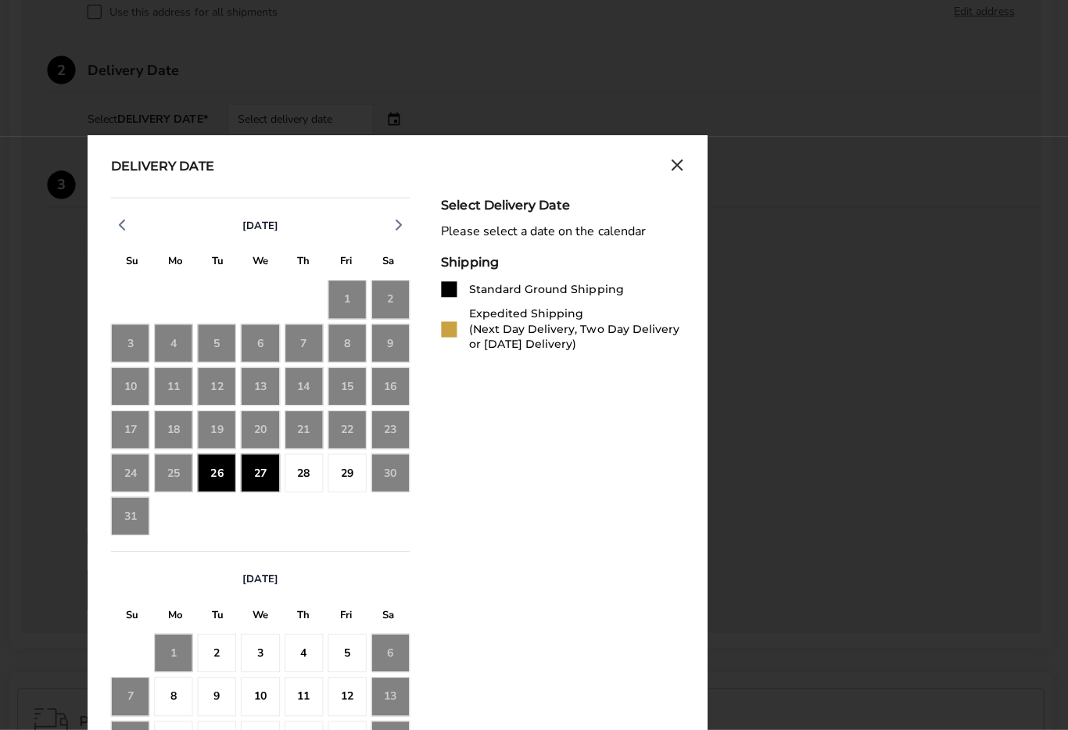
click at [219, 482] on div "26" at bounding box center [221, 470] width 38 height 38
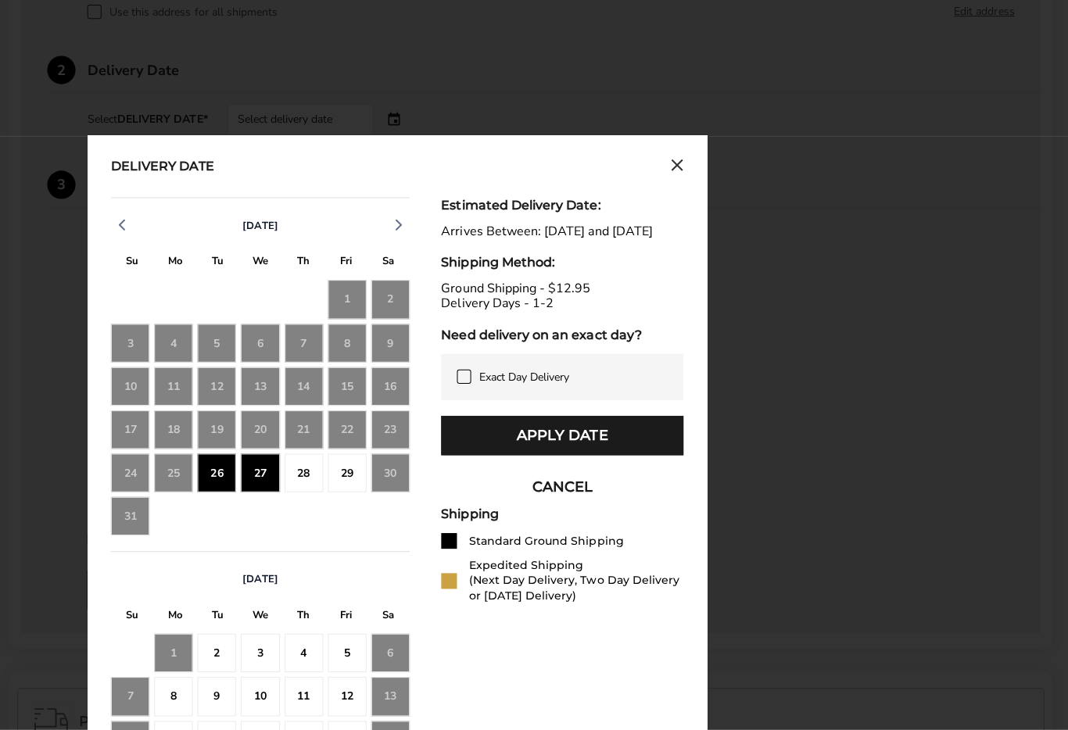
click at [464, 381] on icon at bounding box center [467, 374] width 13 height 13
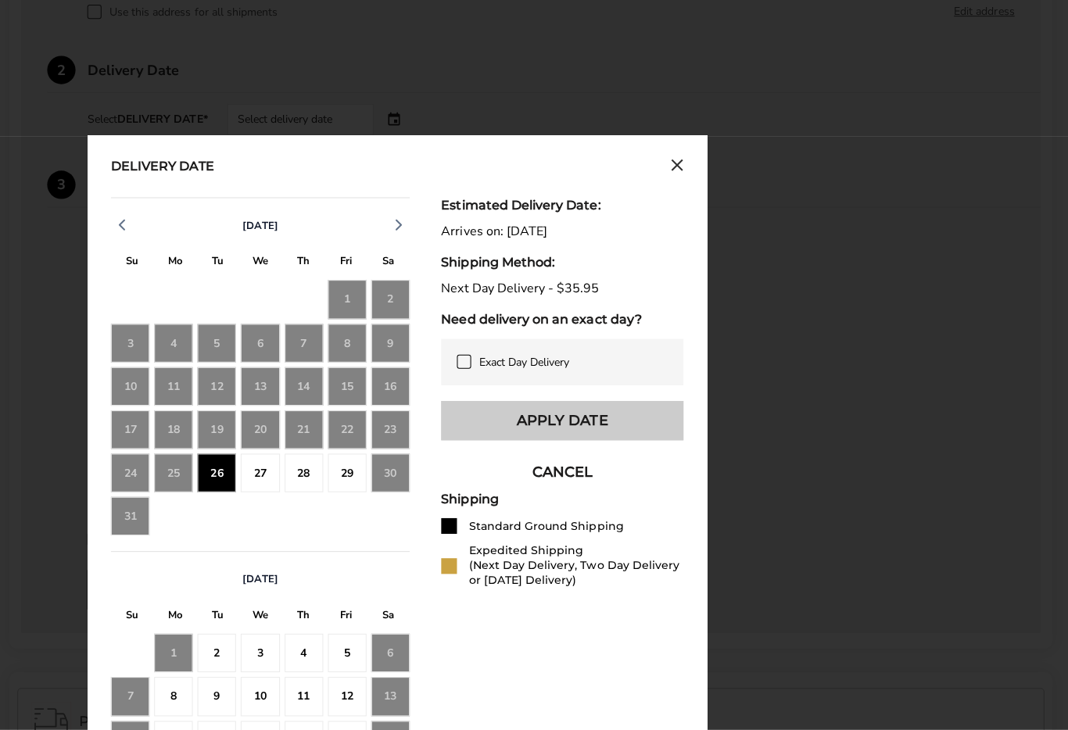
click at [610, 428] on button "Apply Date" at bounding box center [565, 418] width 241 height 39
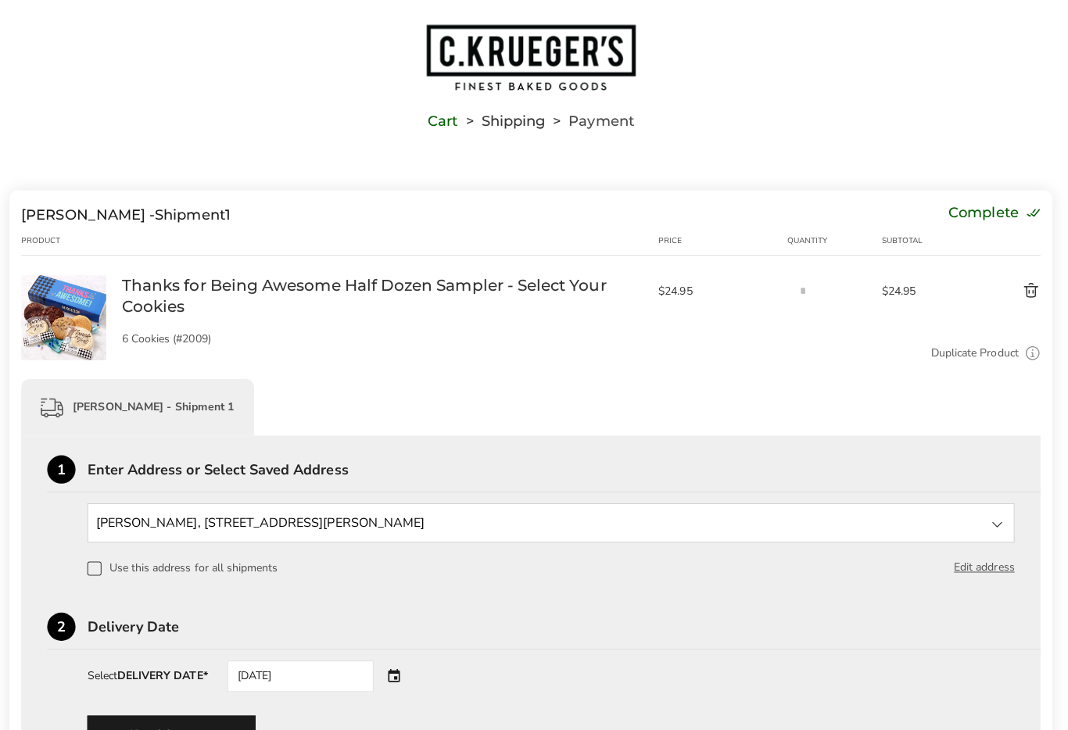
scroll to position [0, 0]
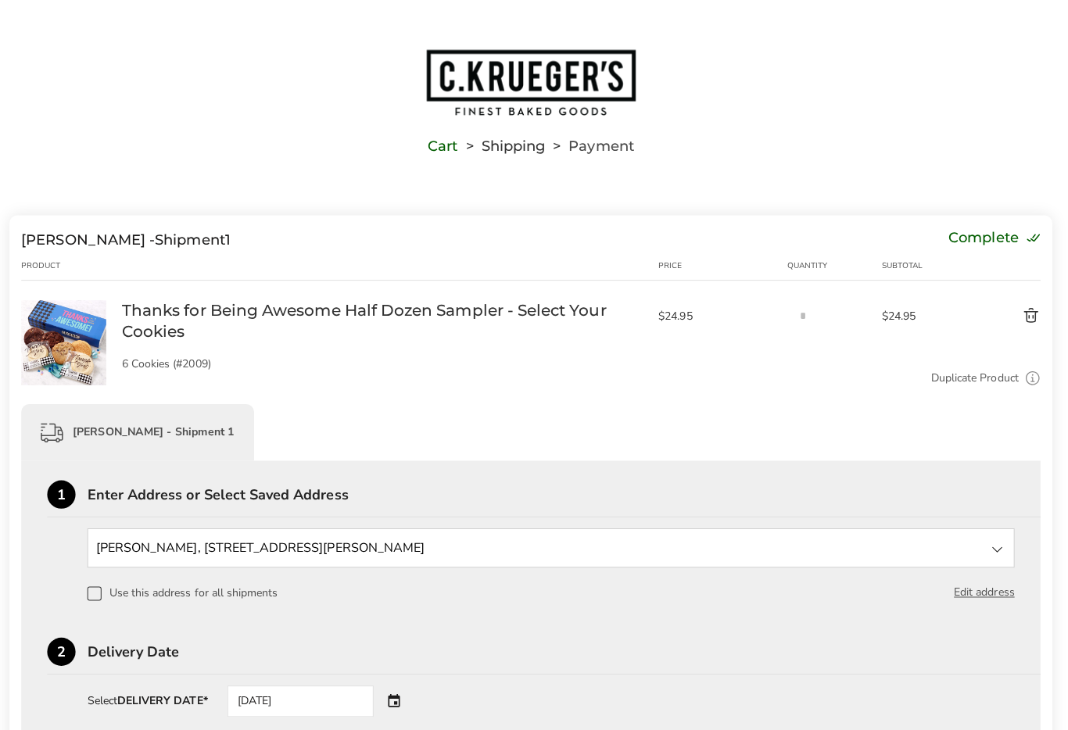
click at [613, 160] on div "Cart Shipping Payment" at bounding box center [534, 95] width 1068 height 191
click at [612, 154] on div "Cart Shipping Payment" at bounding box center [534, 95] width 1068 height 191
click at [1027, 310] on button "Delete product" at bounding box center [997, 314] width 86 height 19
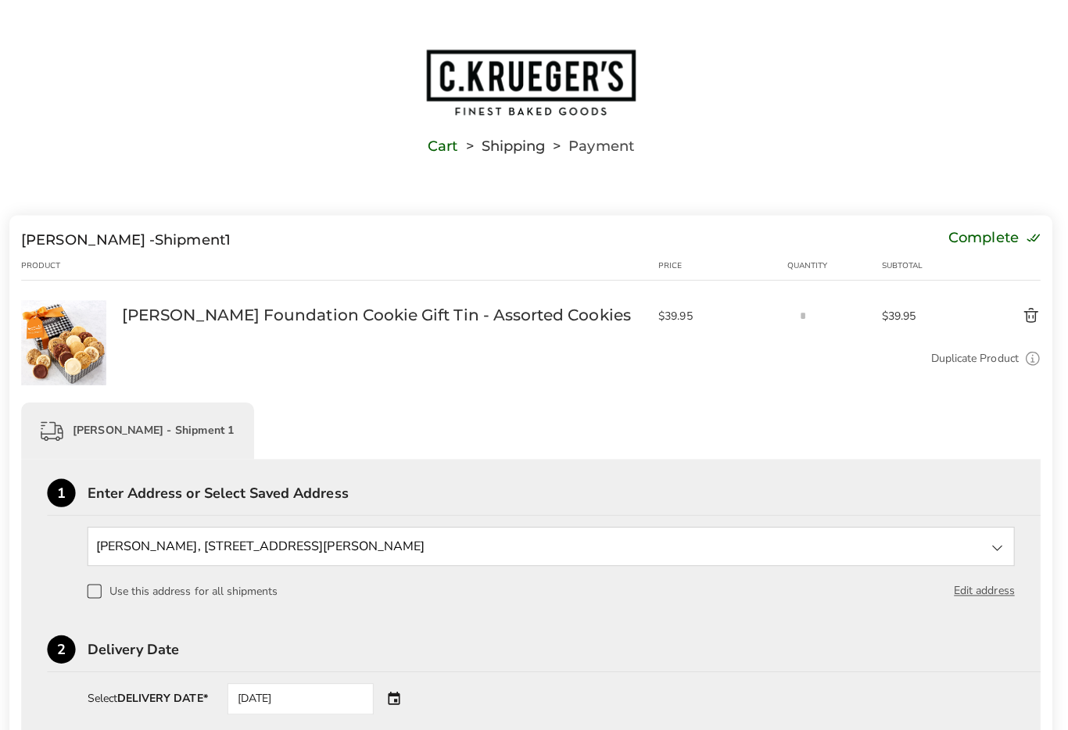
click at [1025, 323] on button "Delete product" at bounding box center [997, 314] width 86 height 19
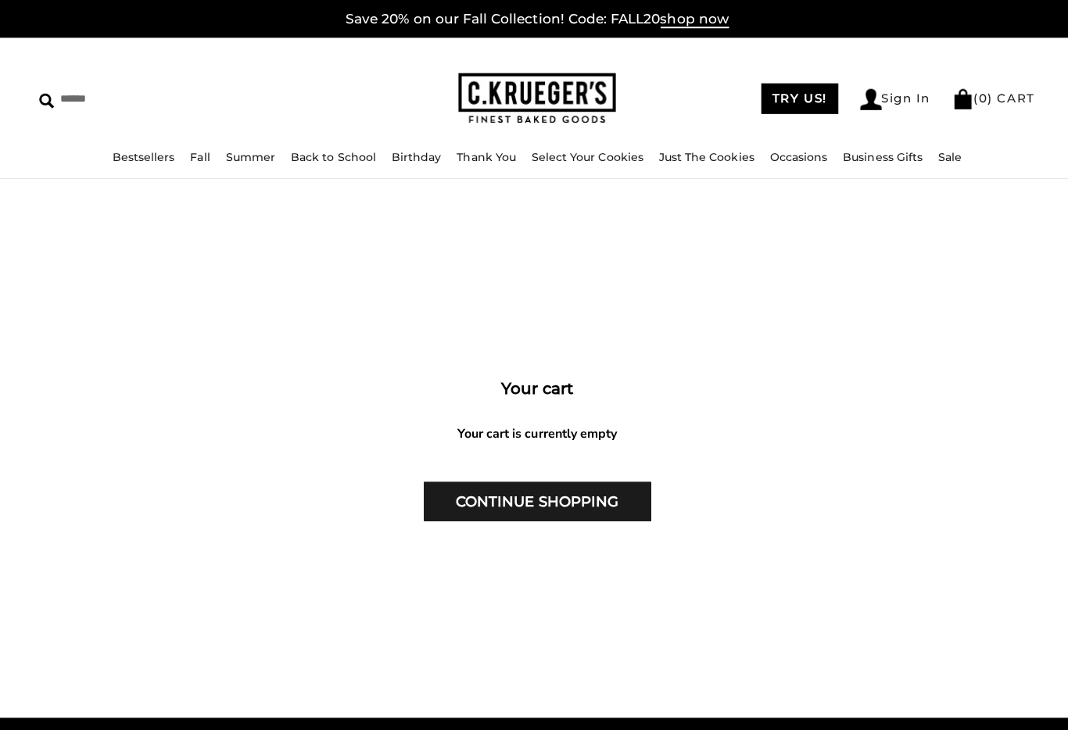
click at [539, 552] on div "Save 20% on our Fall Collection! Code: FALL20 shop now ****** TRY US! Sign In (…" at bounding box center [534, 581] width 1068 height 1163
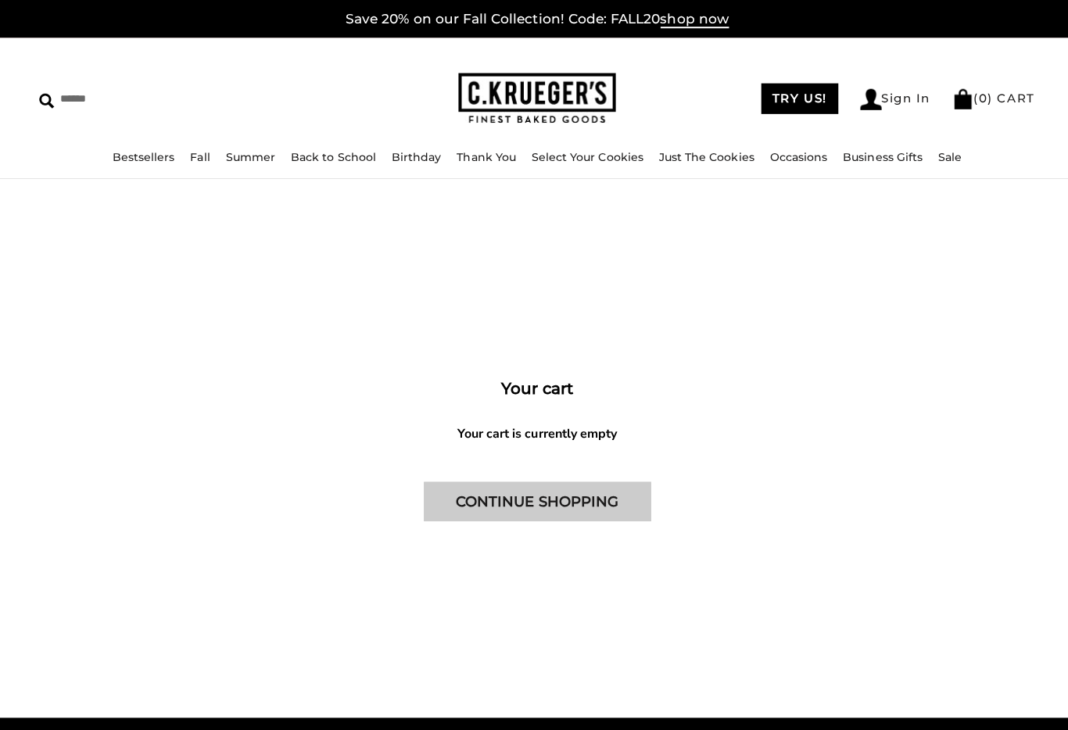
click at [562, 508] on link "CONTINUE SHOPPING" at bounding box center [534, 498] width 226 height 39
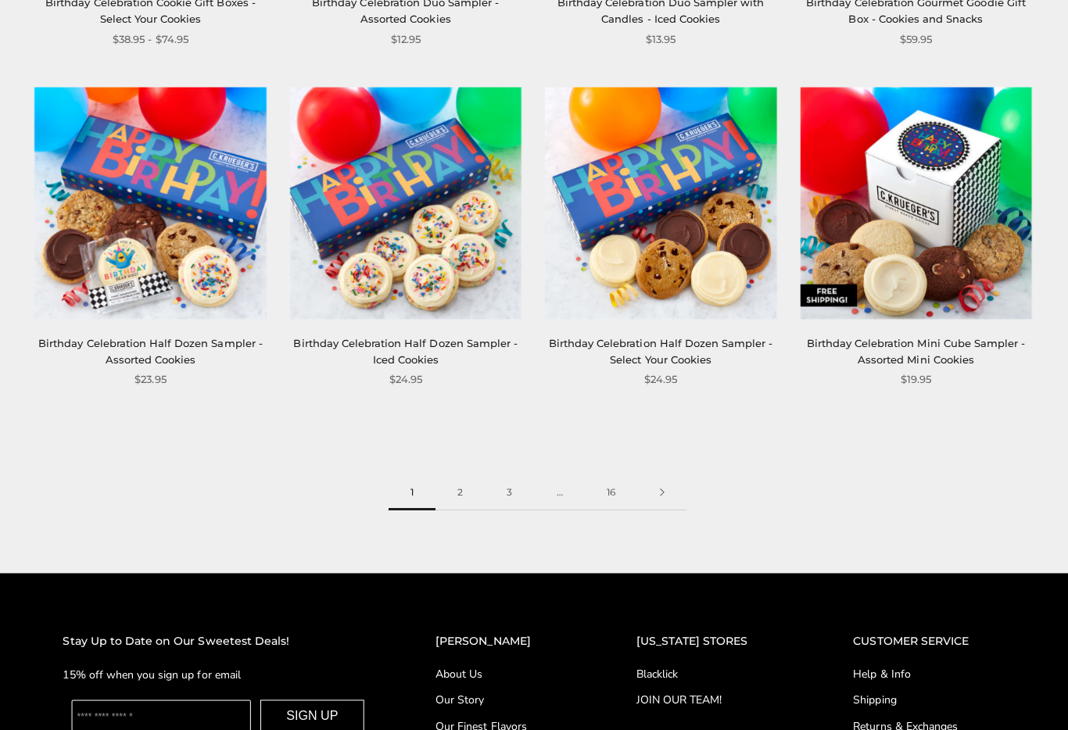
scroll to position [1875, 0]
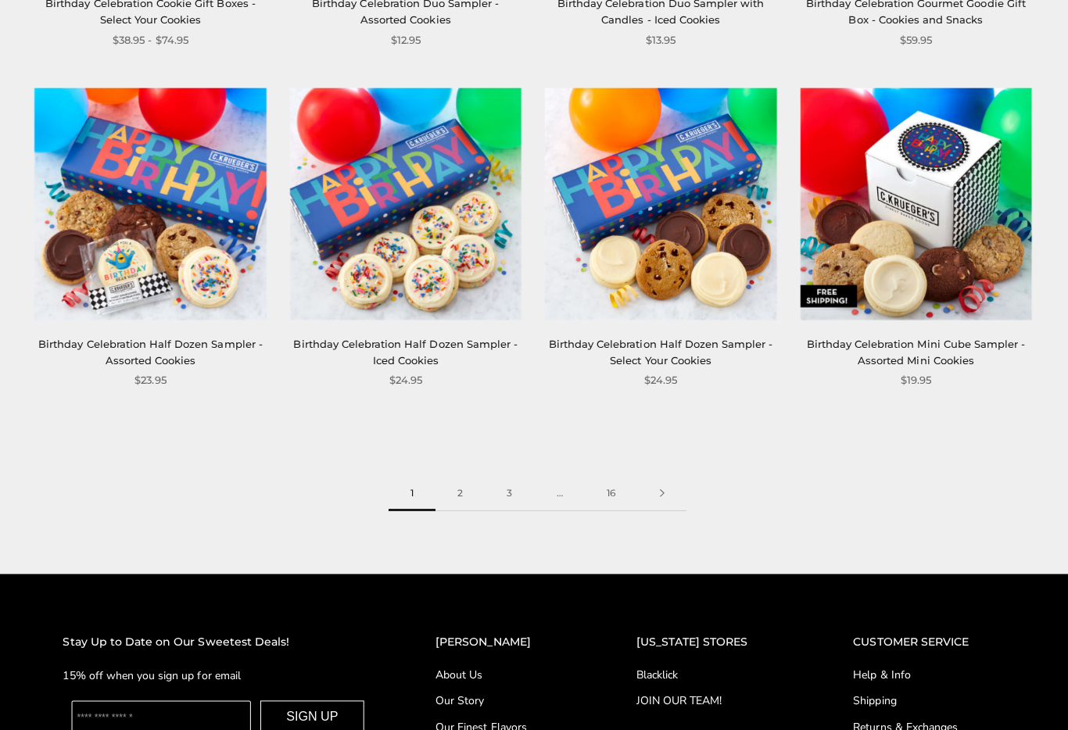
click at [462, 489] on link "2" at bounding box center [457, 490] width 49 height 35
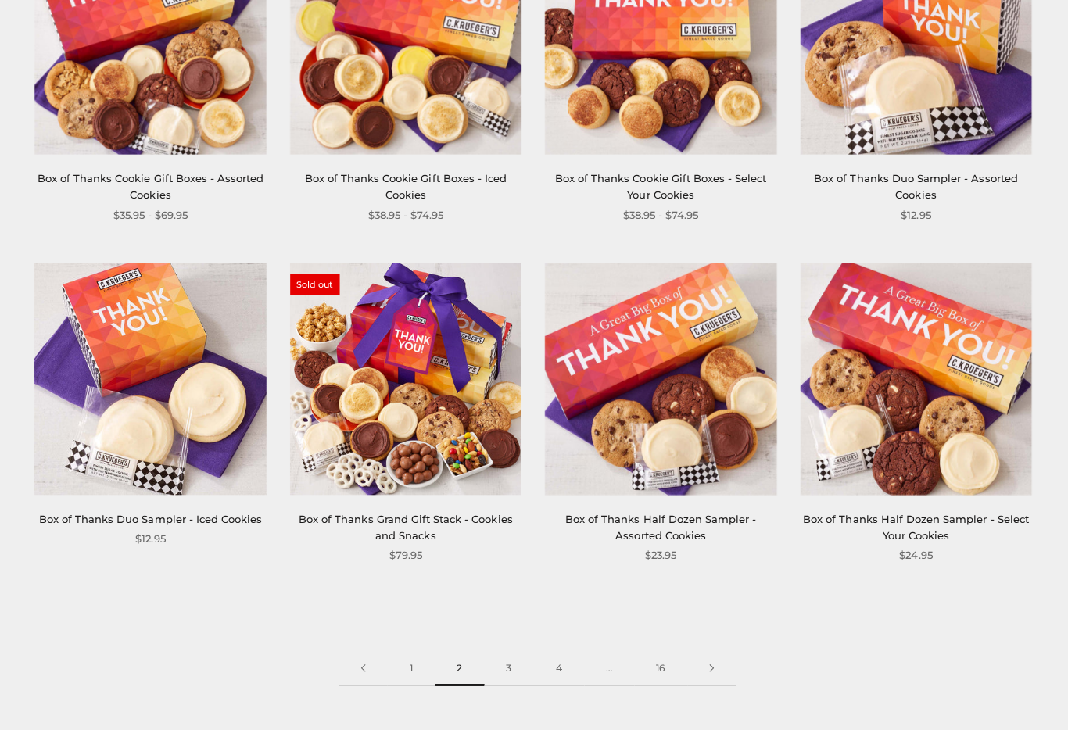
scroll to position [1711, 0]
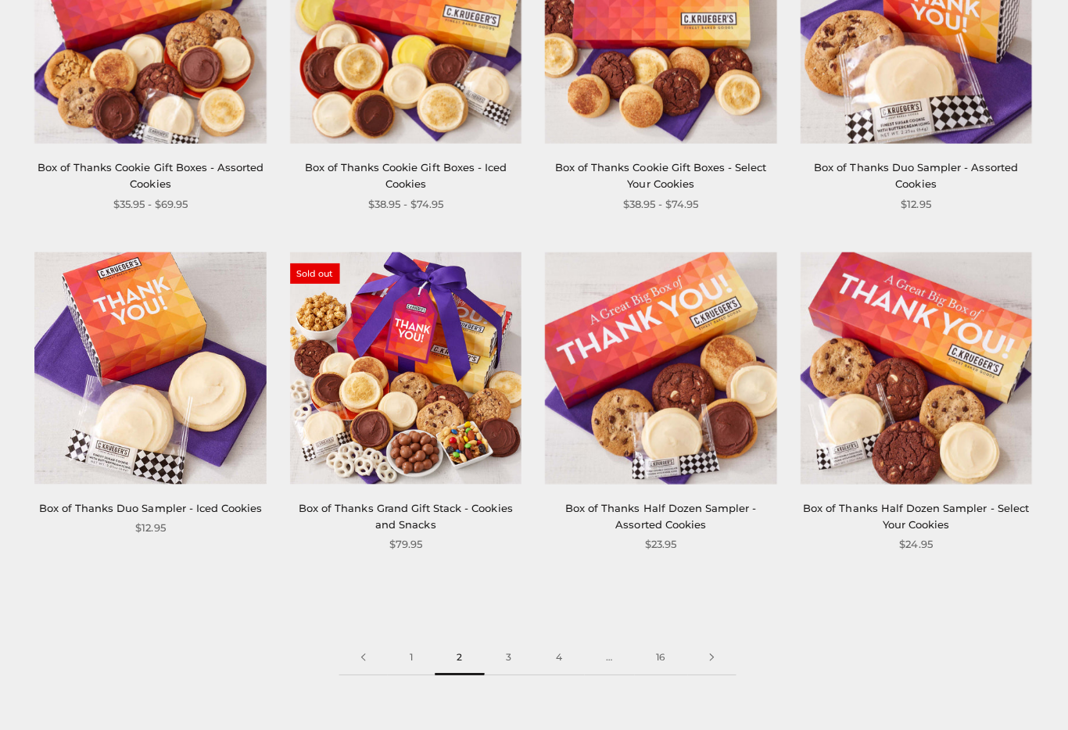
click at [516, 648] on link "3" at bounding box center [505, 653] width 49 height 35
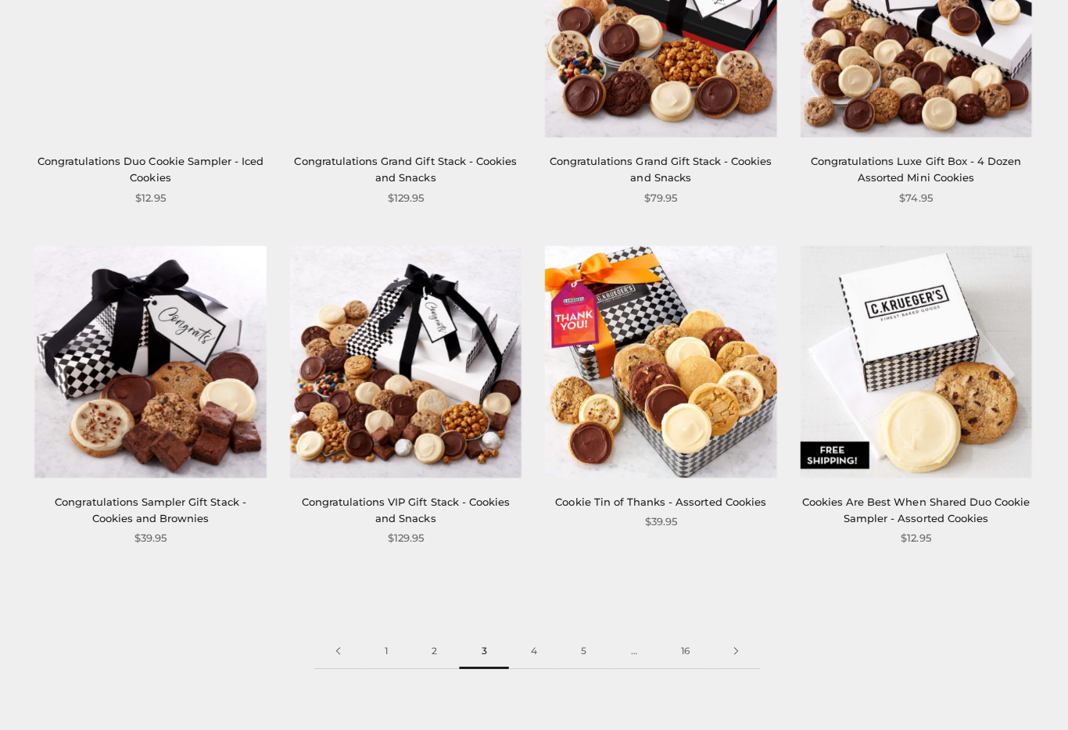
scroll to position [1718, 0]
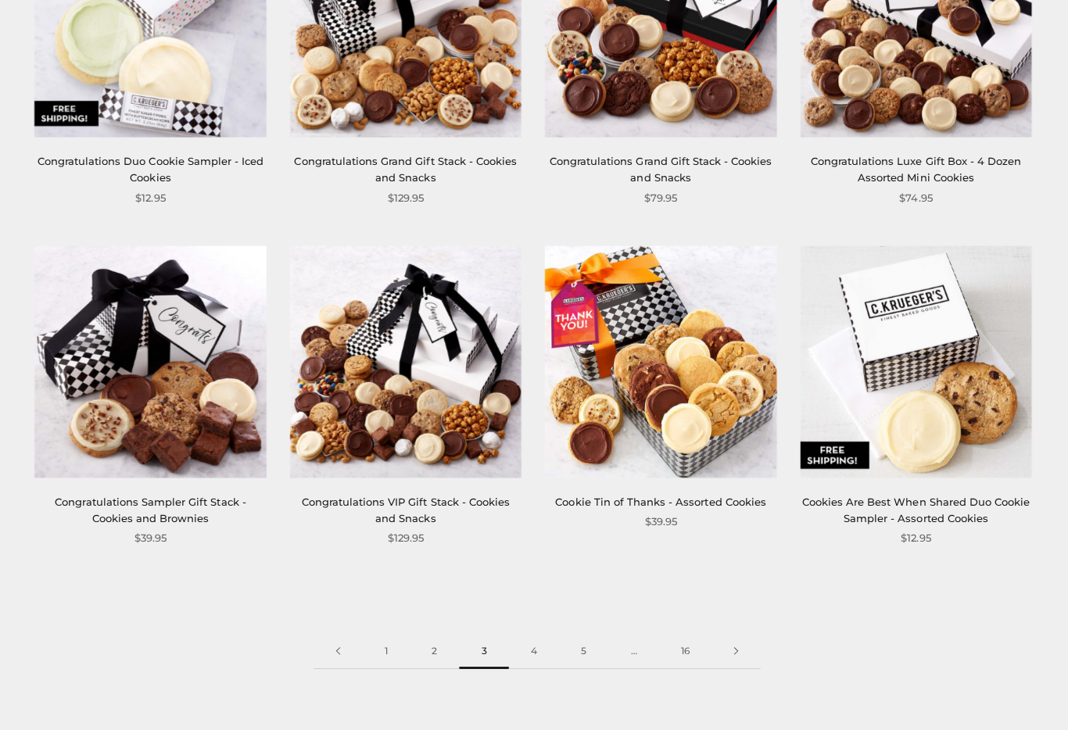
click at [541, 638] on link "4" at bounding box center [531, 647] width 50 height 35
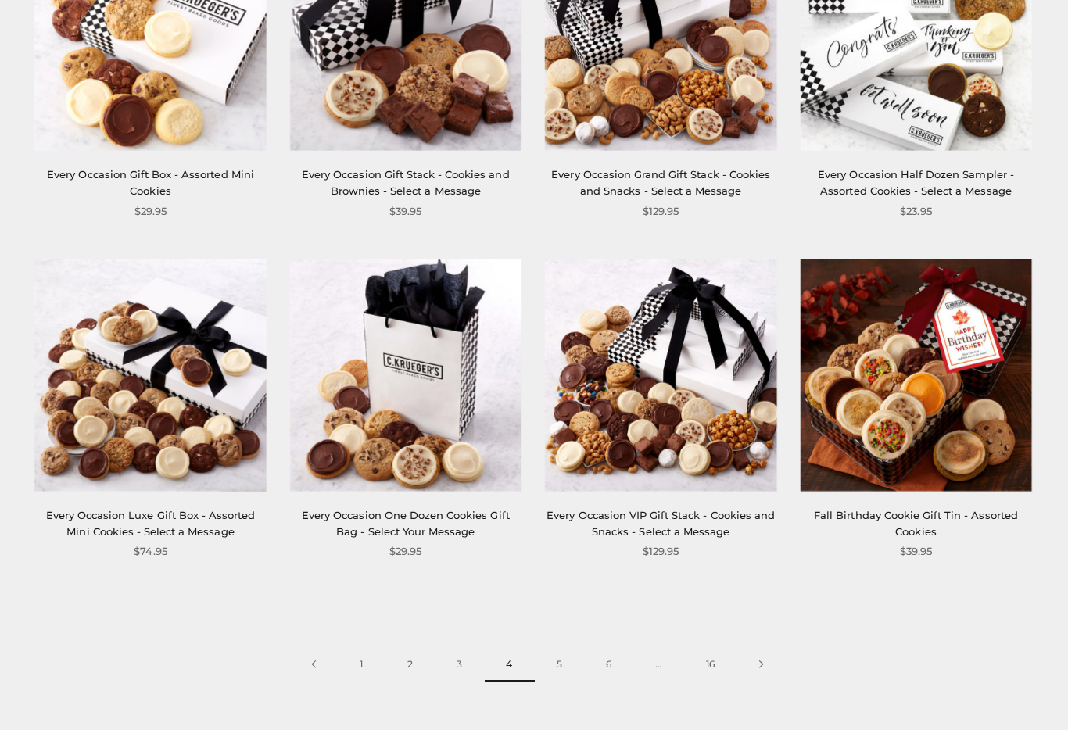
scroll to position [1705, 0]
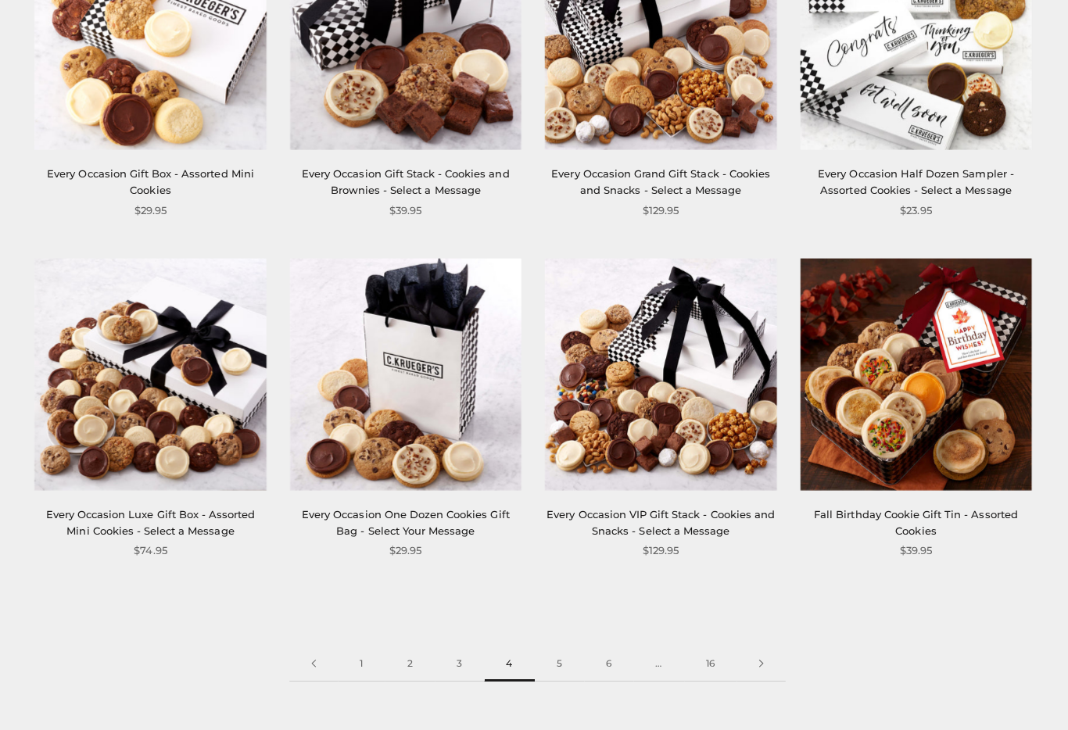
click at [564, 655] on link "5" at bounding box center [555, 659] width 49 height 35
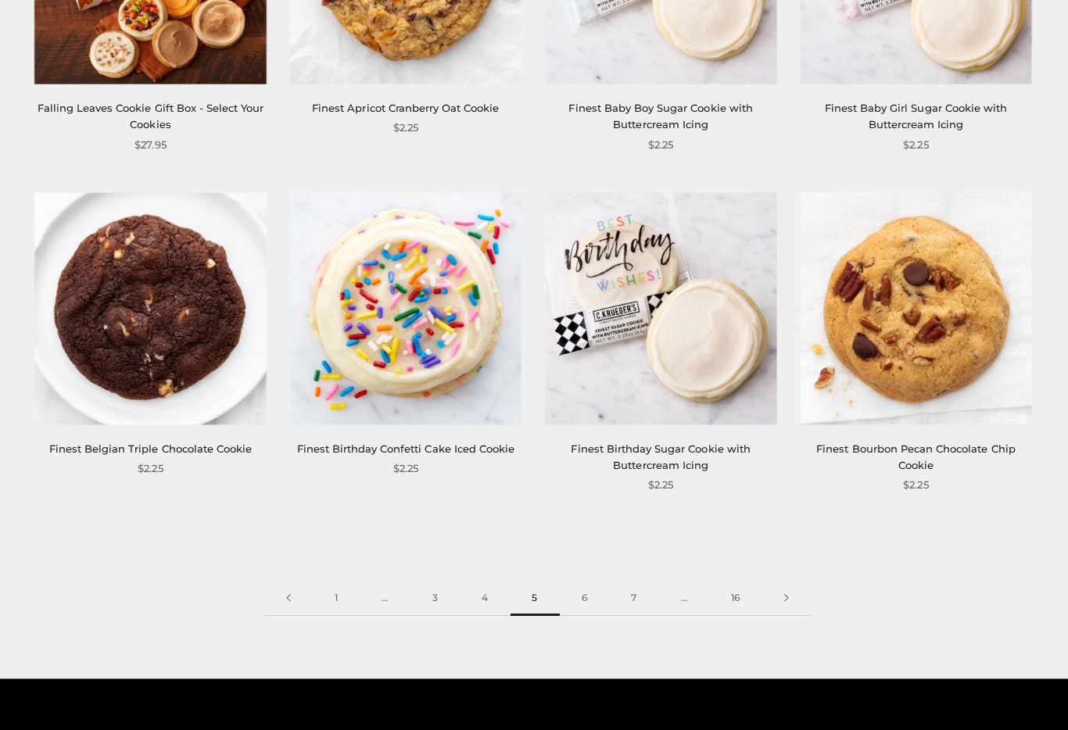
scroll to position [1771, 0]
click at [586, 592] on link "6" at bounding box center [580, 594] width 49 height 35
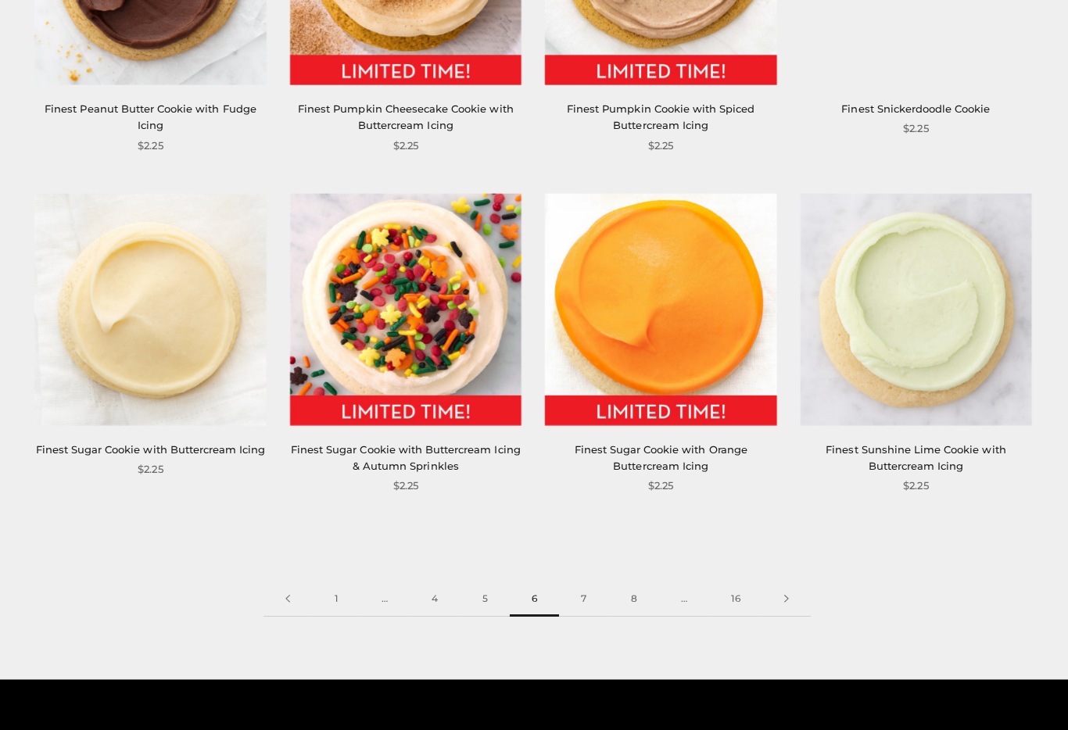
scroll to position [1786, 0]
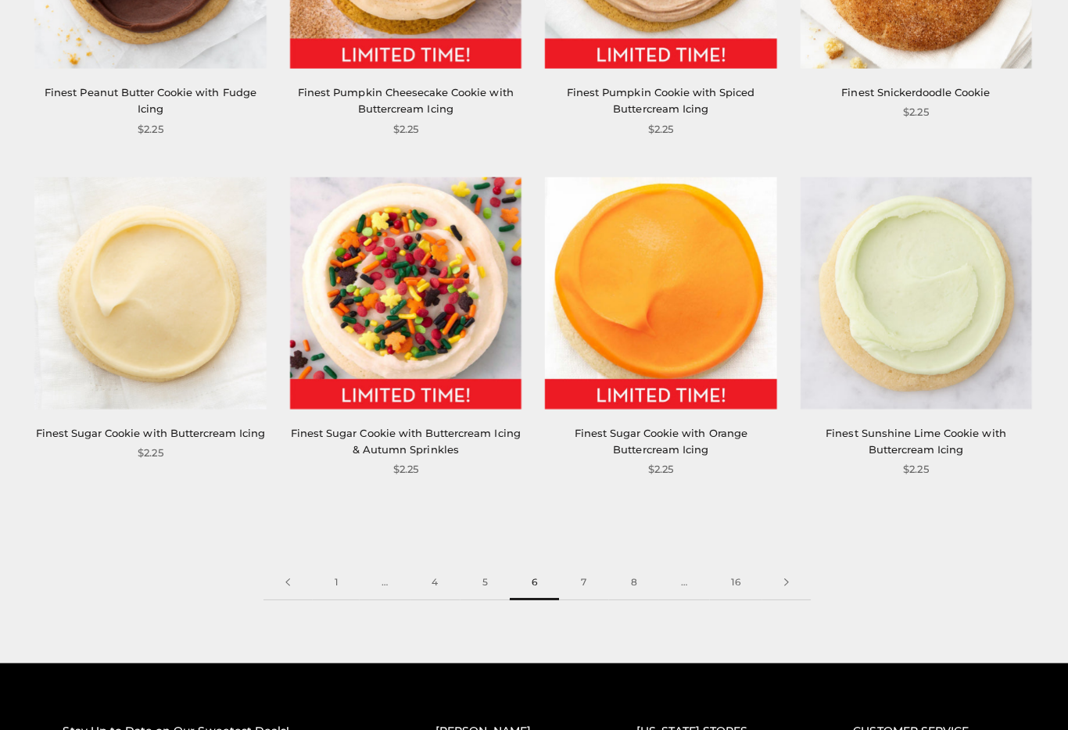
click at [582, 578] on link "7" at bounding box center [580, 579] width 49 height 35
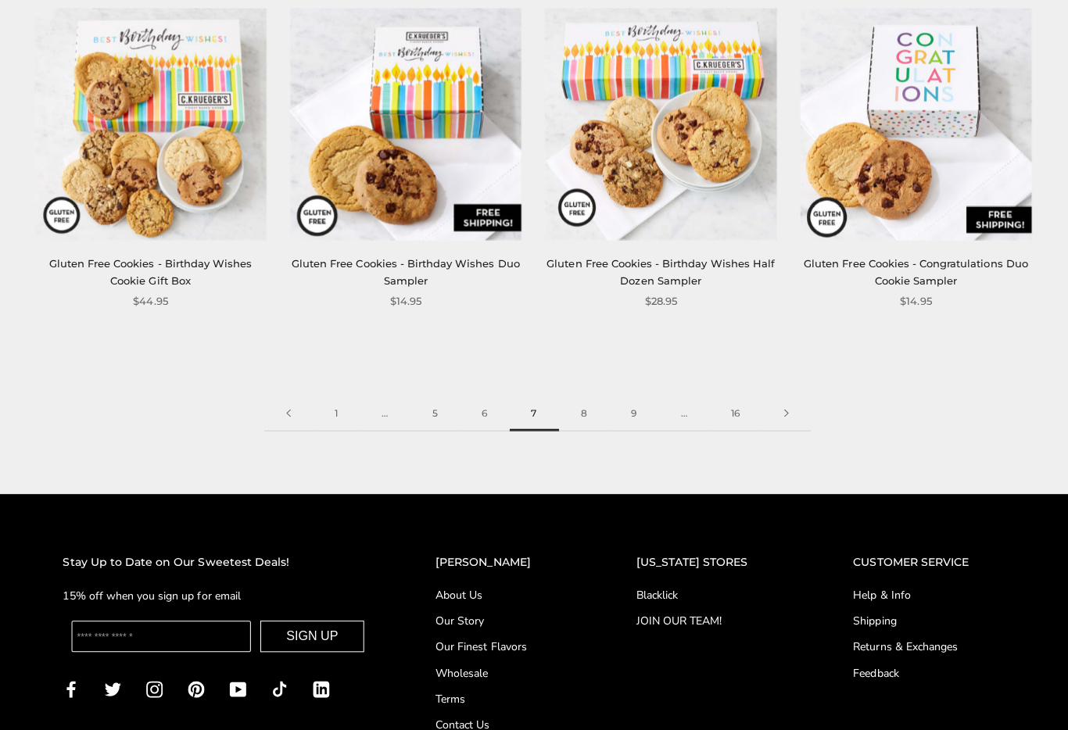
scroll to position [1921, 0]
click at [588, 413] on link "8" at bounding box center [581, 410] width 50 height 35
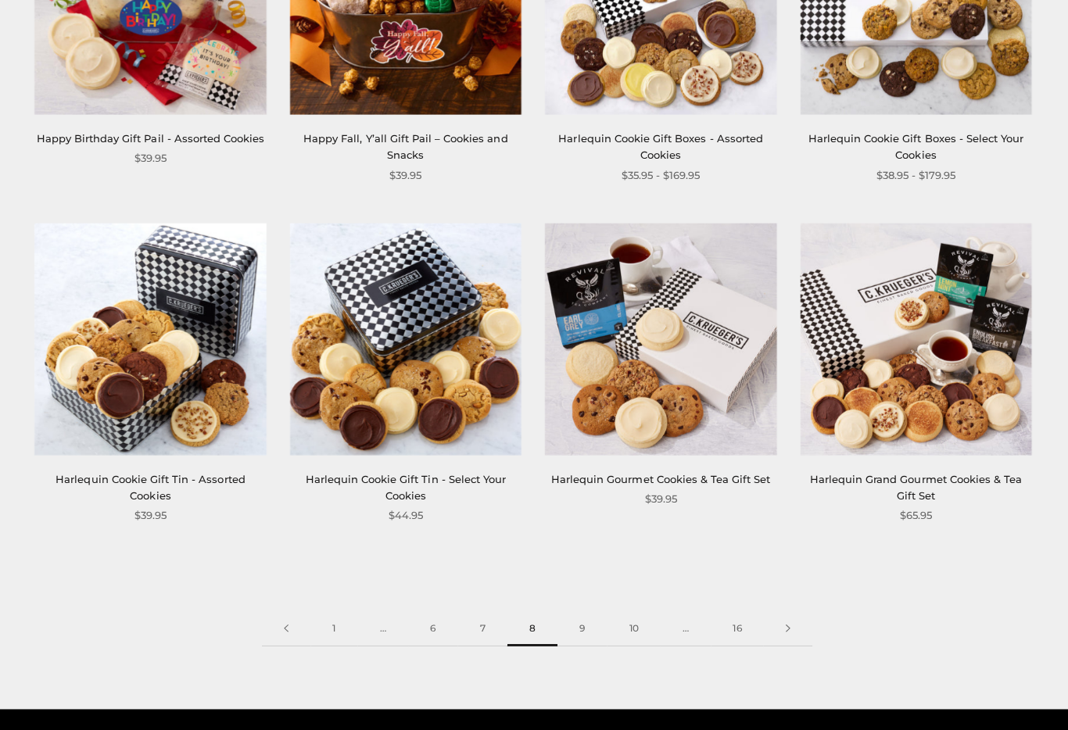
scroll to position [1740, 0]
click at [585, 618] on link "9" at bounding box center [578, 624] width 49 height 35
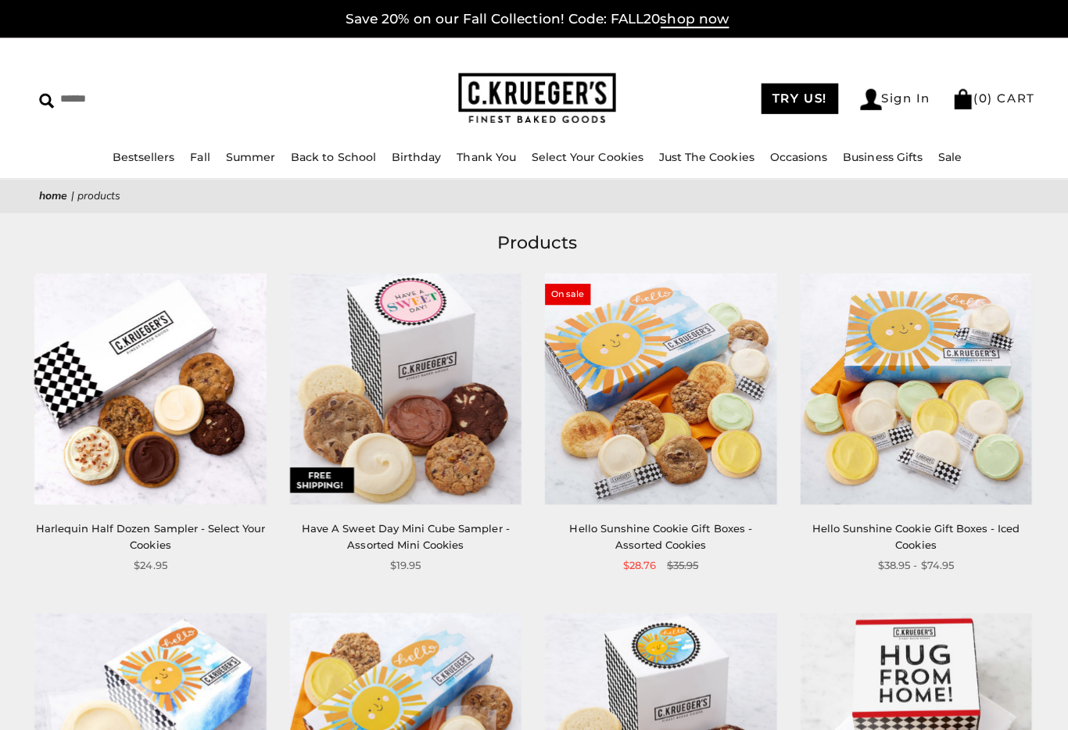
click at [589, 161] on link "Select Your Cookies" at bounding box center [583, 156] width 111 height 14
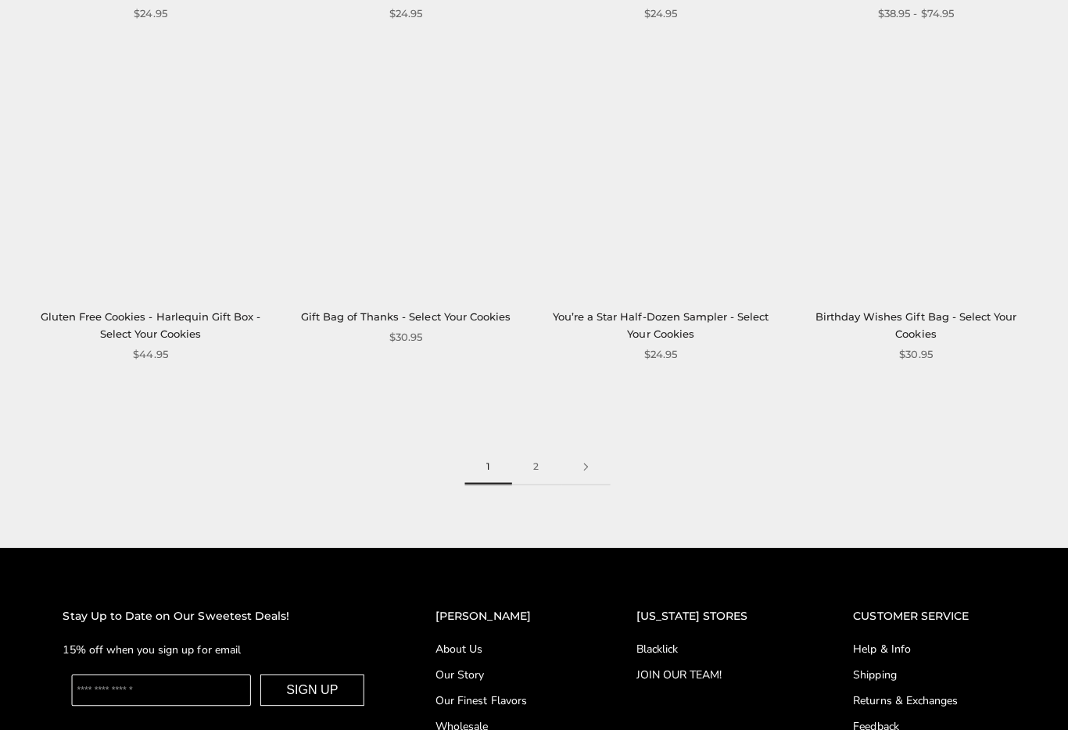
scroll to position [1971, 0]
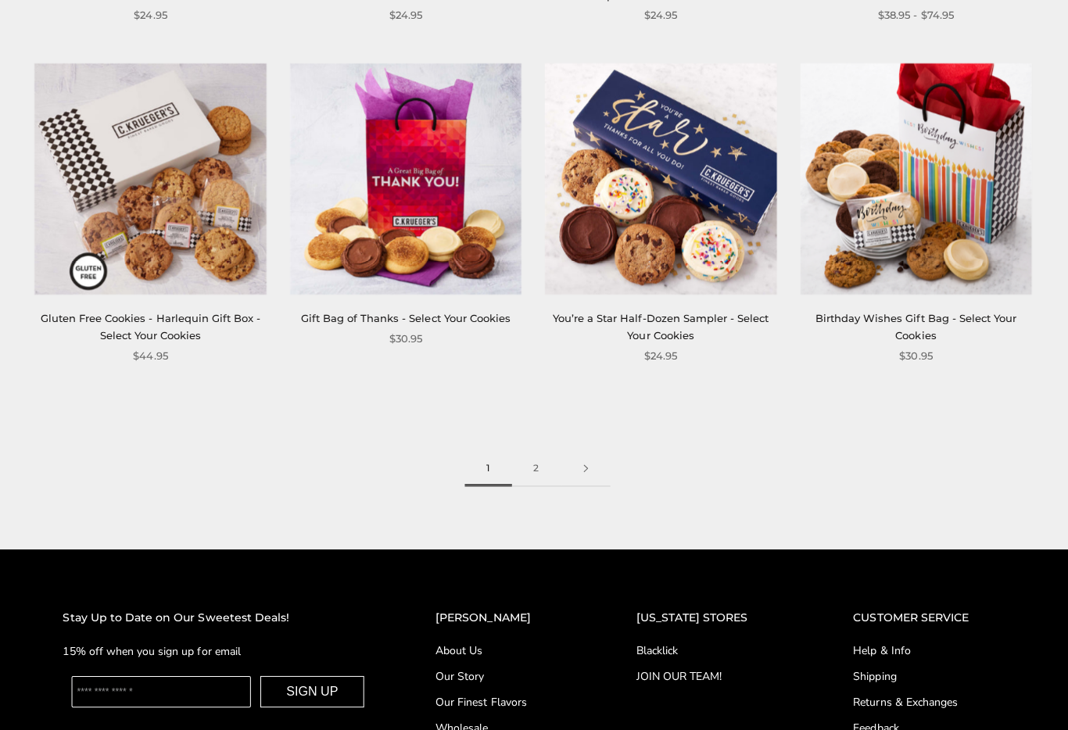
click at [533, 463] on link "2" at bounding box center [533, 466] width 49 height 35
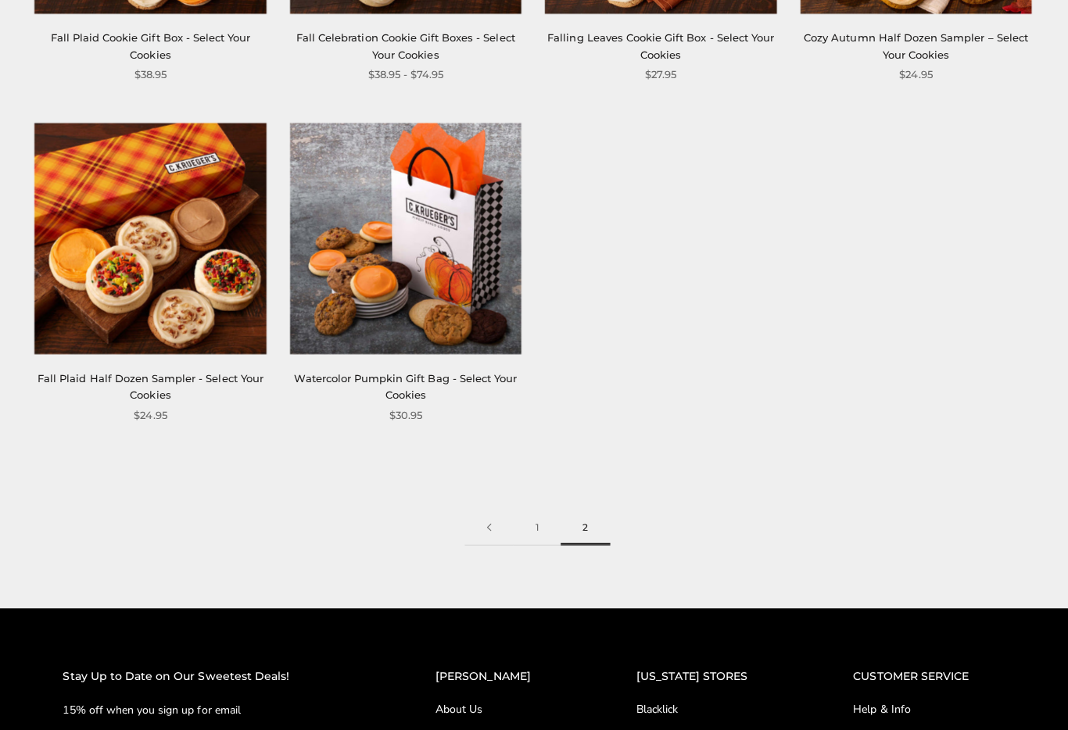
scroll to position [897, 0]
click at [528, 526] on link "1" at bounding box center [533, 524] width 47 height 35
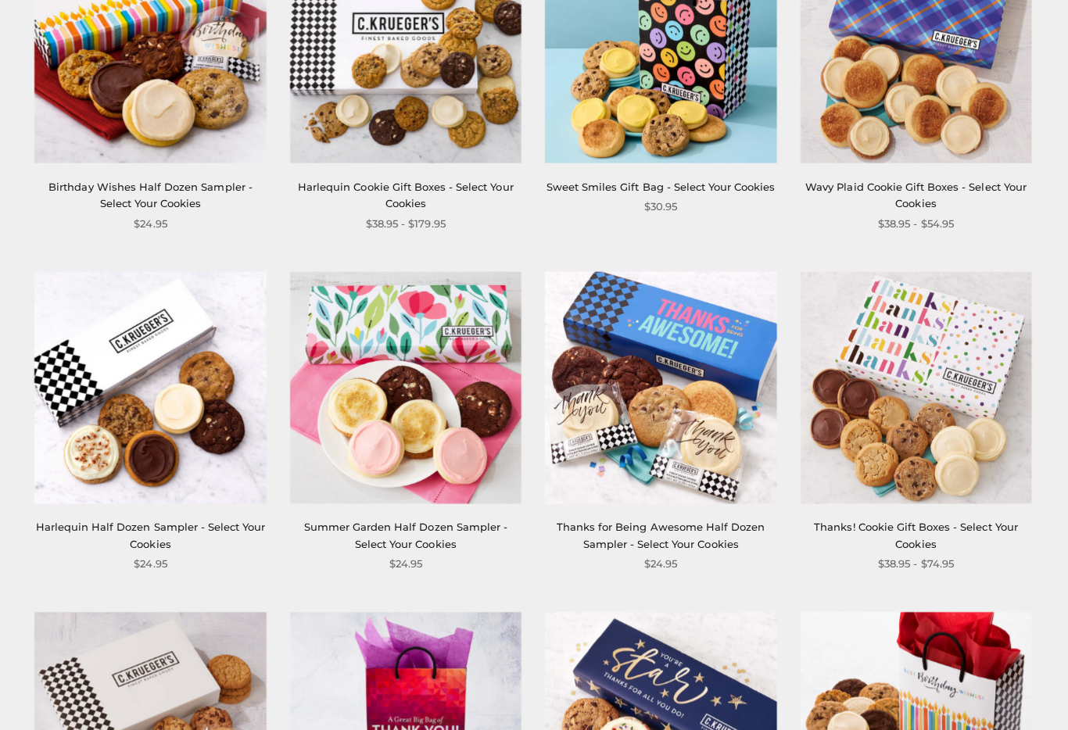
scroll to position [1425, 0]
click at [689, 530] on link "Thanks for Being Awesome Half Dozen Sampler - Select Your Cookies" at bounding box center [656, 531] width 207 height 29
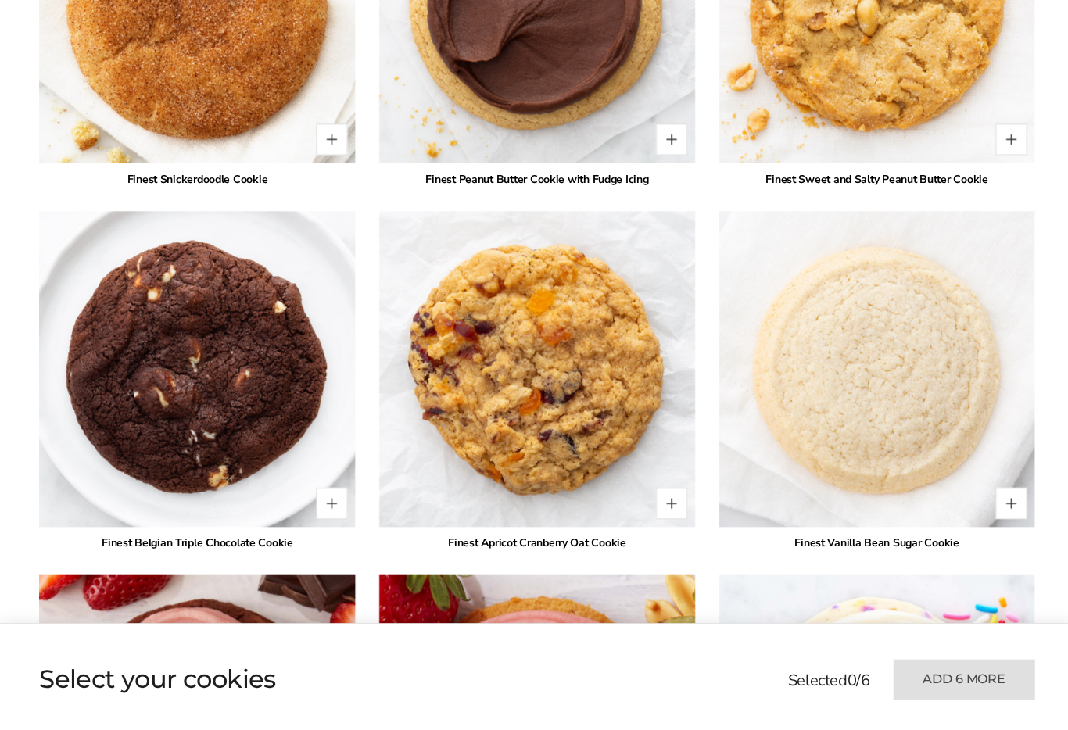
scroll to position [2705, 0]
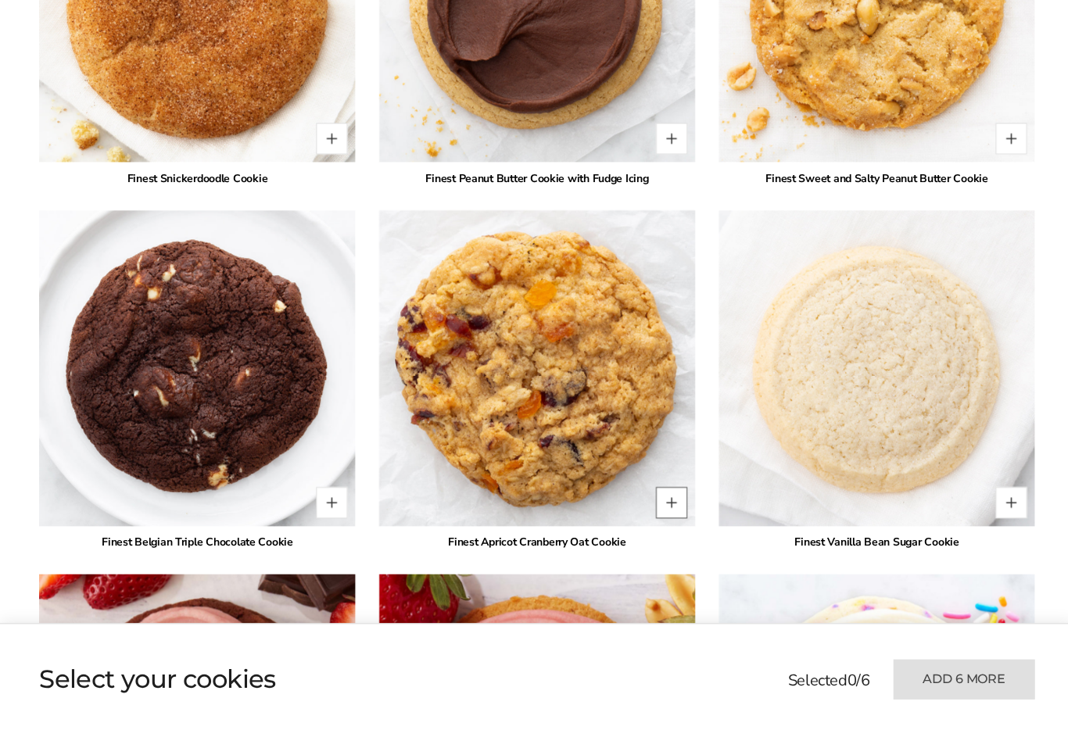
click at [672, 504] on button "Quantity button plus" at bounding box center [667, 500] width 31 height 31
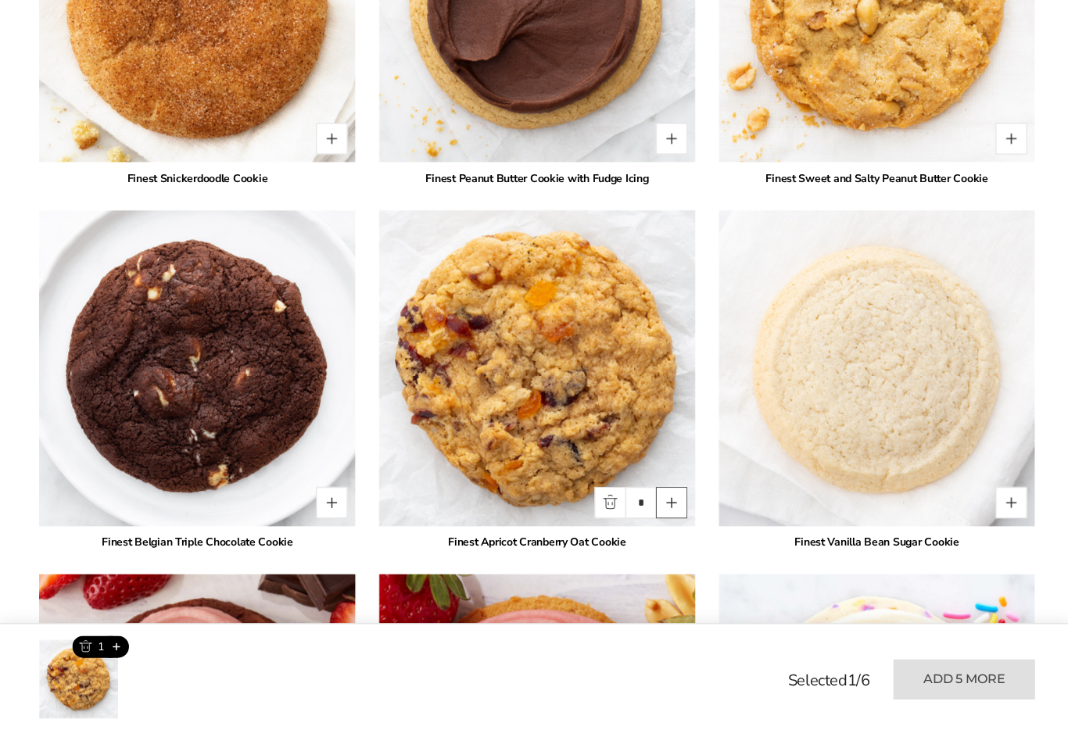
type input "*"
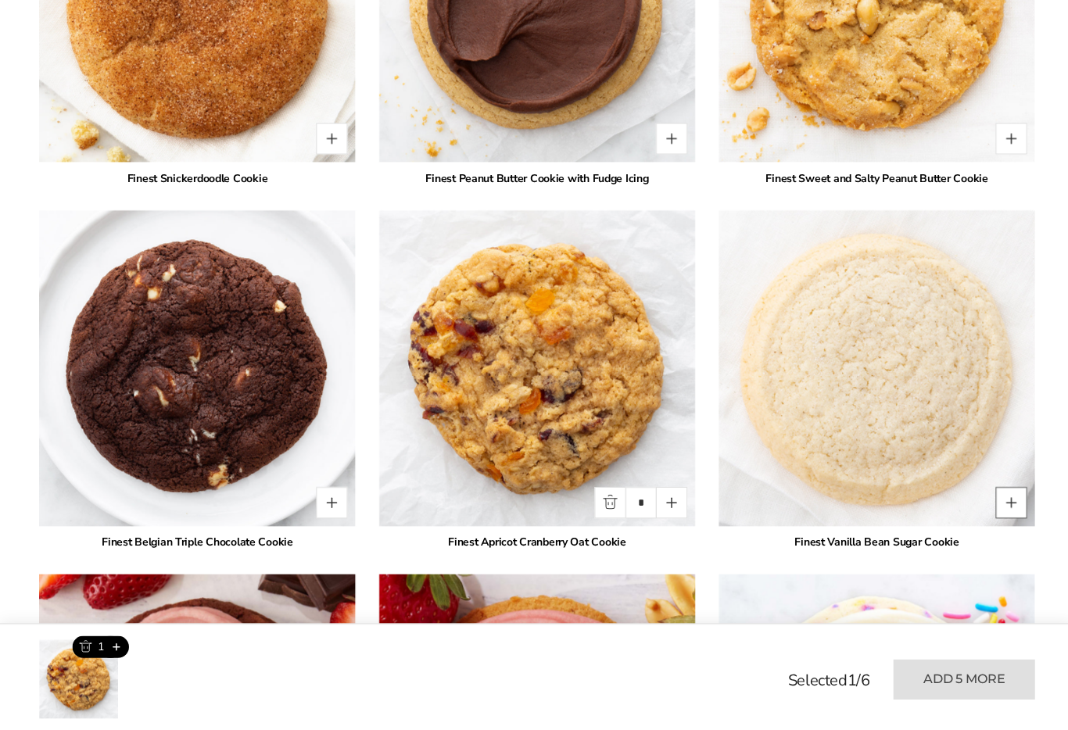
click at [1009, 507] on button "Quantity button plus" at bounding box center [1004, 500] width 31 height 31
type input "*"
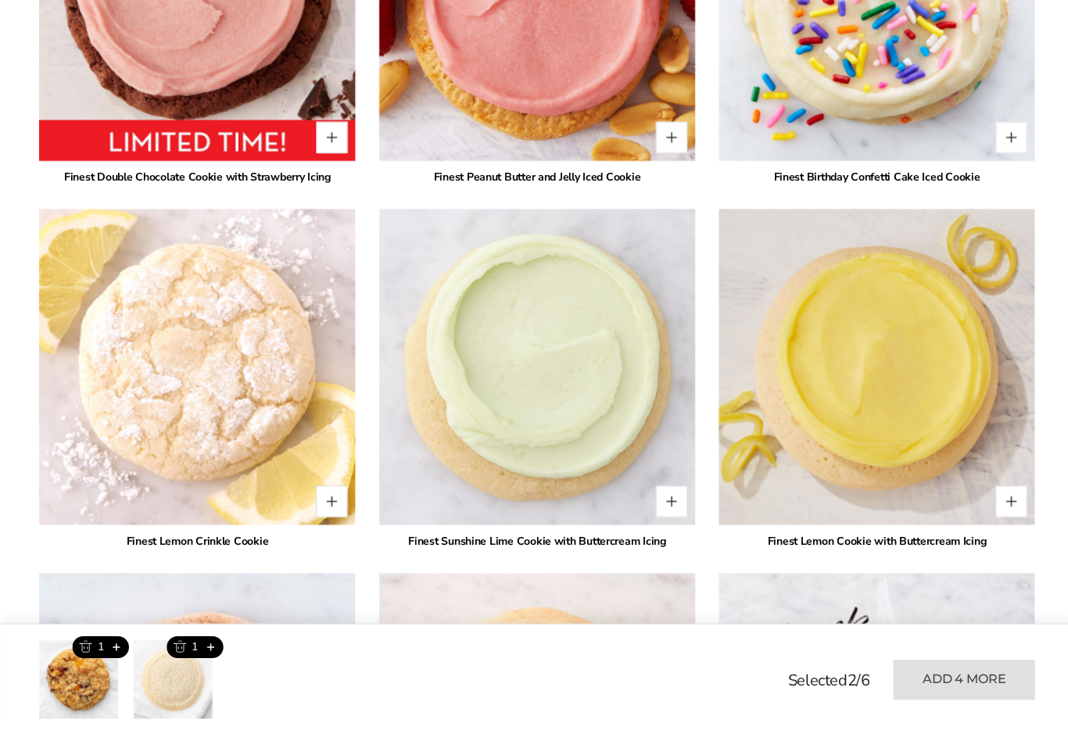
scroll to position [3431, 0]
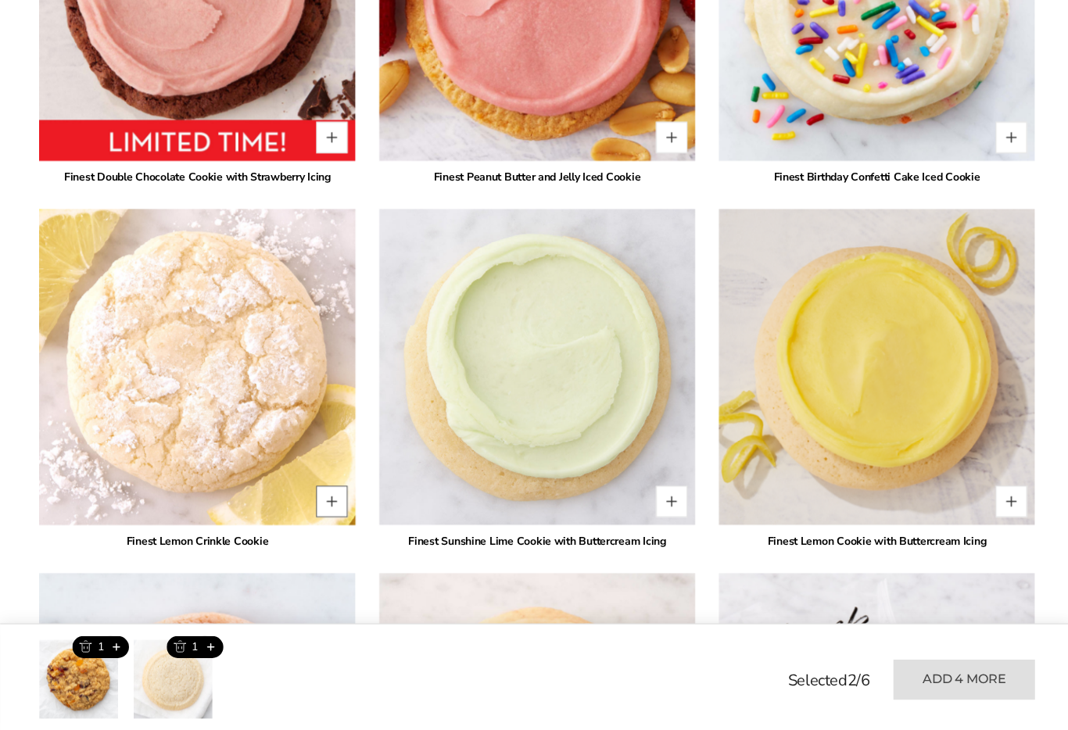
click at [335, 499] on button "Quantity button plus" at bounding box center [329, 498] width 31 height 31
type input "*"
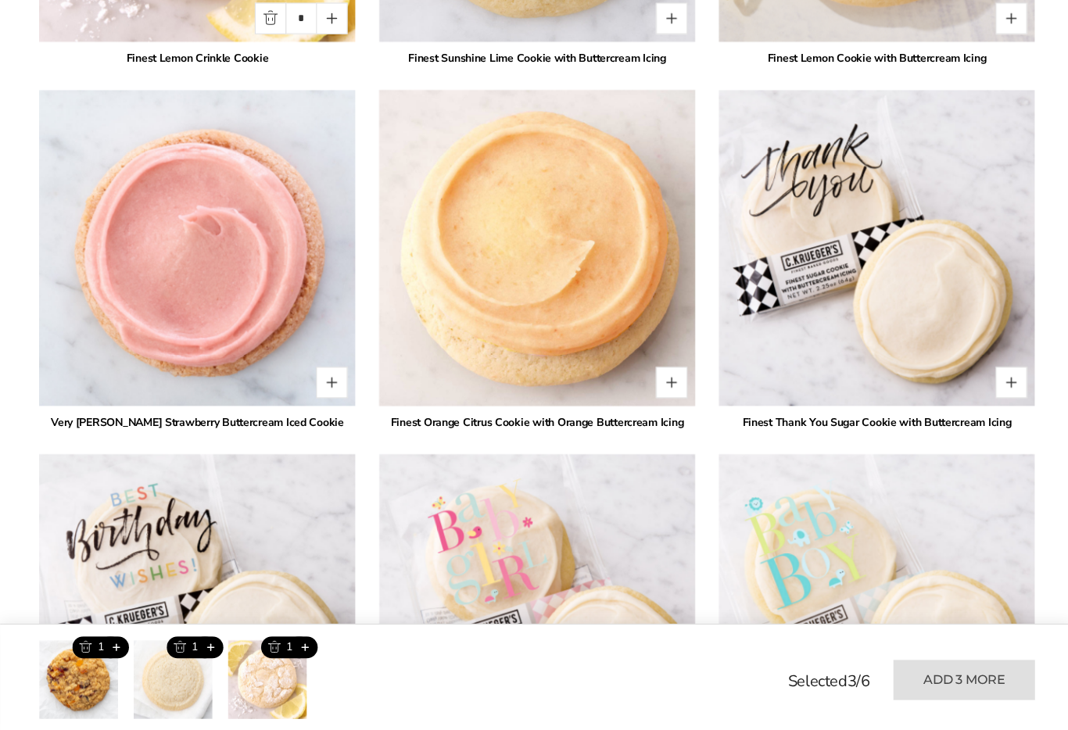
scroll to position [3911, 0]
click at [685, 393] on img at bounding box center [533, 245] width 345 height 345
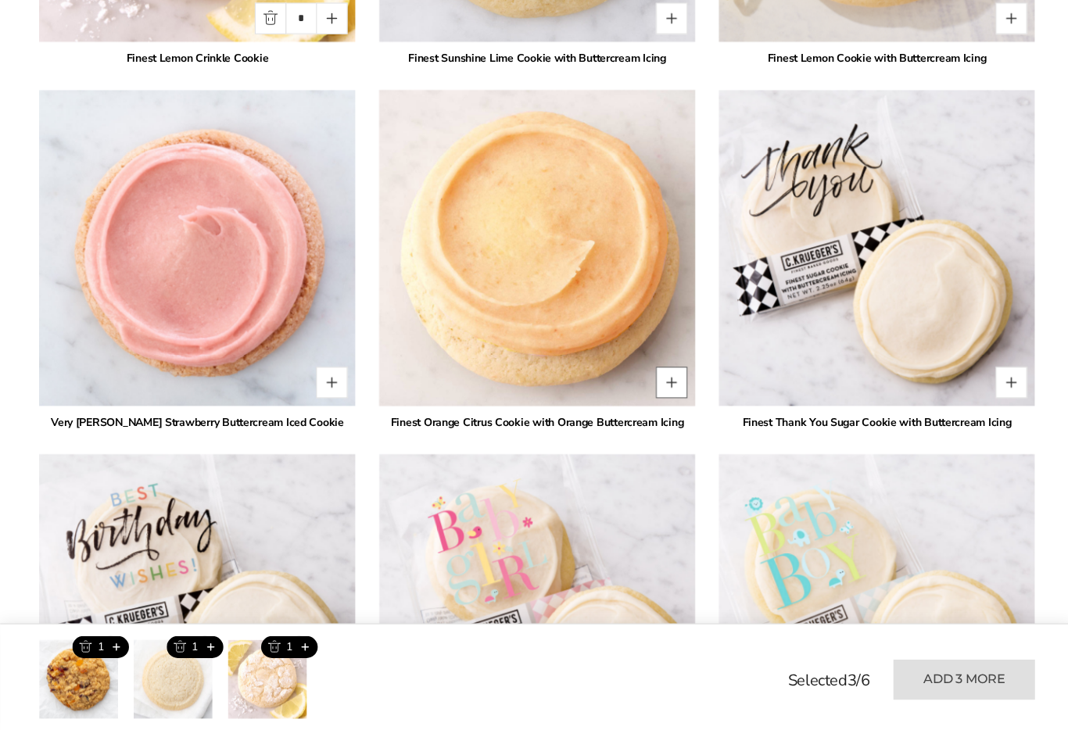
click at [671, 389] on button "Quantity button plus" at bounding box center [667, 379] width 31 height 31
click at [671, 388] on button "Quantity button plus" at bounding box center [667, 379] width 31 height 31
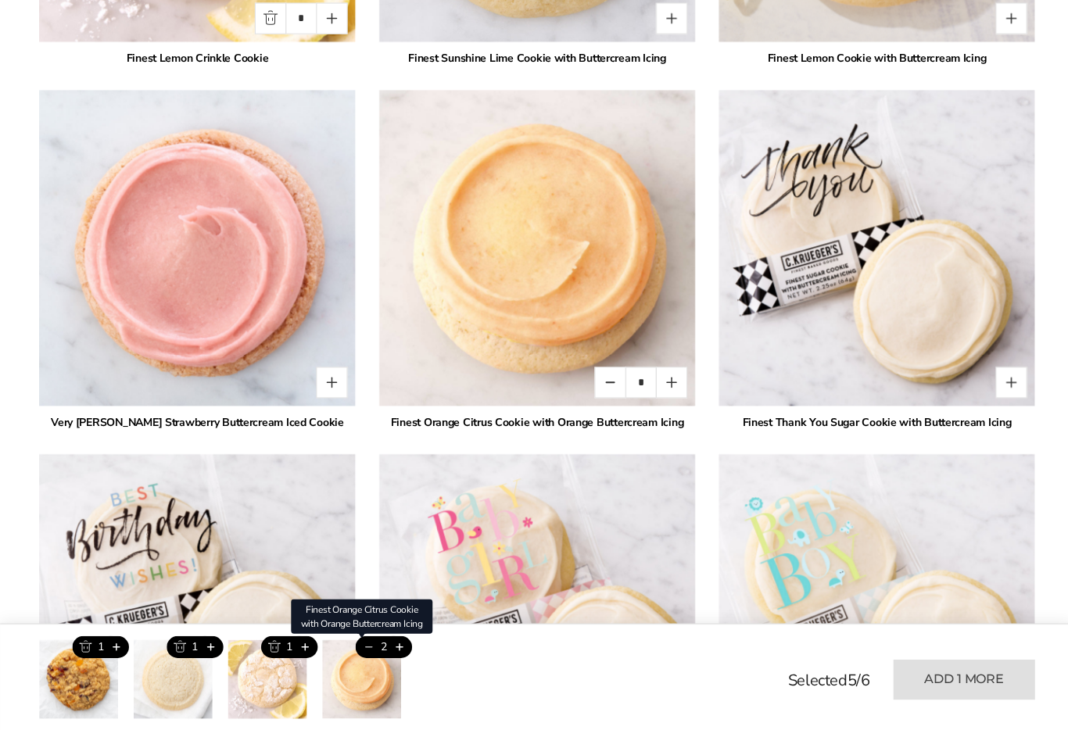
click at [368, 652] on button "Trash this product" at bounding box center [366, 643] width 26 height 22
click at [372, 653] on button "Trash this product" at bounding box center [366, 643] width 26 height 22
type input "*"
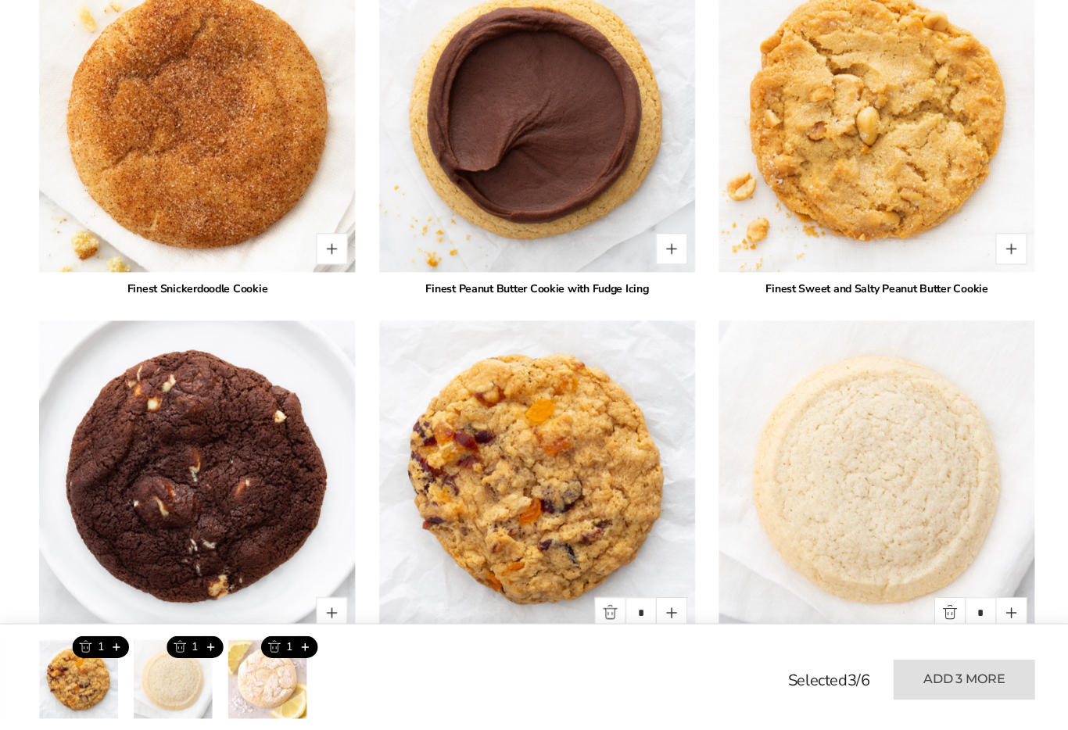
scroll to position [2595, 0]
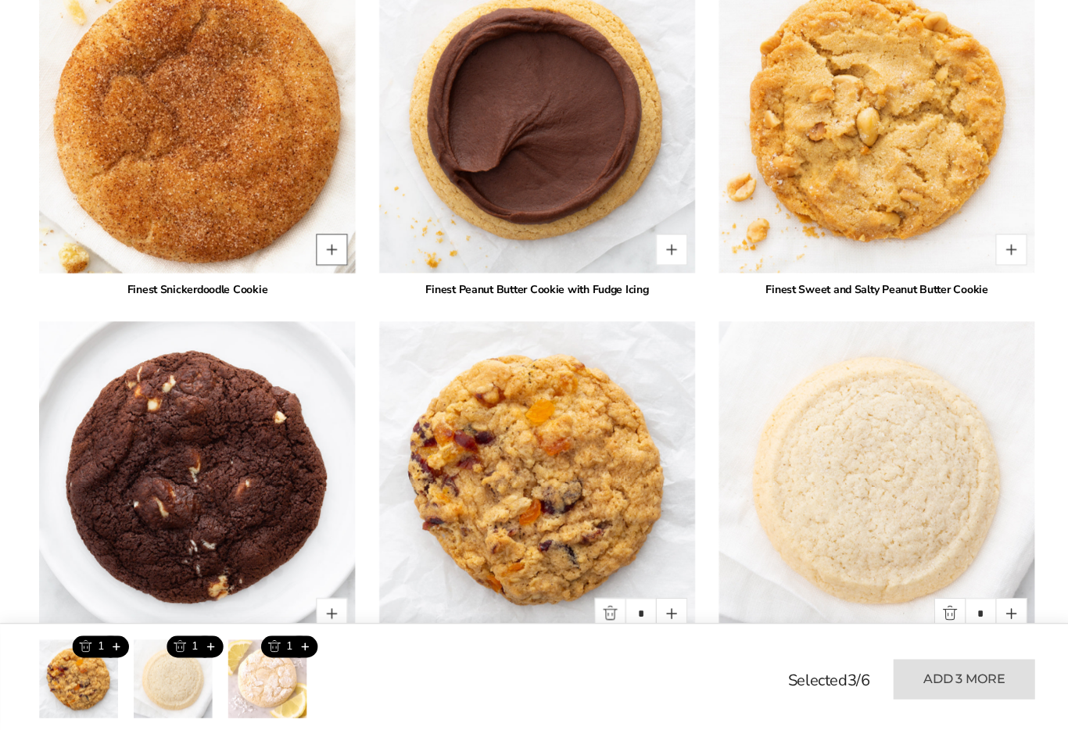
click at [327, 263] on button "Quantity button plus" at bounding box center [329, 248] width 31 height 31
type input "*"
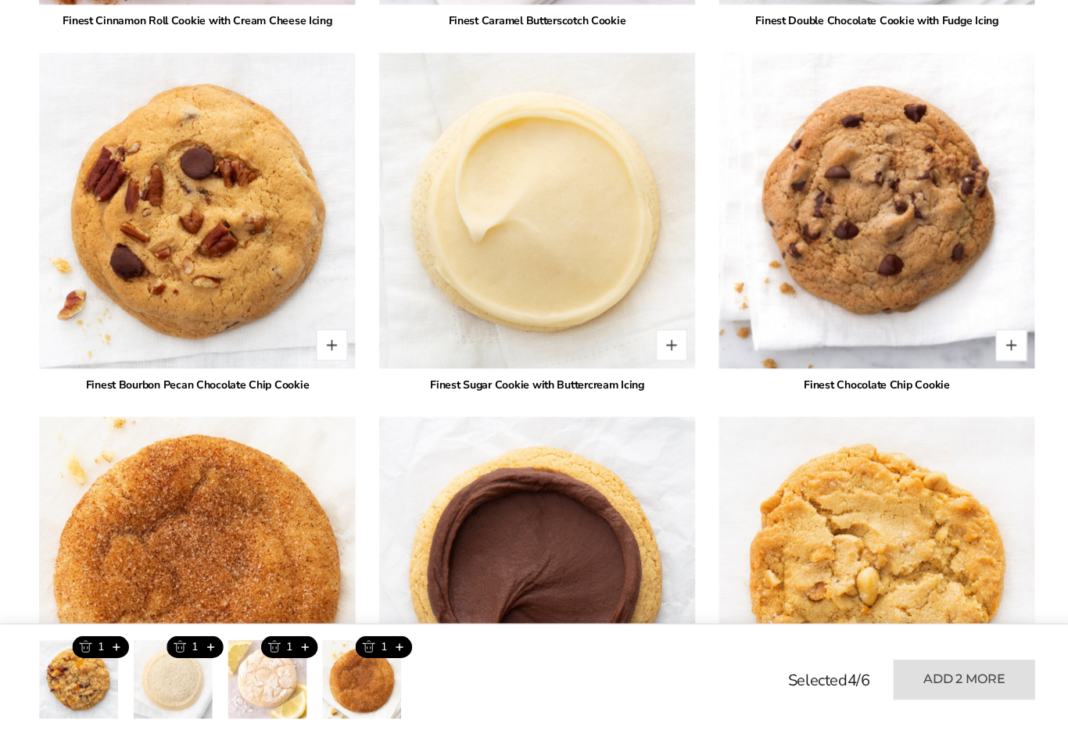
scroll to position [2139, 0]
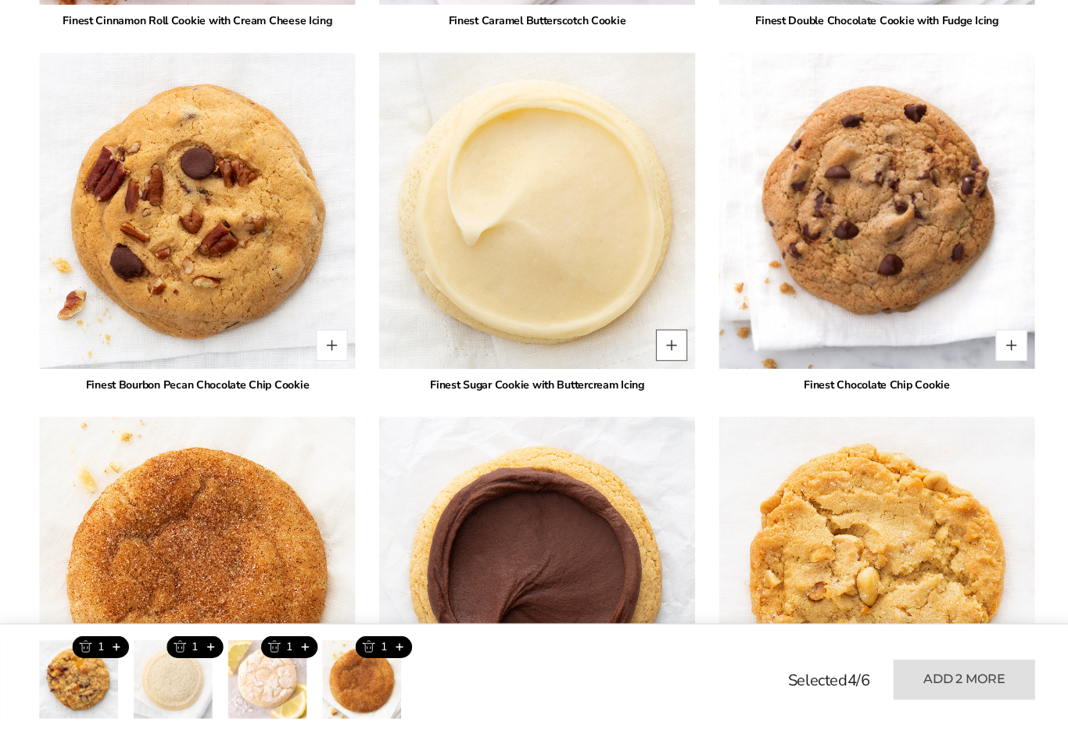
click at [673, 355] on button "Quantity button plus" at bounding box center [667, 342] width 31 height 31
type input "*"
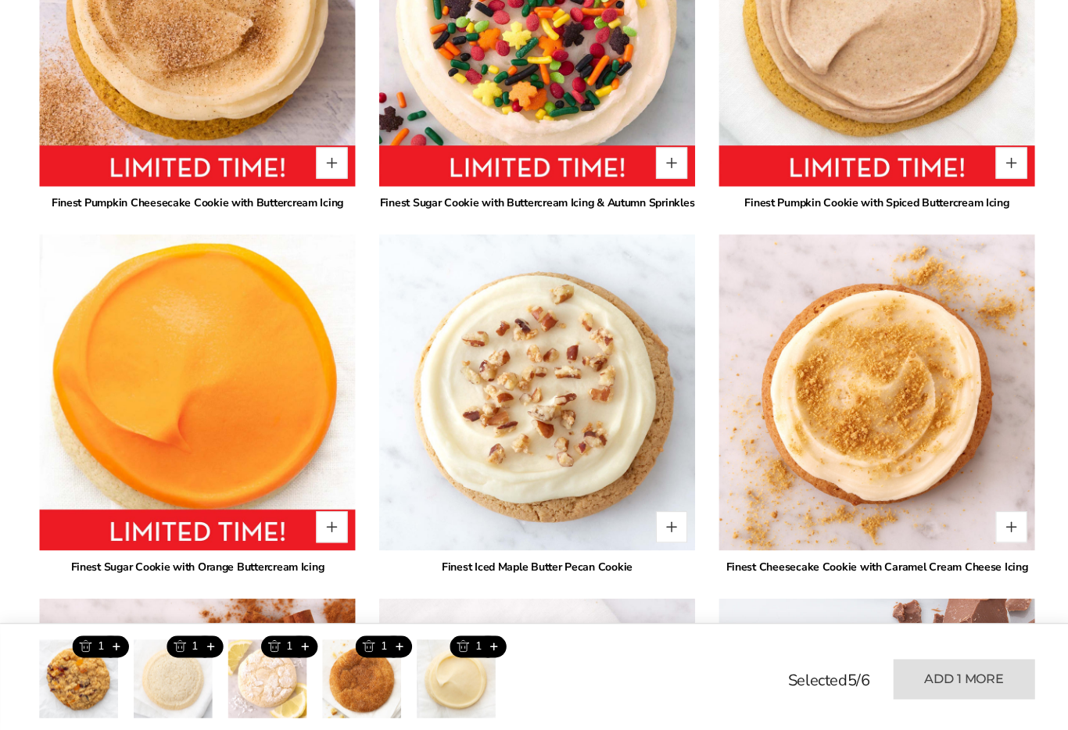
scroll to position [1235, 0]
click at [703, 660] on div "Show my choice Select your cookies 1 Finest Apricot Cranberry Oat Cookie 1 1 Fi…" at bounding box center [534, 674] width 1068 height 109
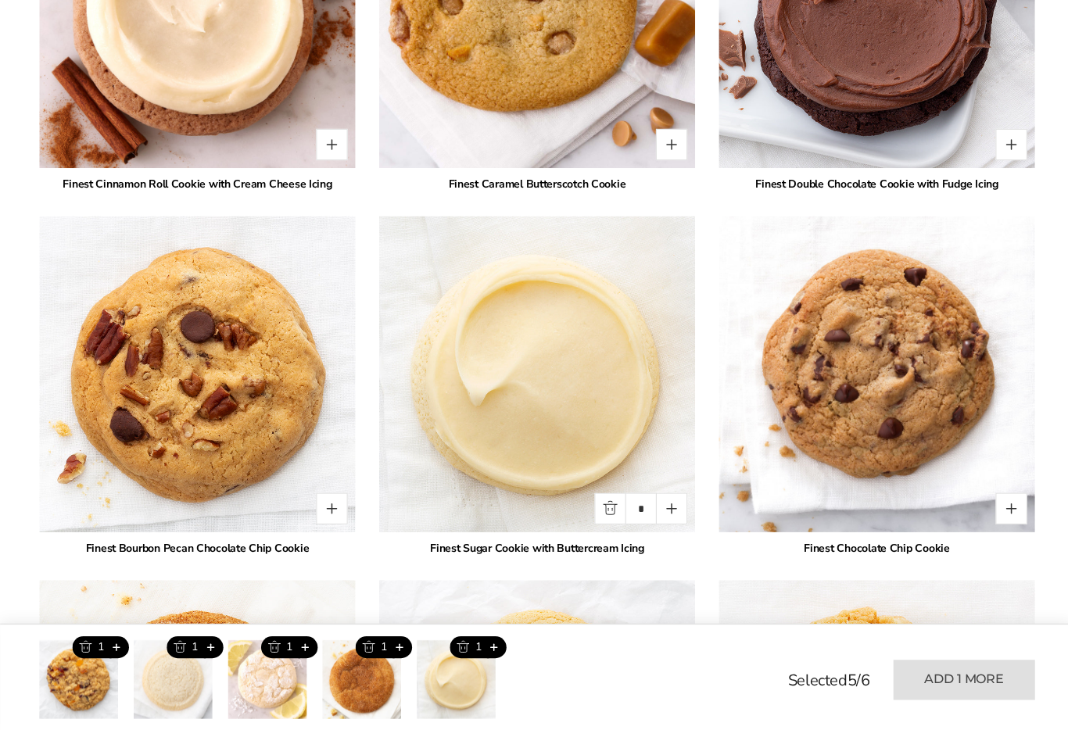
scroll to position [1981, 0]
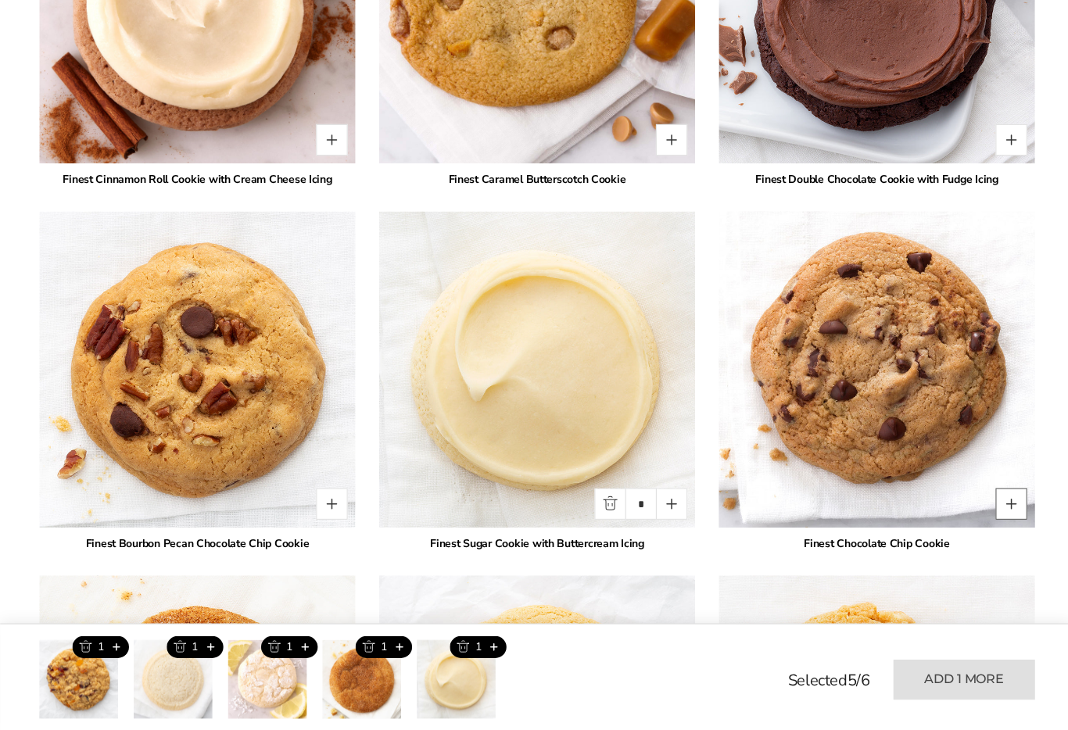
click at [1001, 511] on button "Quantity button plus" at bounding box center [1004, 500] width 31 height 31
type input "*"
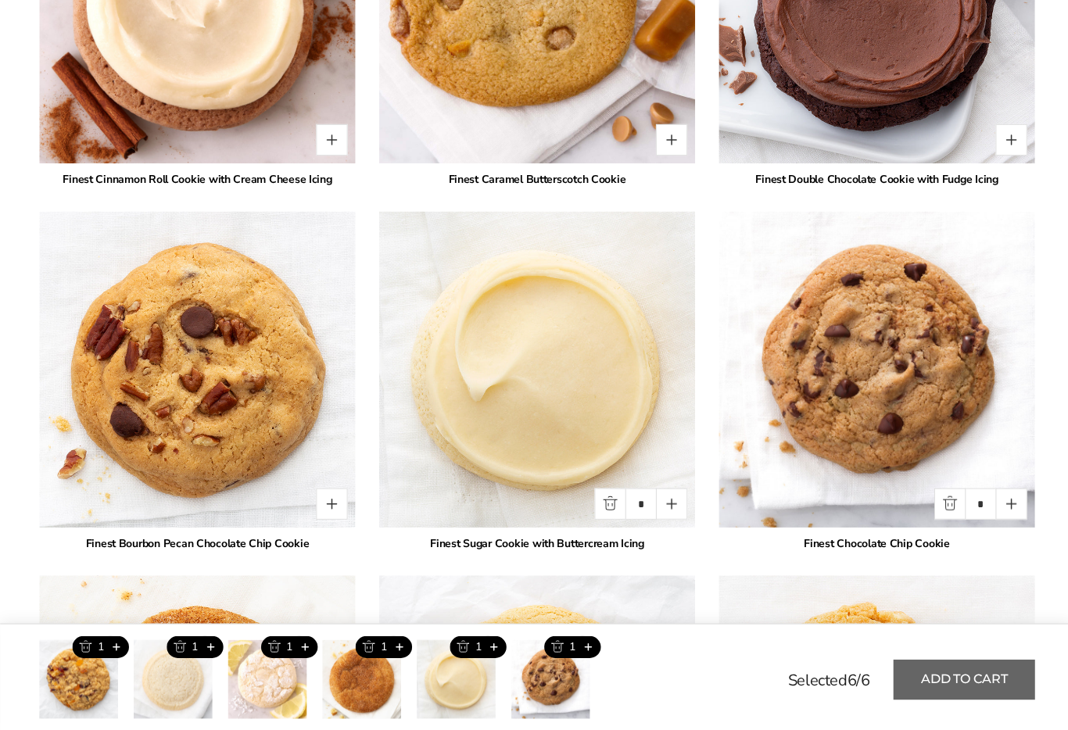
click at [982, 696] on button "Add to cart" at bounding box center [958, 676] width 141 height 40
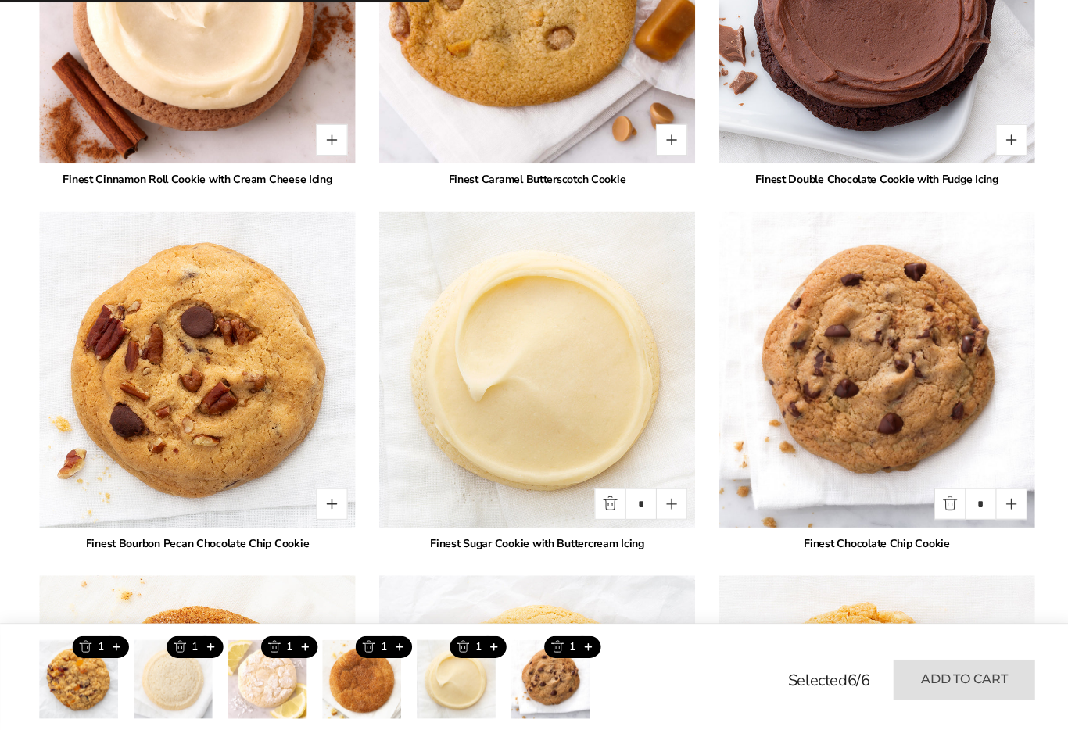
type input "*"
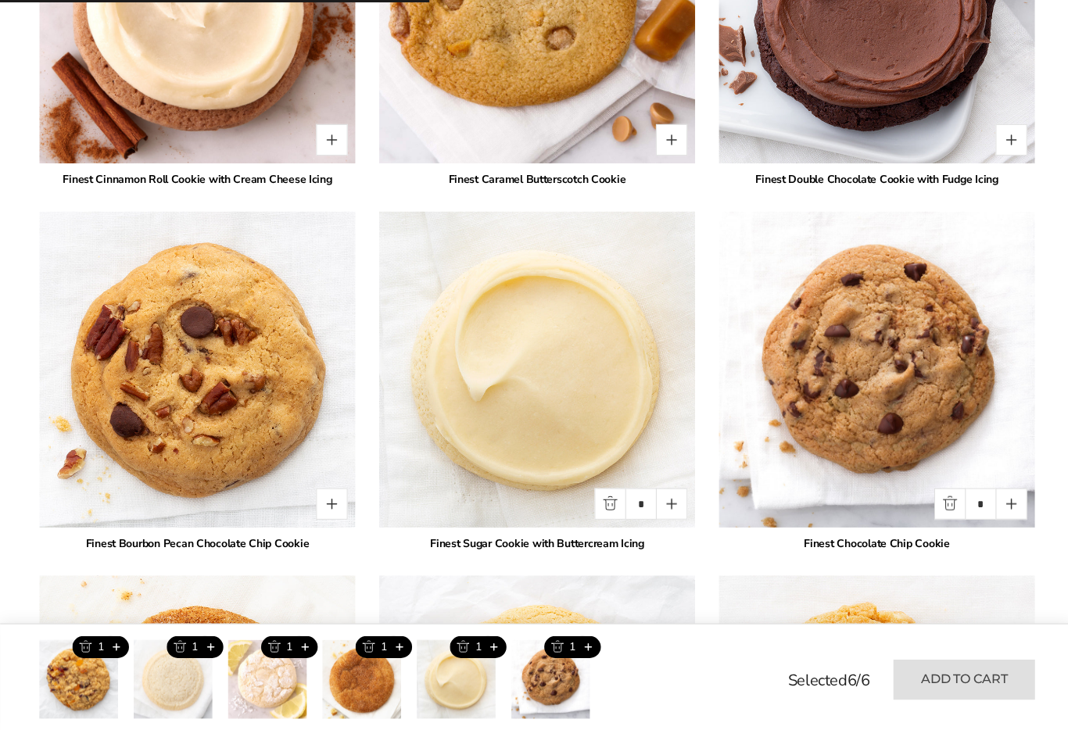
type input "*"
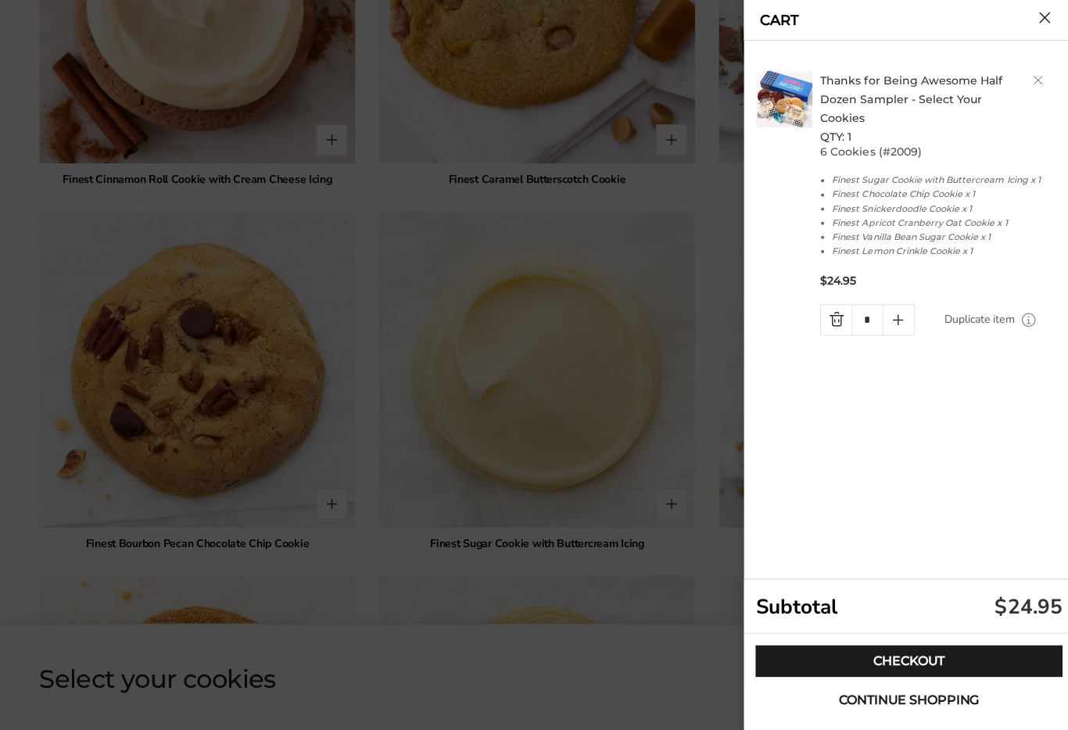
click at [921, 703] on span "Continue shopping" at bounding box center [903, 696] width 139 height 13
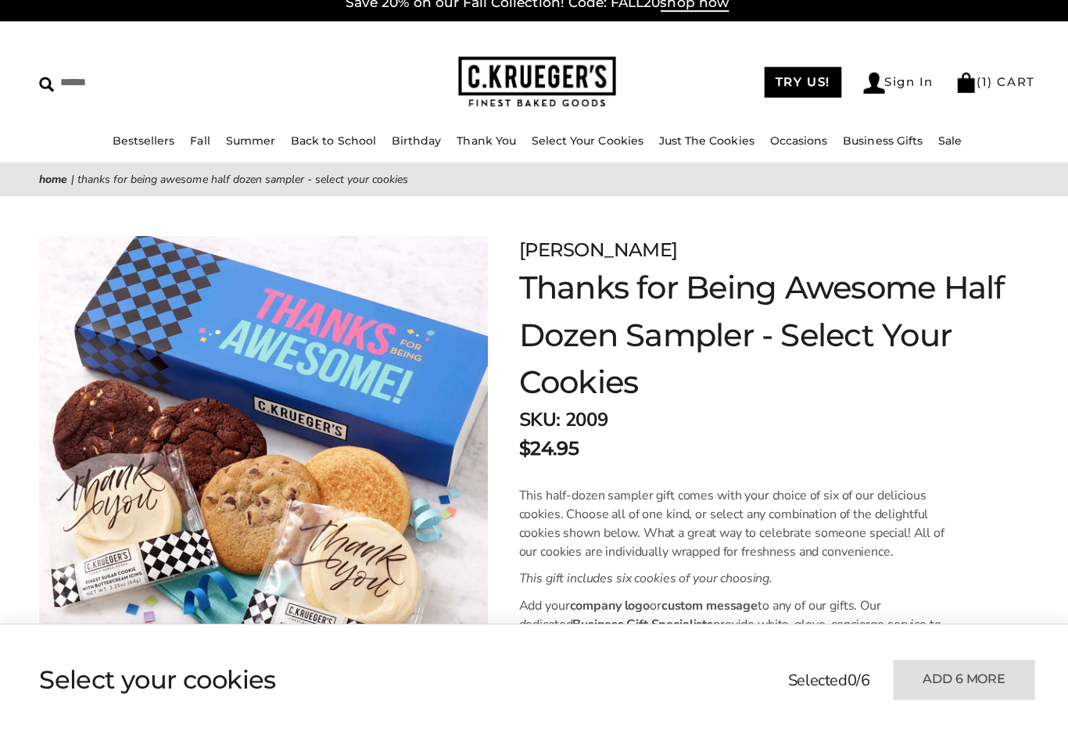
scroll to position [0, 0]
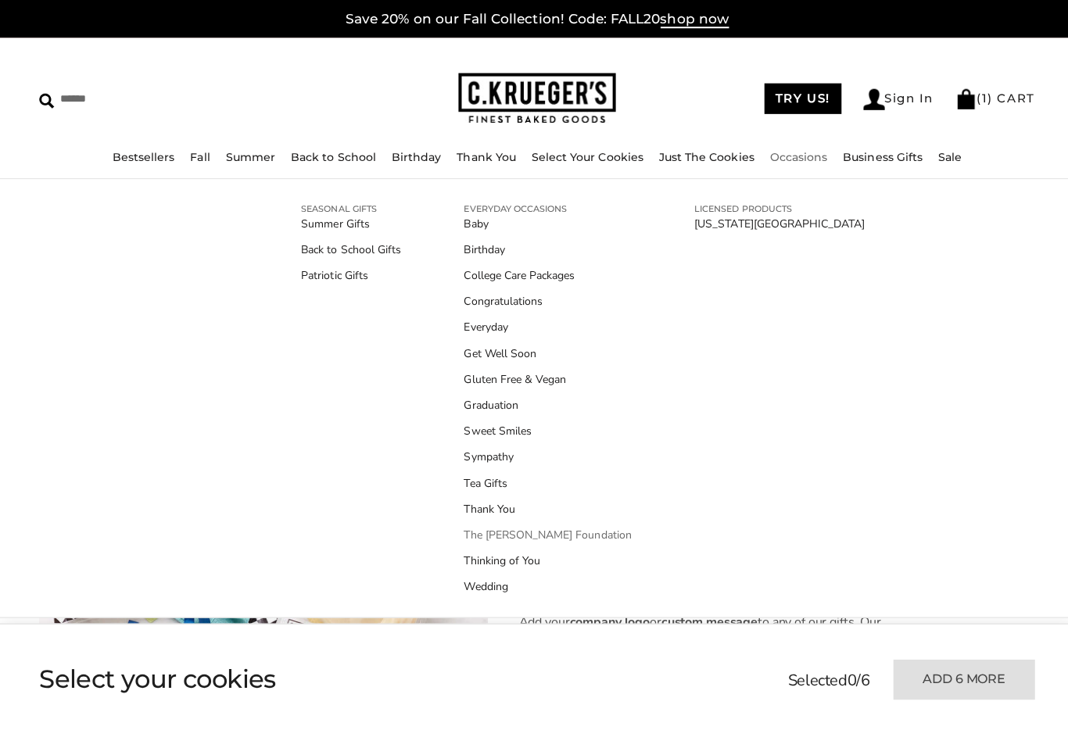
click at [590, 532] on link "The [PERSON_NAME] Foundation" at bounding box center [544, 532] width 166 height 16
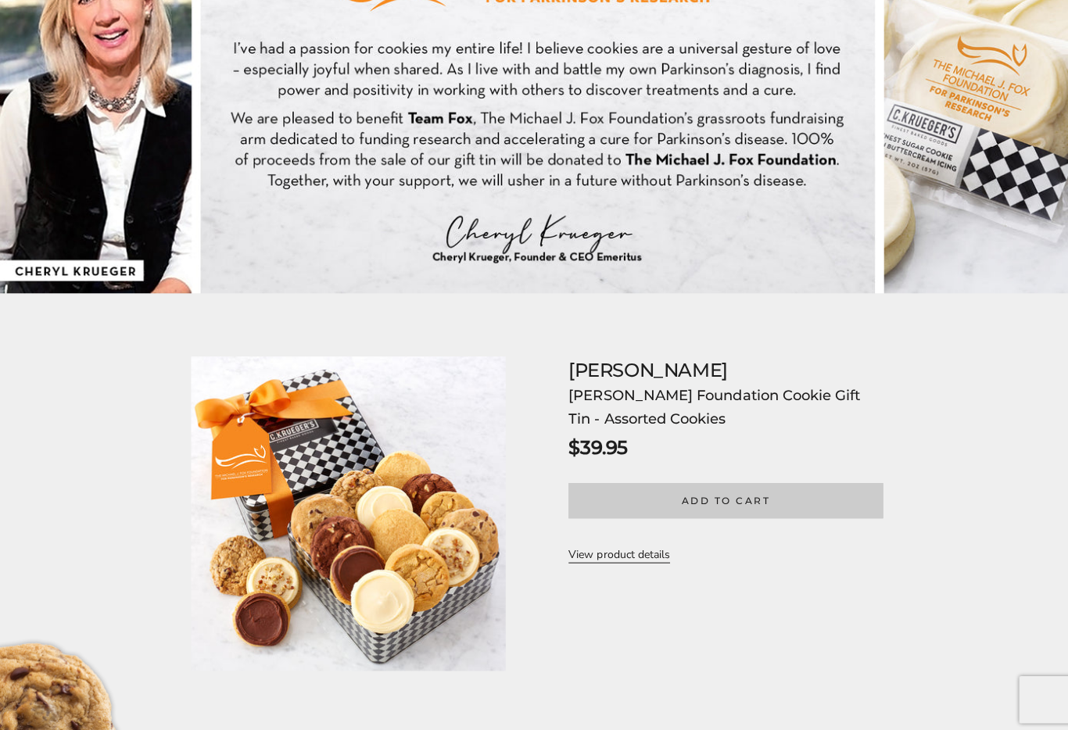
click at [761, 511] on button "Add to cart" at bounding box center [721, 497] width 313 height 35
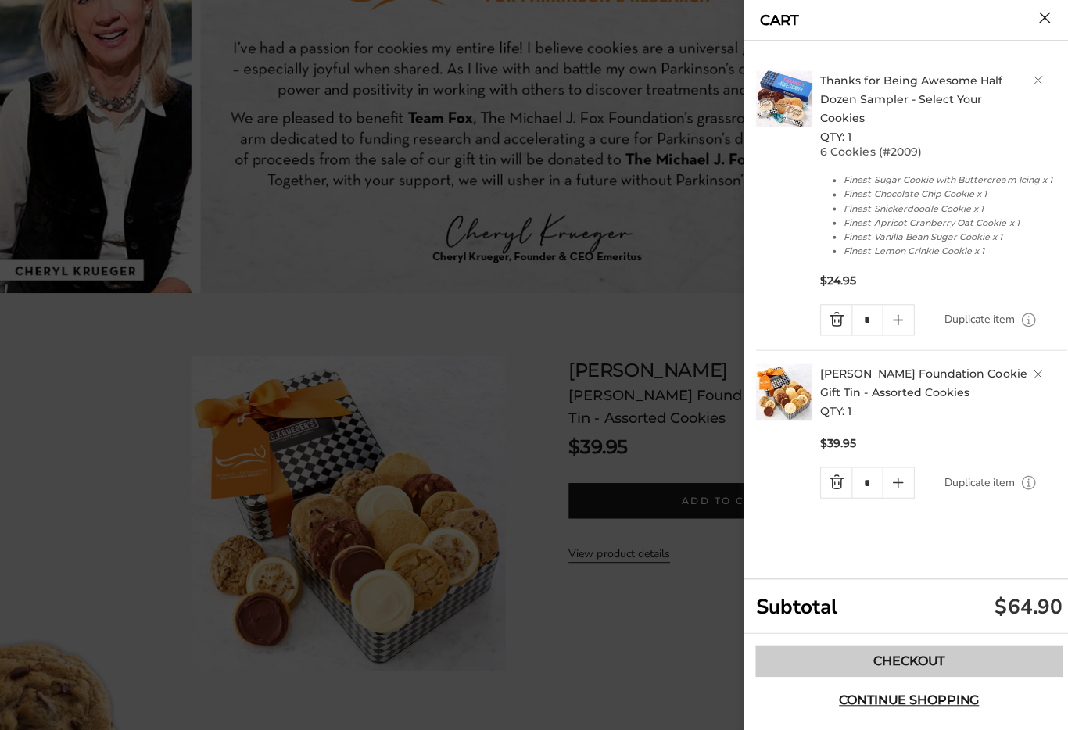
click at [943, 673] on link "Checkout" at bounding box center [903, 657] width 305 height 31
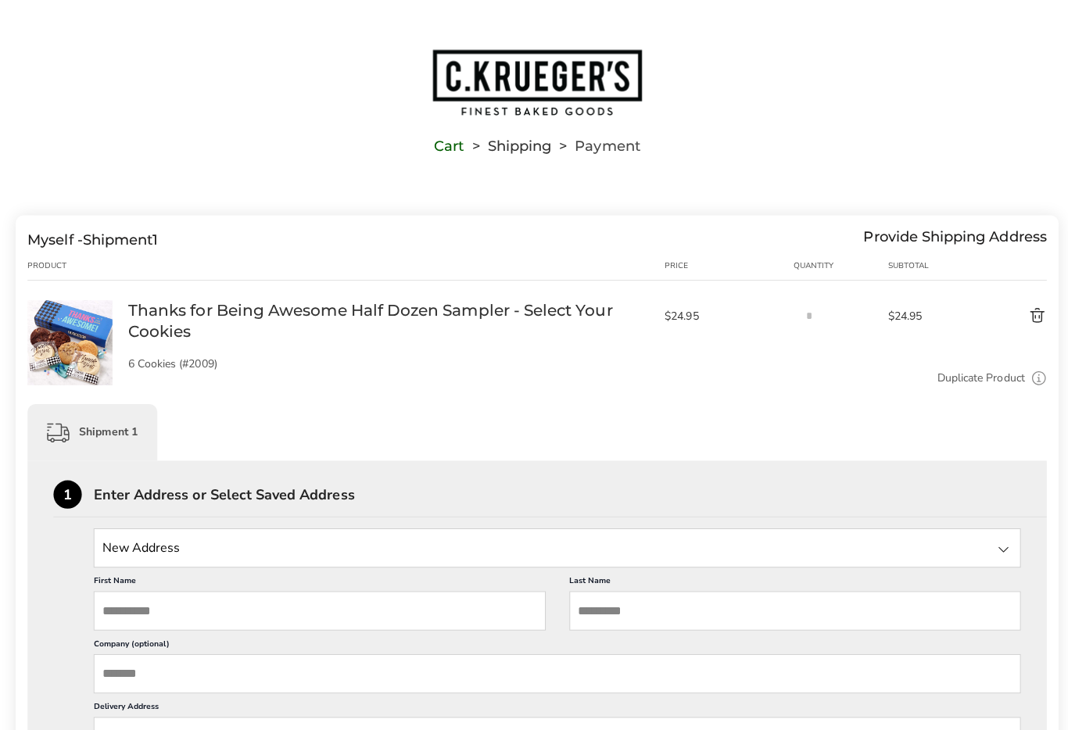
click at [995, 559] on input "State" at bounding box center [553, 544] width 921 height 39
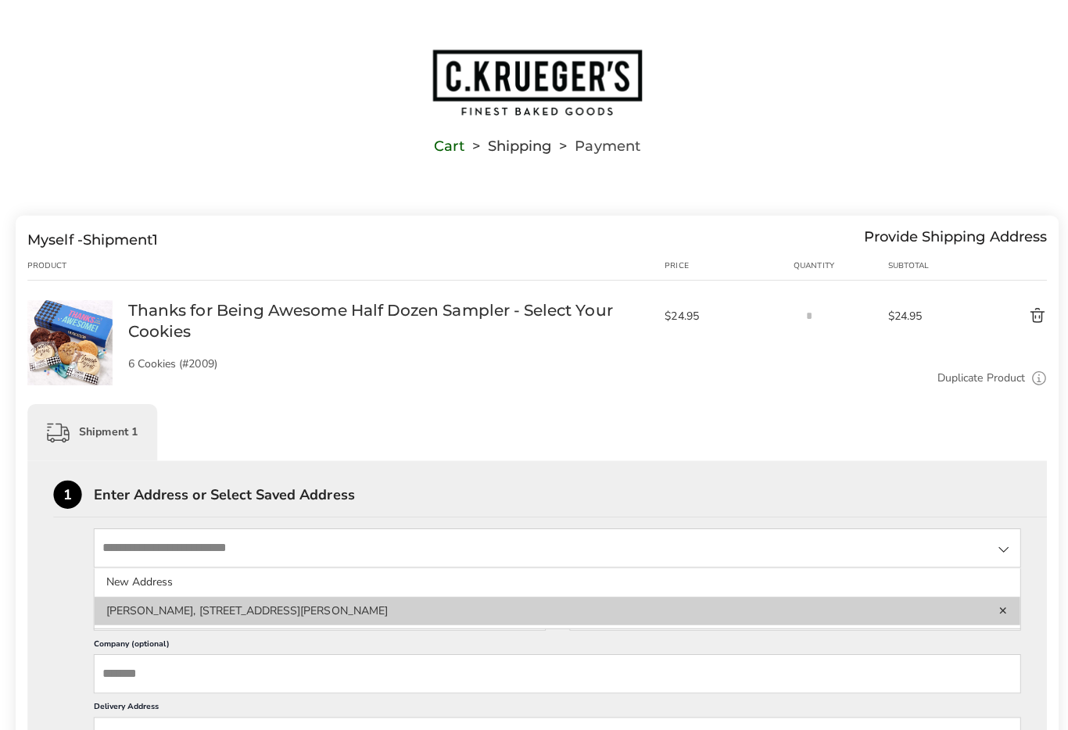
click at [376, 613] on li "[PERSON_NAME], [STREET_ADDRESS][PERSON_NAME]" at bounding box center [554, 607] width 920 height 28
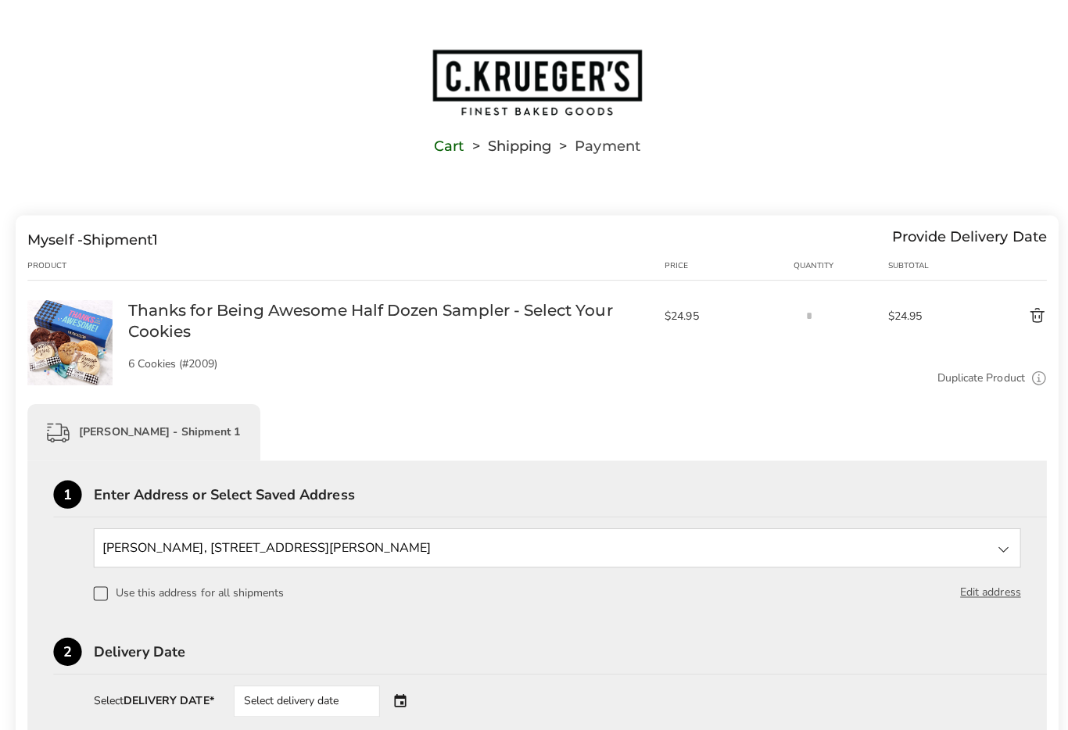
click at [113, 592] on label "Use this address for all shipments" at bounding box center [187, 590] width 189 height 14
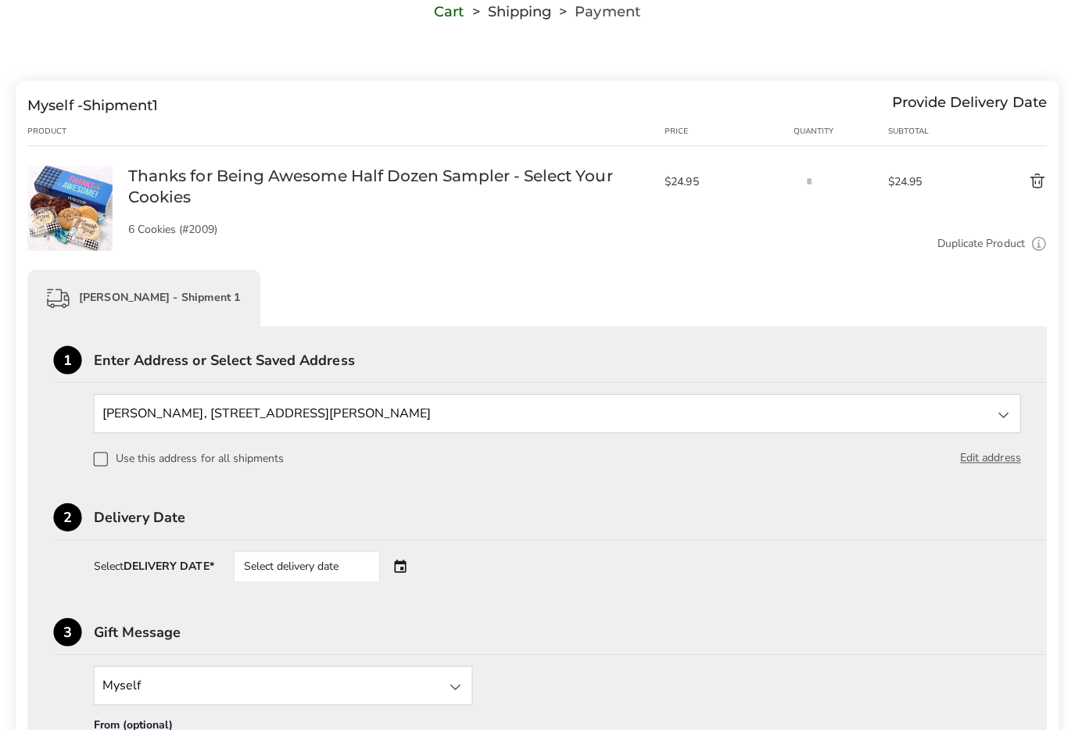
scroll to position [138, 0]
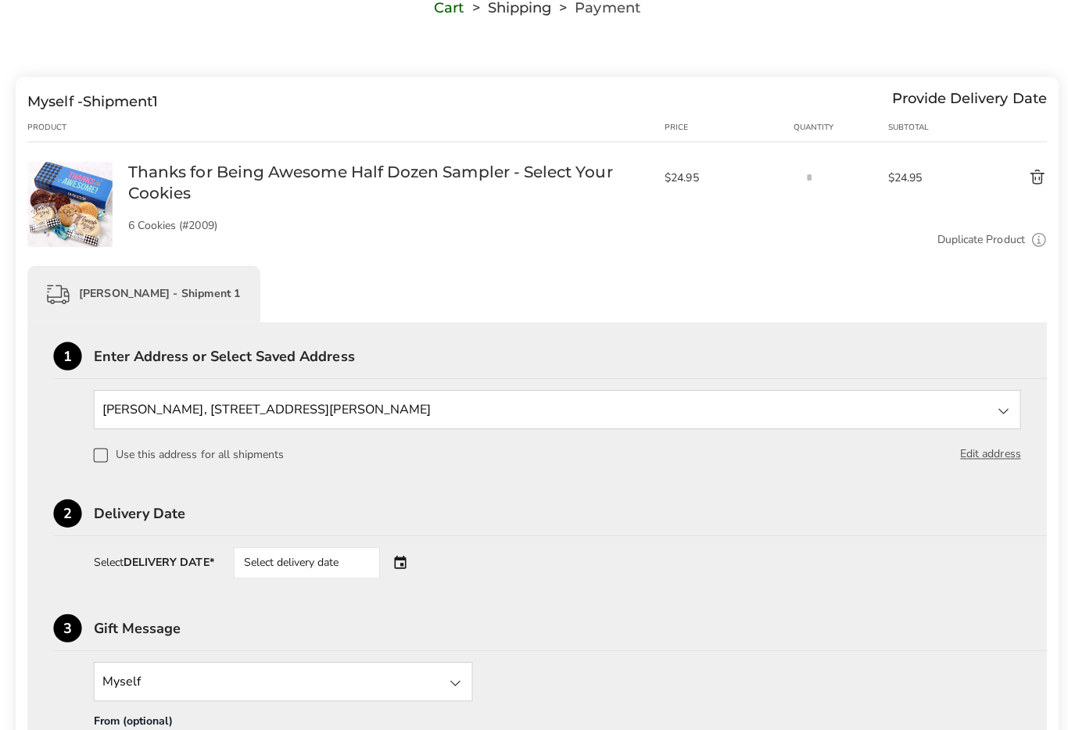
click at [412, 567] on div "Select delivery date" at bounding box center [326, 559] width 189 height 31
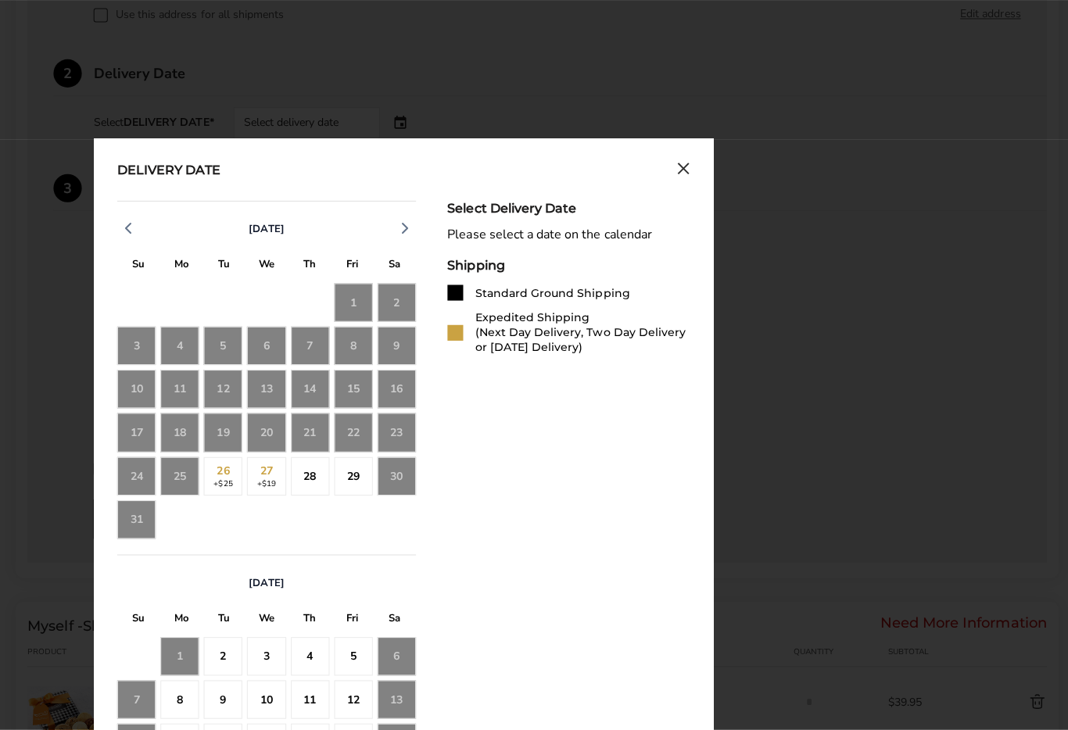
scroll to position [570, 0]
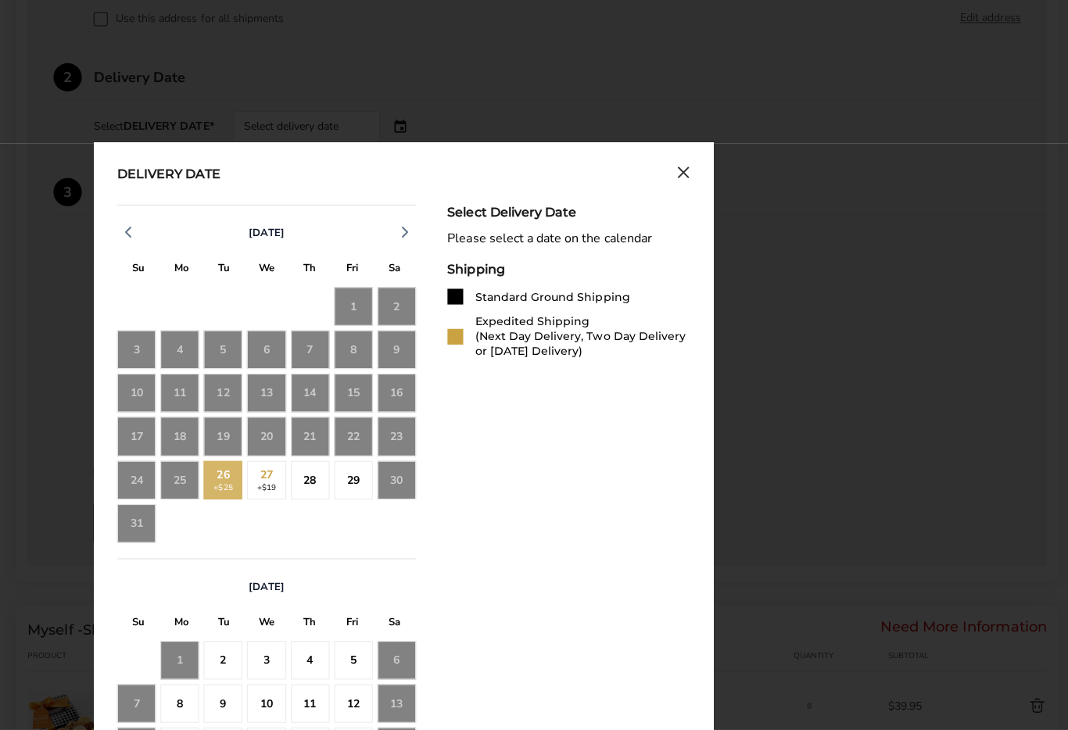
click at [234, 481] on div "26 +$25" at bounding box center [221, 478] width 38 height 38
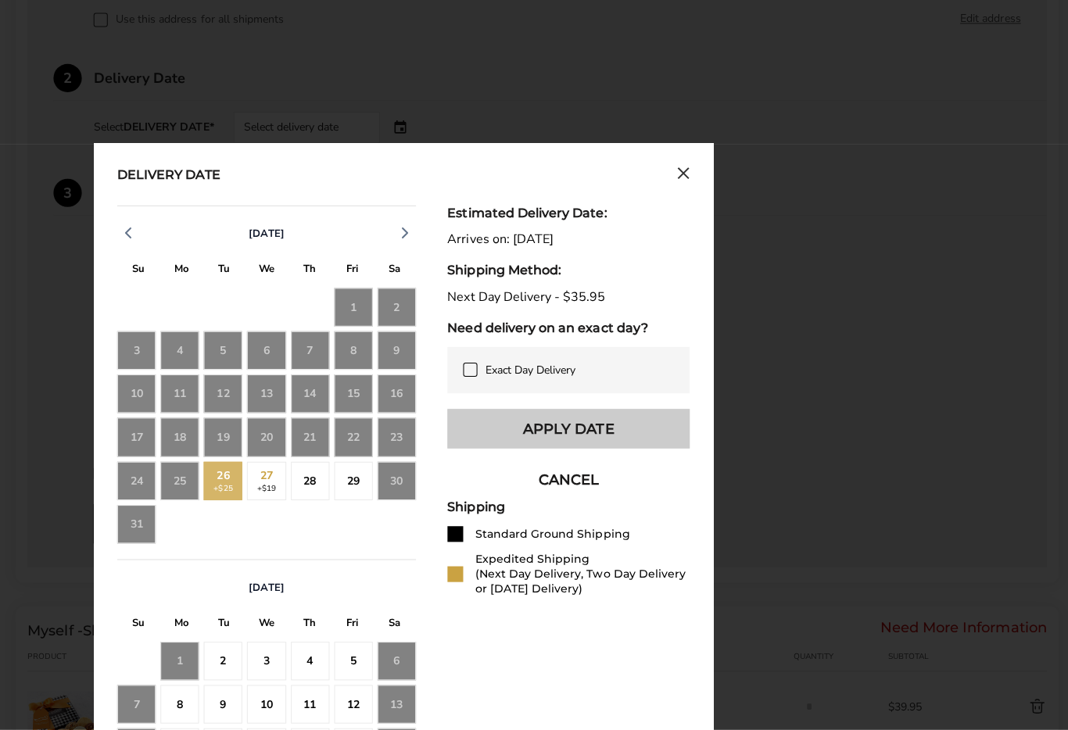
click at [643, 445] on button "Apply Date" at bounding box center [565, 425] width 241 height 39
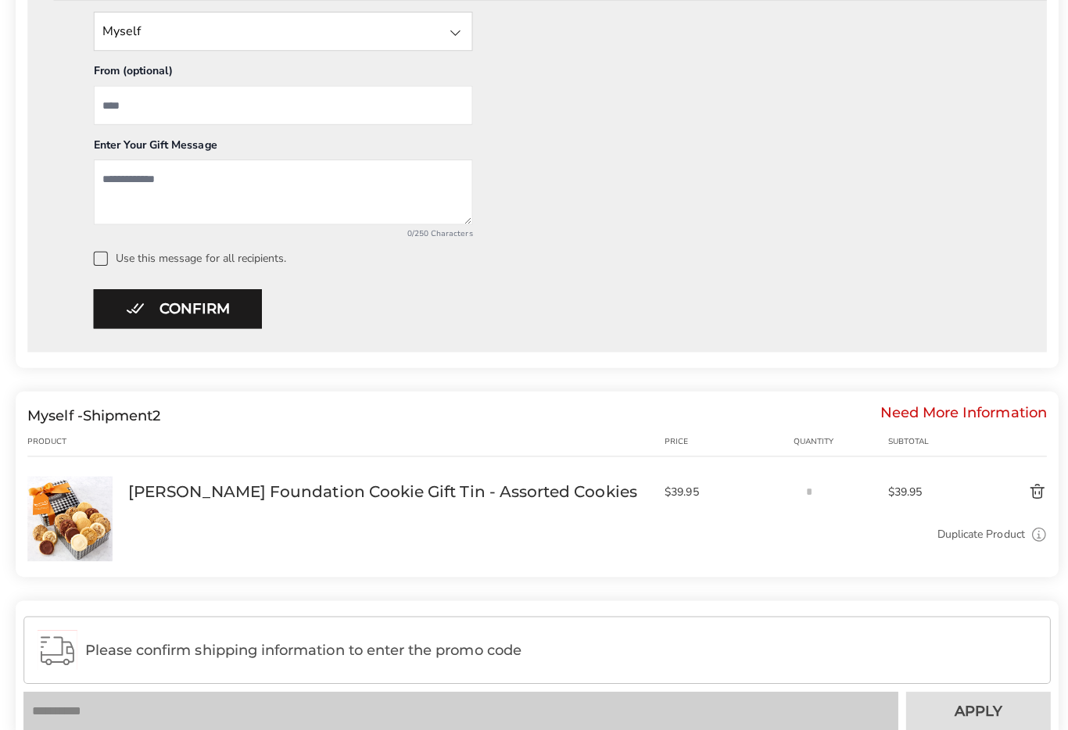
scroll to position [785, 0]
click at [131, 116] on input "From" at bounding box center [281, 103] width 377 height 39
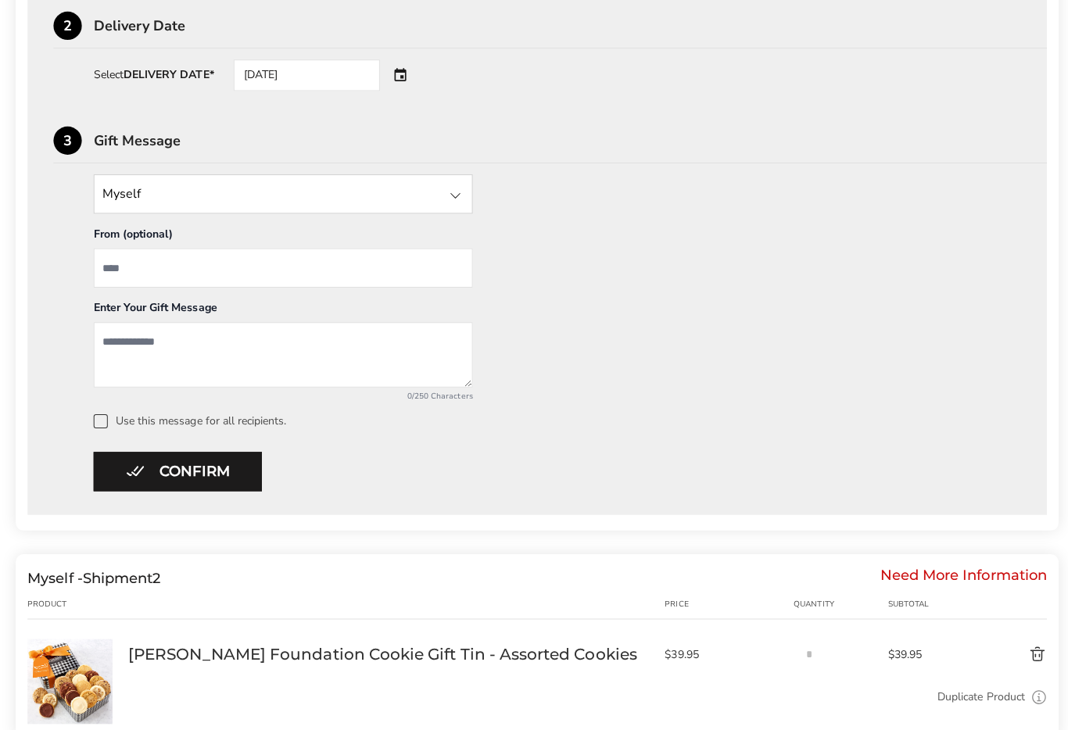
scroll to position [621, 0]
click at [460, 205] on div at bounding box center [452, 195] width 19 height 19
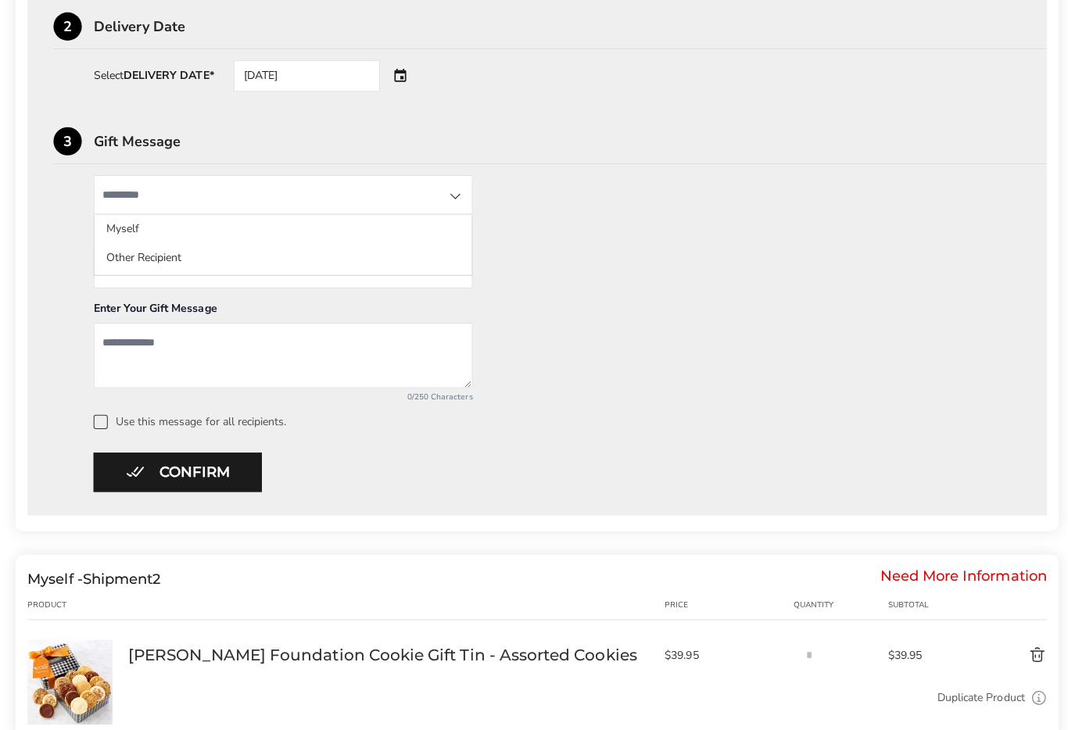
click at [170, 209] on input "State" at bounding box center [281, 193] width 377 height 39
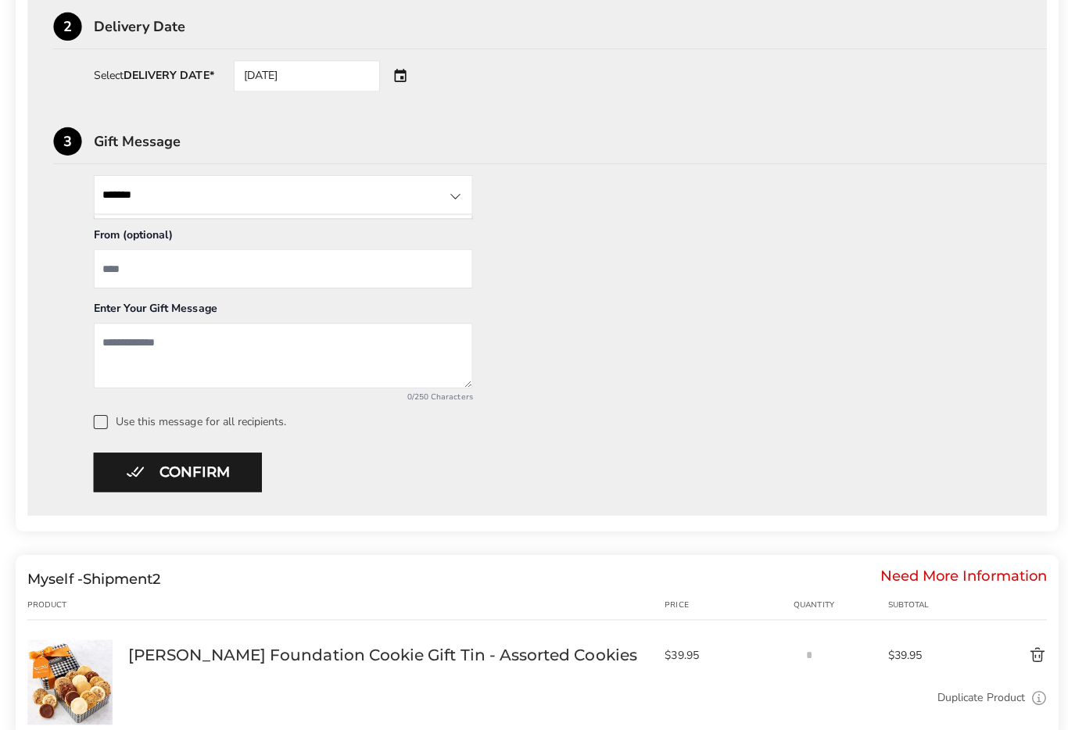
type input "*******"
click at [129, 270] on input "From" at bounding box center [281, 267] width 377 height 39
type input "********"
click at [121, 345] on textarea "Add a message" at bounding box center [281, 353] width 377 height 65
type textarea "*"
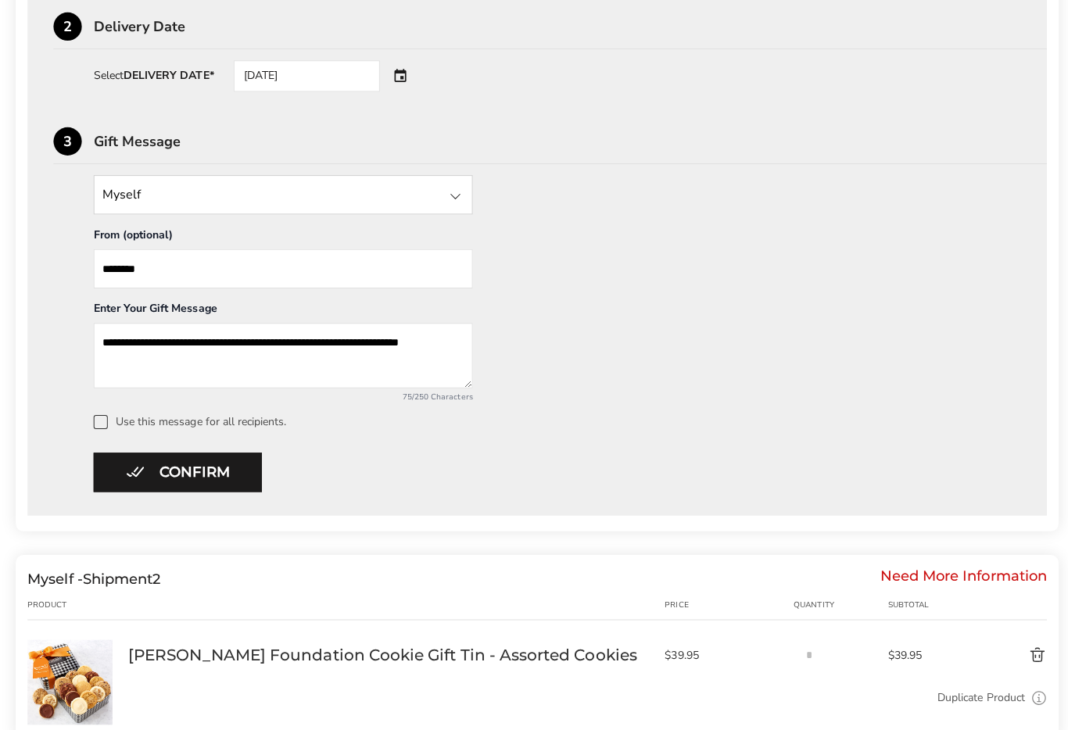
click at [328, 353] on textarea "**********" at bounding box center [281, 353] width 377 height 65
click at [328, 349] on textarea "**********" at bounding box center [281, 353] width 377 height 65
click at [363, 352] on textarea "**********" at bounding box center [281, 353] width 377 height 65
click at [378, 351] on textarea "**********" at bounding box center [281, 353] width 377 height 65
click at [213, 373] on textarea "**********" at bounding box center [281, 353] width 377 height 65
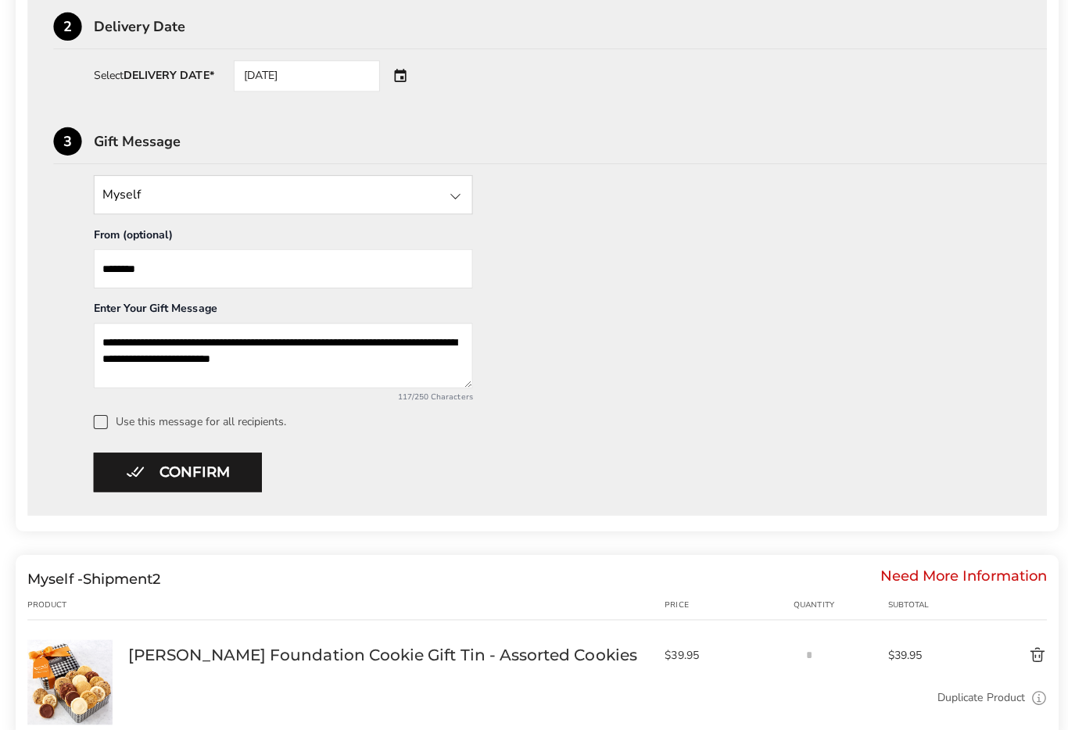
click at [322, 348] on textarea "**********" at bounding box center [281, 353] width 377 height 65
click at [384, 363] on textarea "**********" at bounding box center [281, 353] width 377 height 65
click at [402, 364] on textarea "**********" at bounding box center [281, 353] width 377 height 65
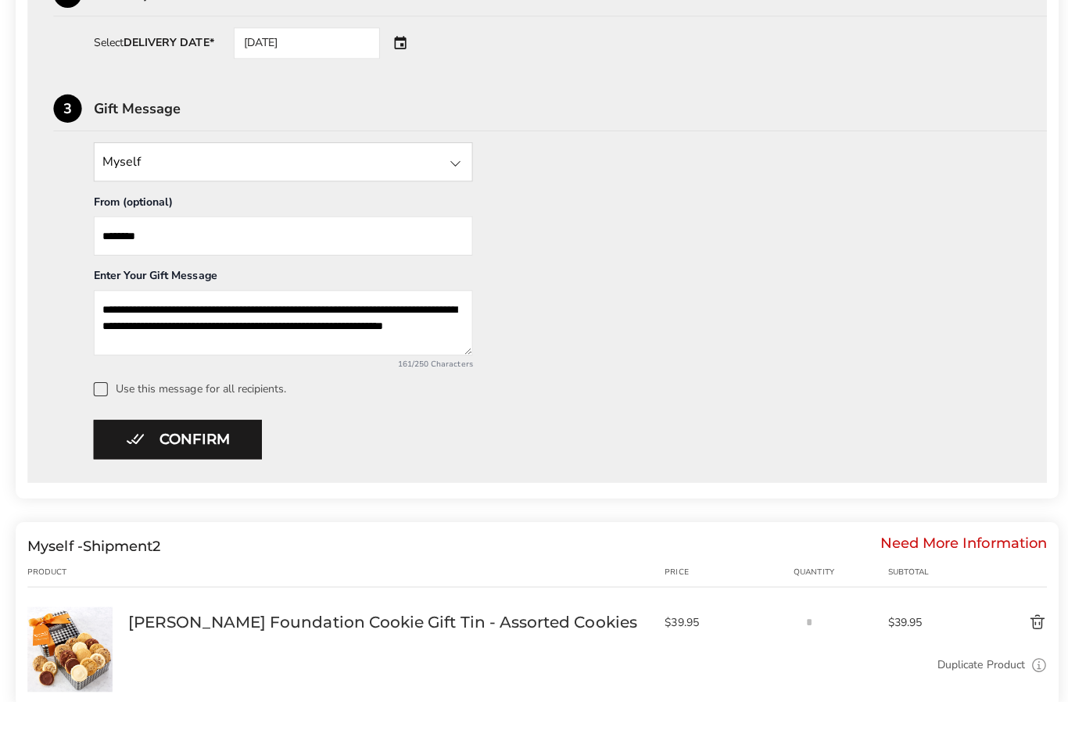
type textarea "**********"
click at [460, 186] on div at bounding box center [452, 195] width 19 height 19
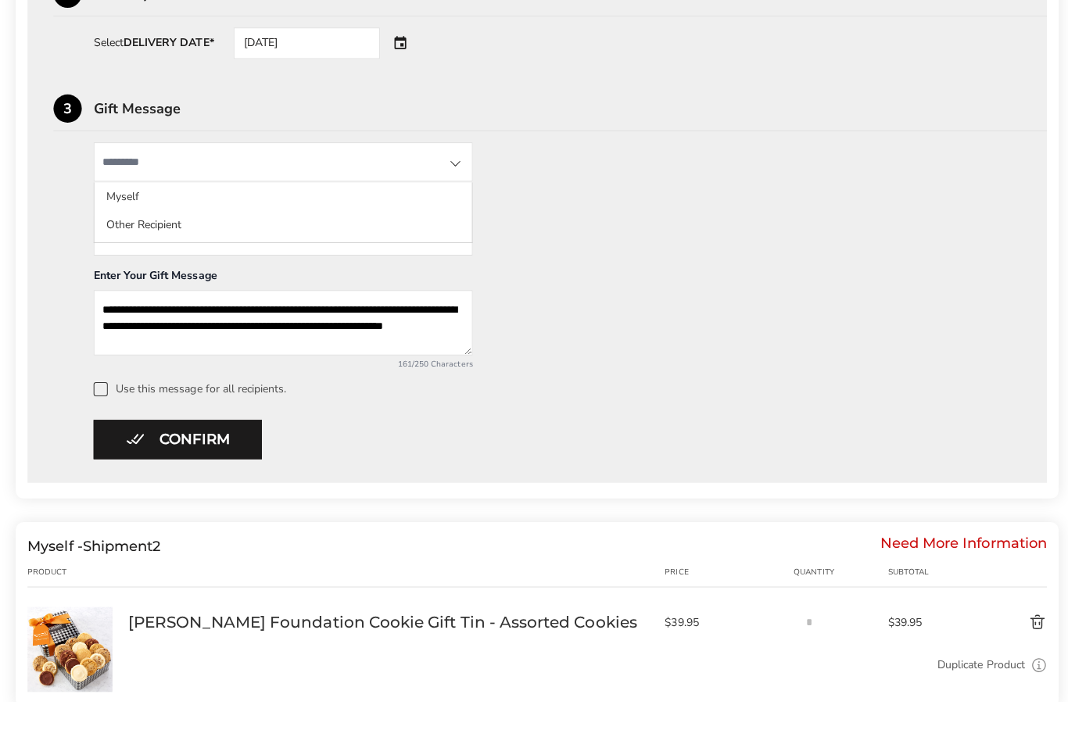
scroll to position [654, 0]
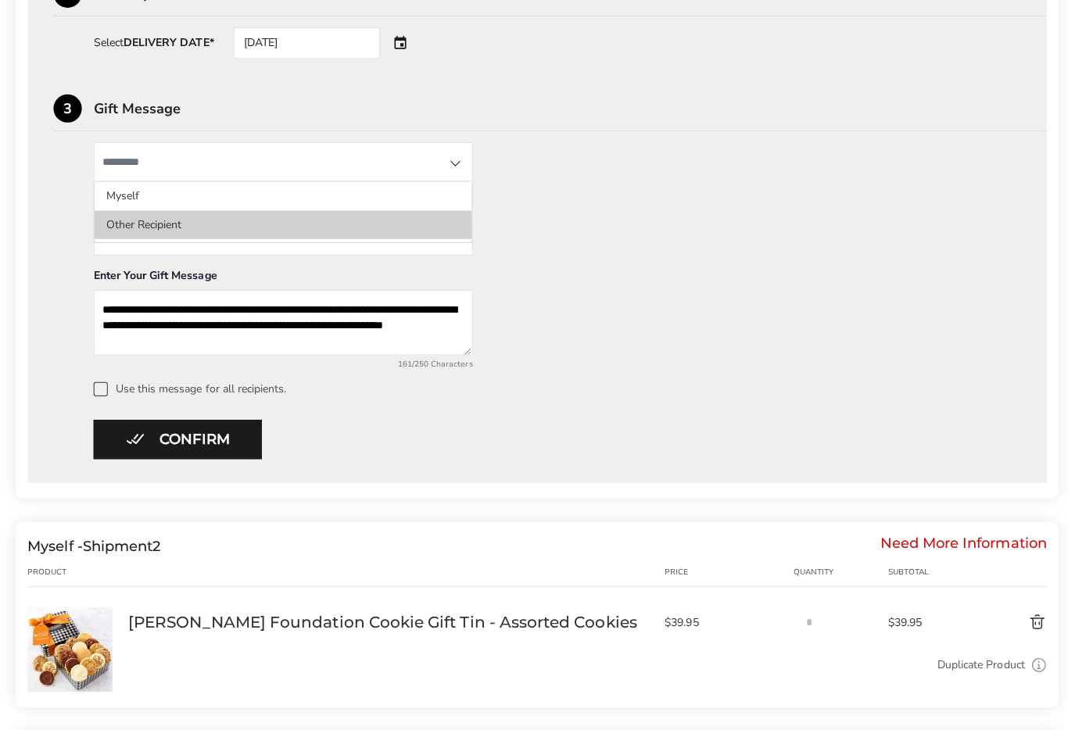
click at [181, 231] on li "Other Recipient" at bounding box center [281, 223] width 375 height 28
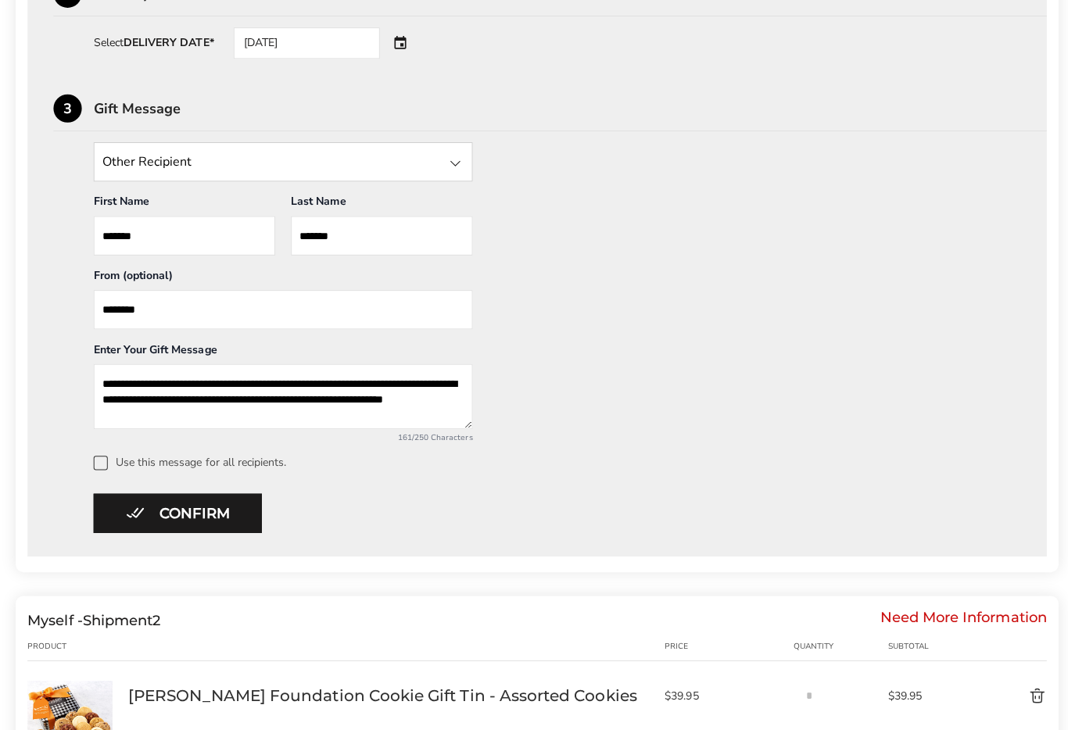
click at [111, 467] on label "Use this message for all recipients." at bounding box center [553, 460] width 921 height 14
click at [204, 515] on button "Confirm" at bounding box center [176, 510] width 167 height 39
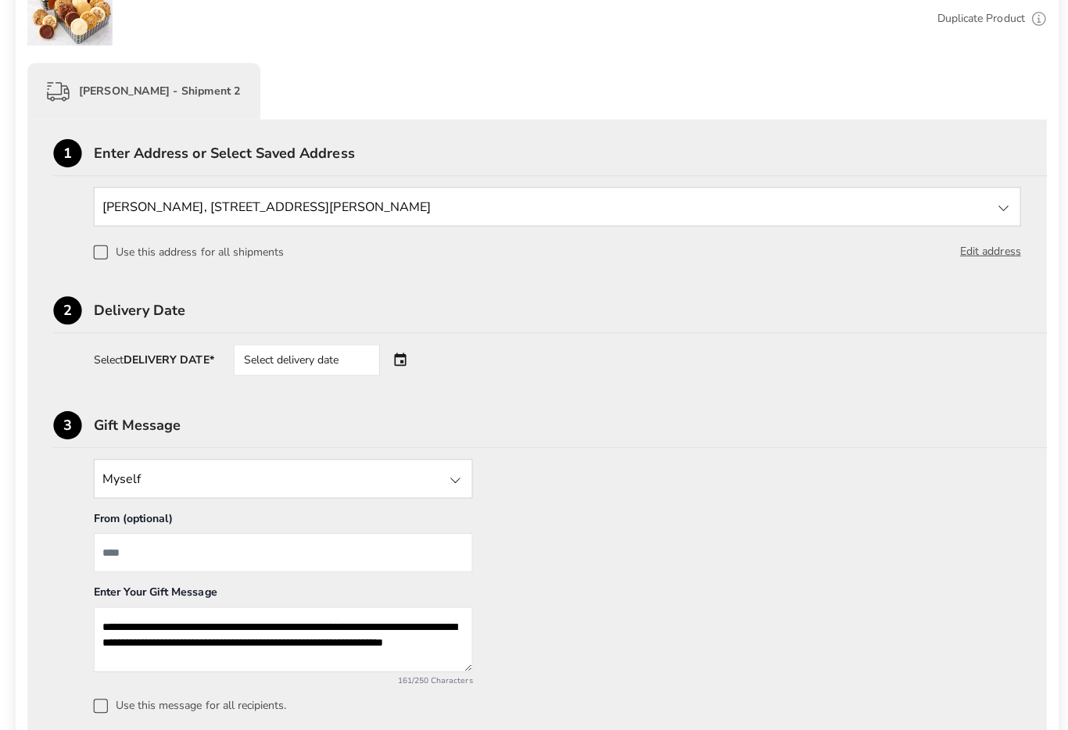
click at [407, 374] on div "Select delivery date" at bounding box center [326, 357] width 189 height 31
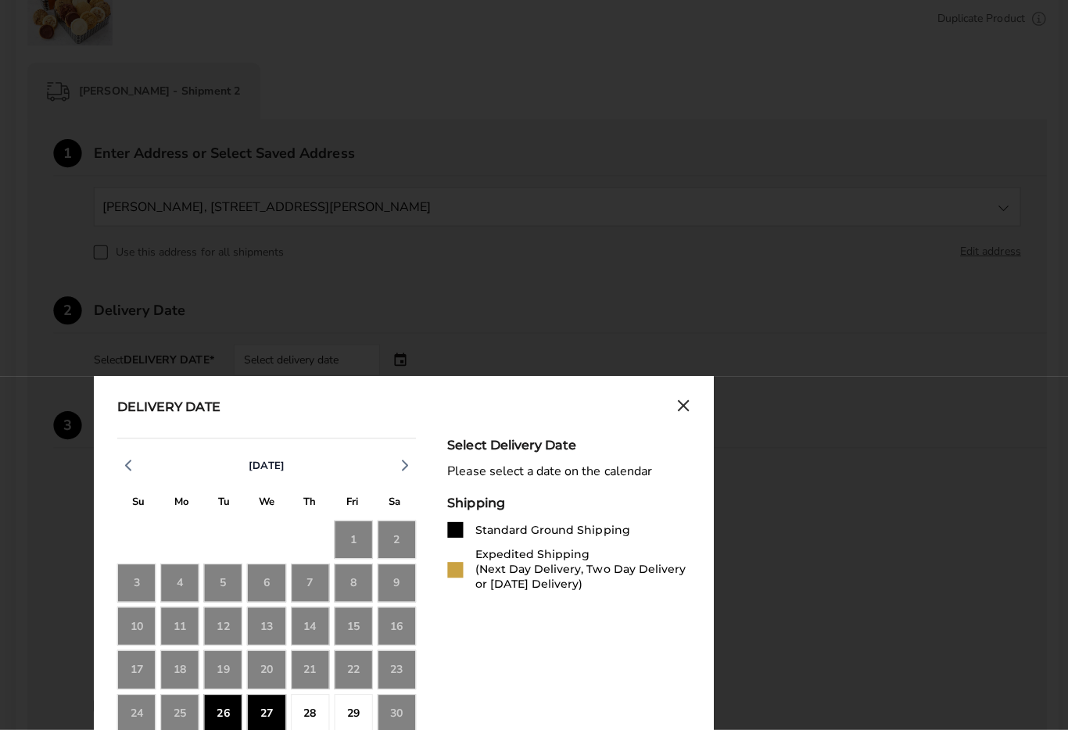
click at [231, 708] on div "26" at bounding box center [221, 709] width 38 height 38
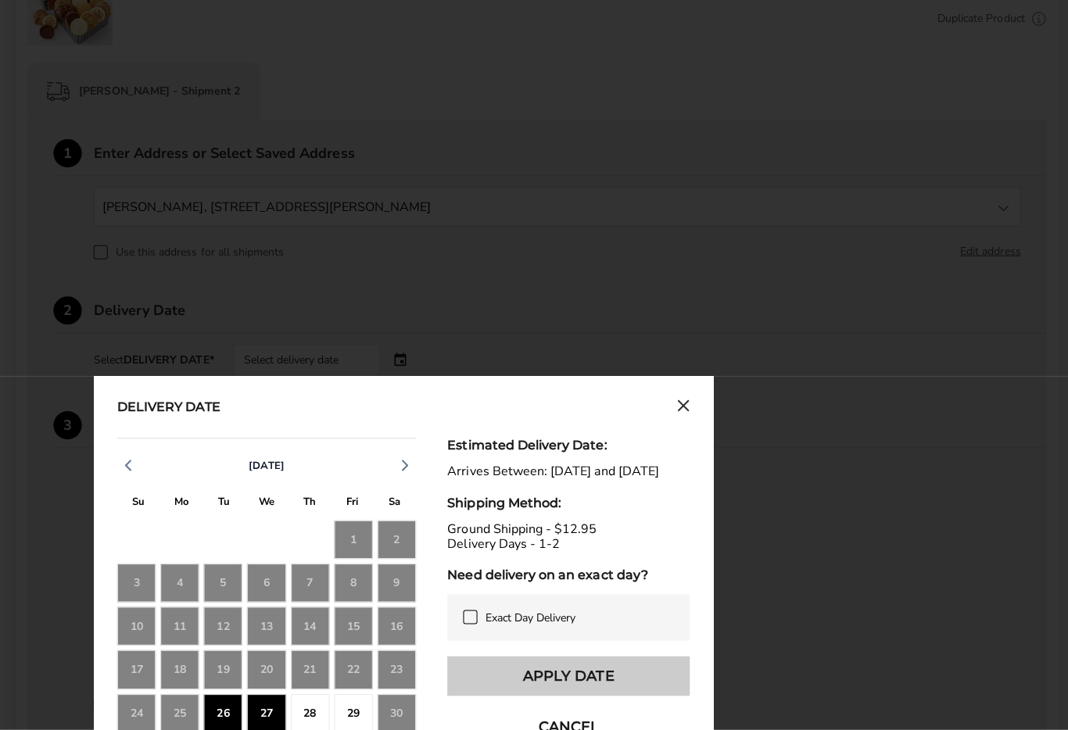
click at [538, 692] on button "Apply Date" at bounding box center [565, 672] width 241 height 39
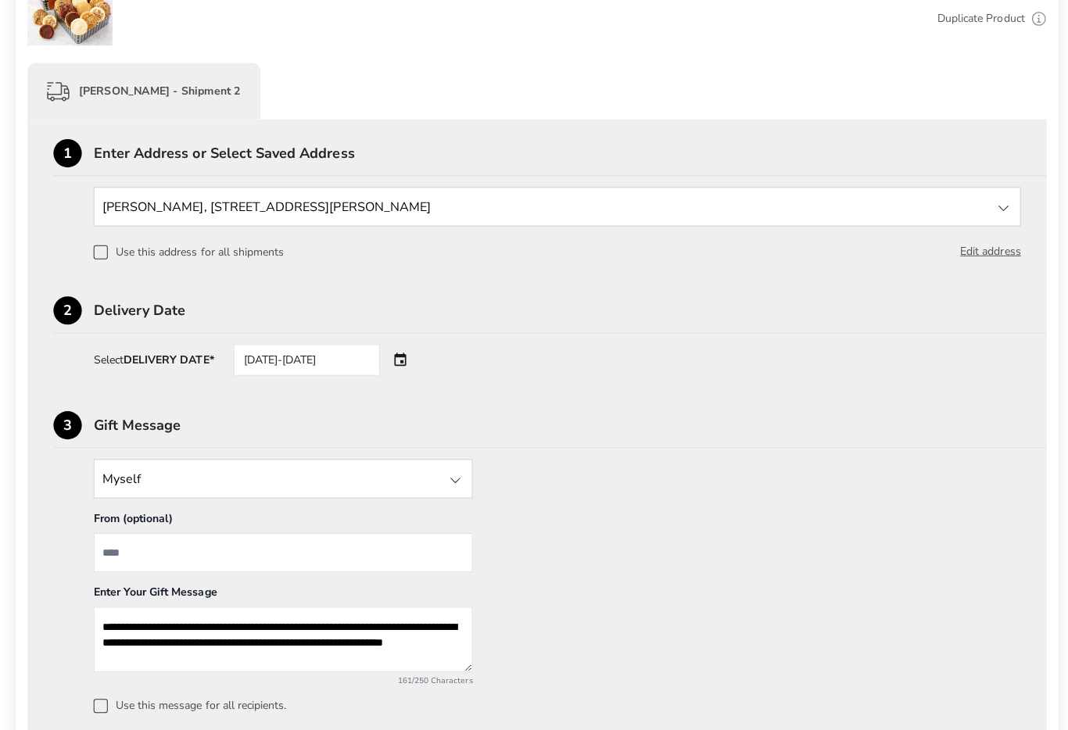
click at [404, 365] on div "[DATE]-[DATE]" at bounding box center [326, 357] width 189 height 31
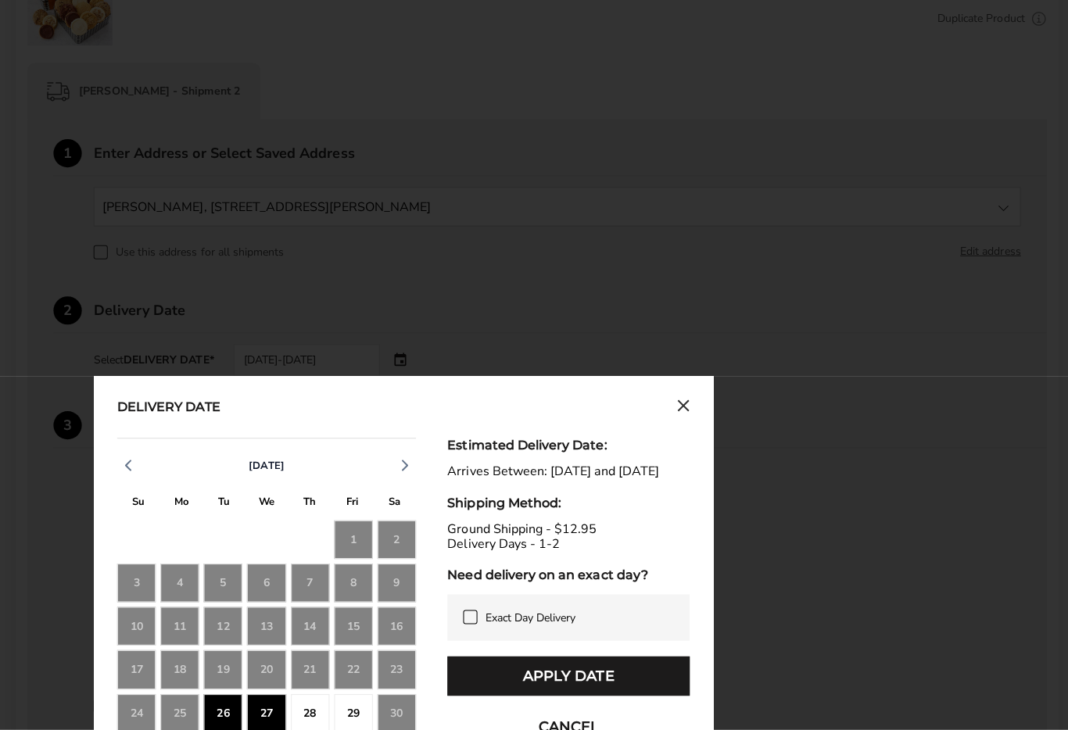
click at [481, 621] on label "Exact Day Delivery" at bounding box center [564, 613] width 209 height 15
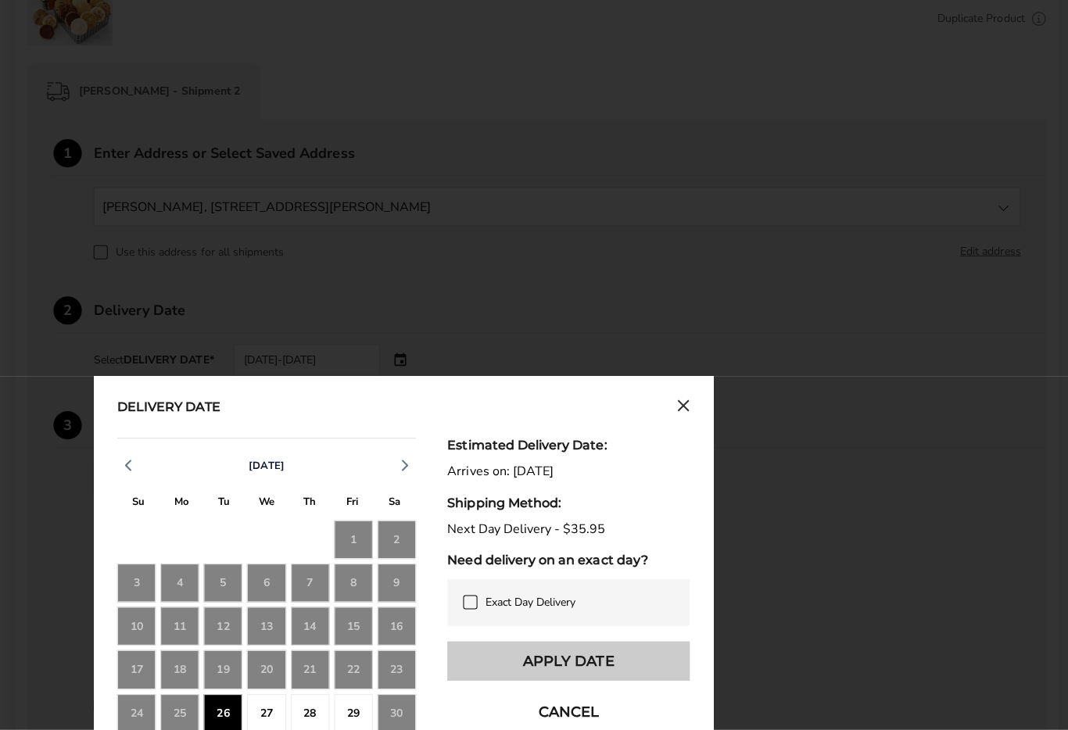
click at [597, 668] on button "Apply Date" at bounding box center [565, 657] width 241 height 39
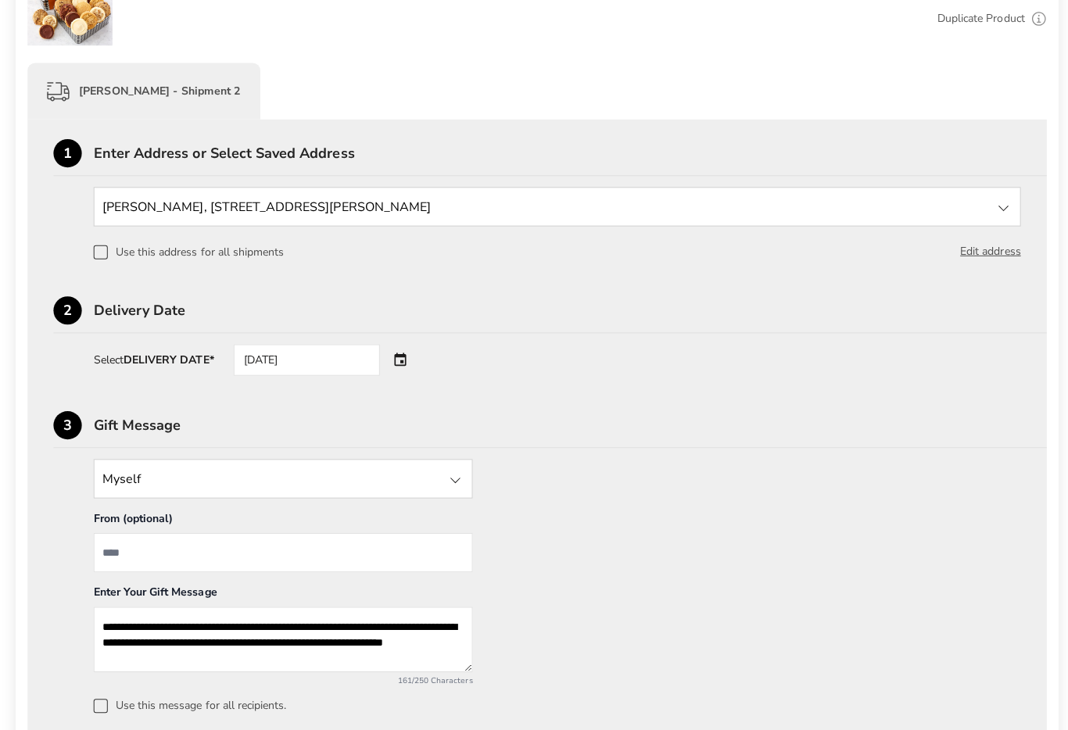
click at [411, 363] on div "[DATE]" at bounding box center [326, 357] width 189 height 31
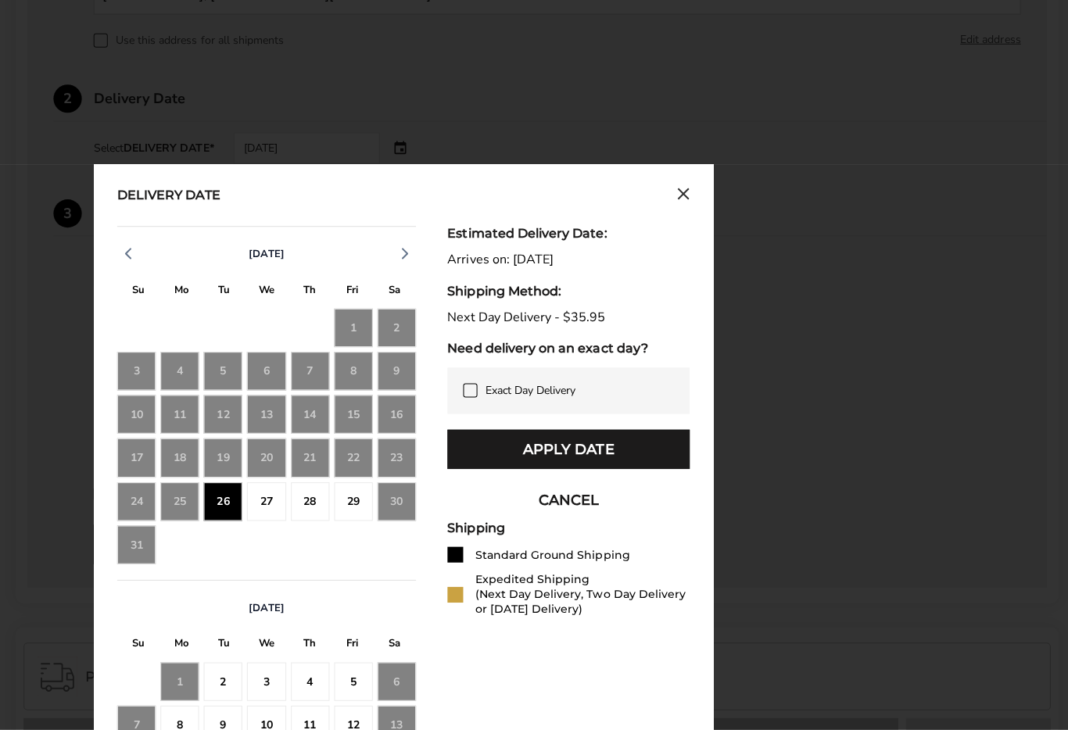
scroll to position [849, 0]
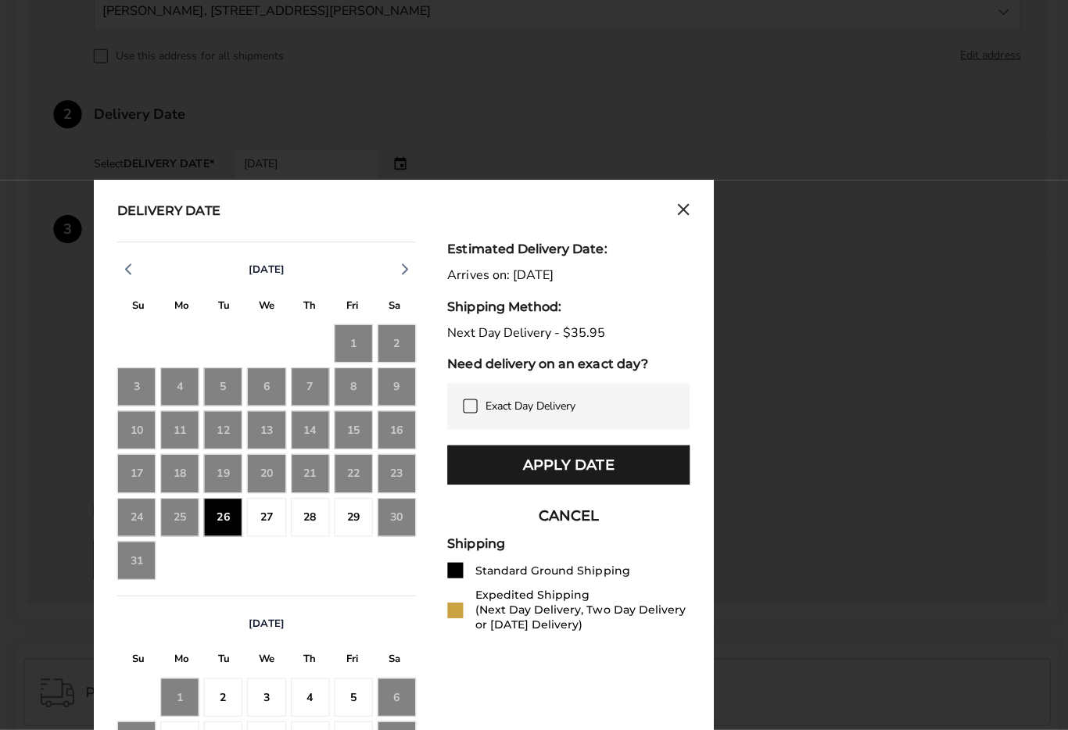
click at [678, 217] on button "Close calendar" at bounding box center [679, 210] width 13 height 17
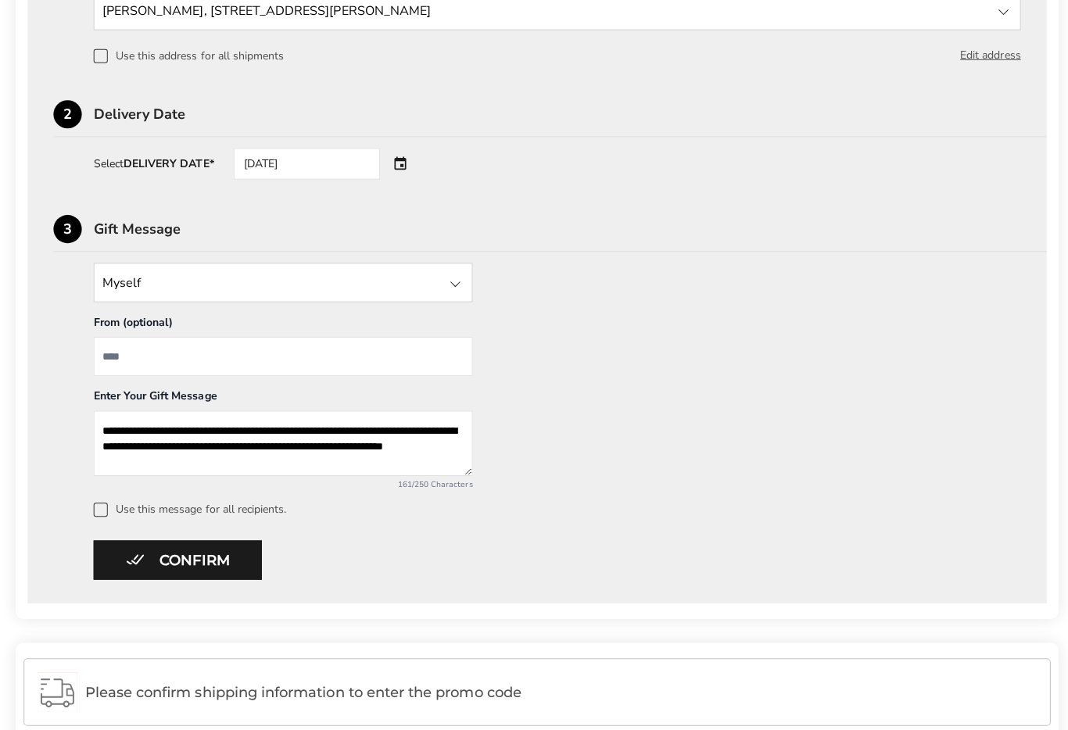
click at [462, 297] on input "State" at bounding box center [281, 280] width 377 height 39
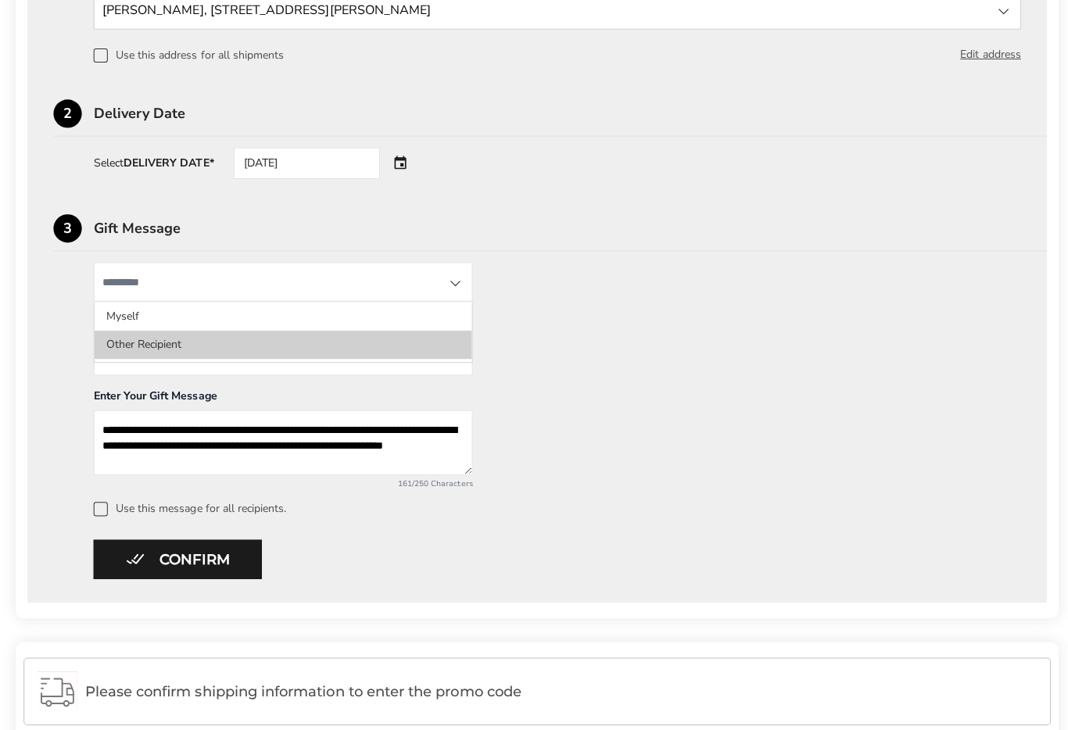
click at [184, 348] on li "Other Recipient" at bounding box center [281, 343] width 375 height 28
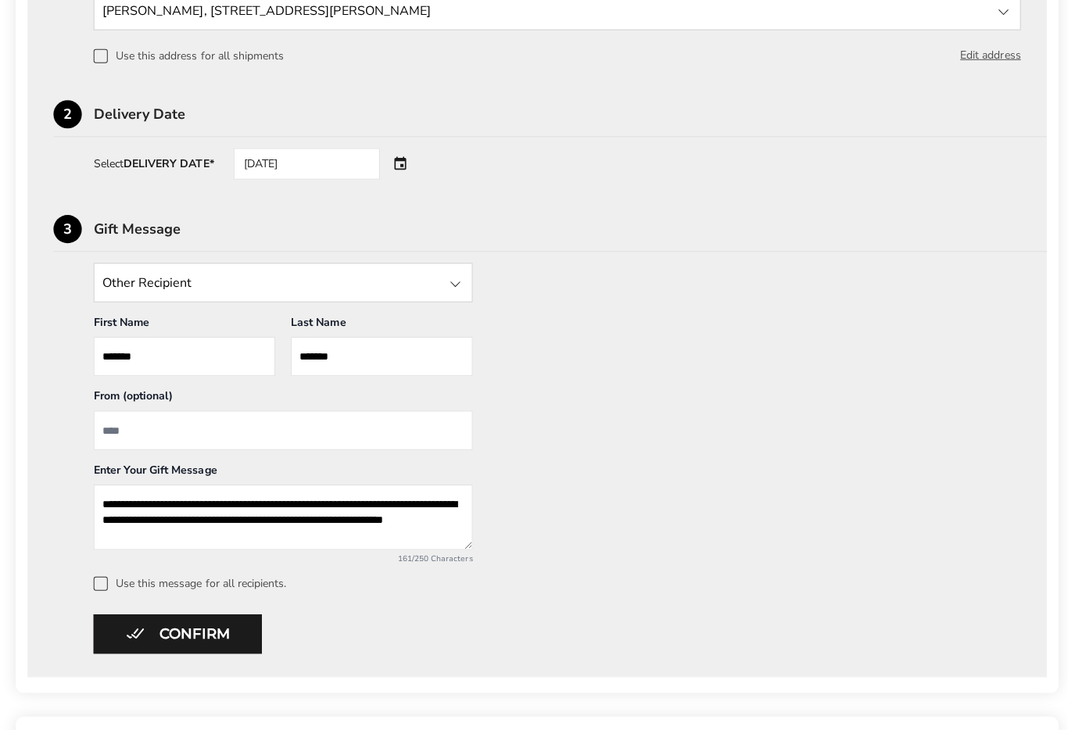
click at [122, 428] on input "From" at bounding box center [281, 427] width 377 height 39
type input "********"
click at [99, 587] on span at bounding box center [100, 580] width 14 height 14
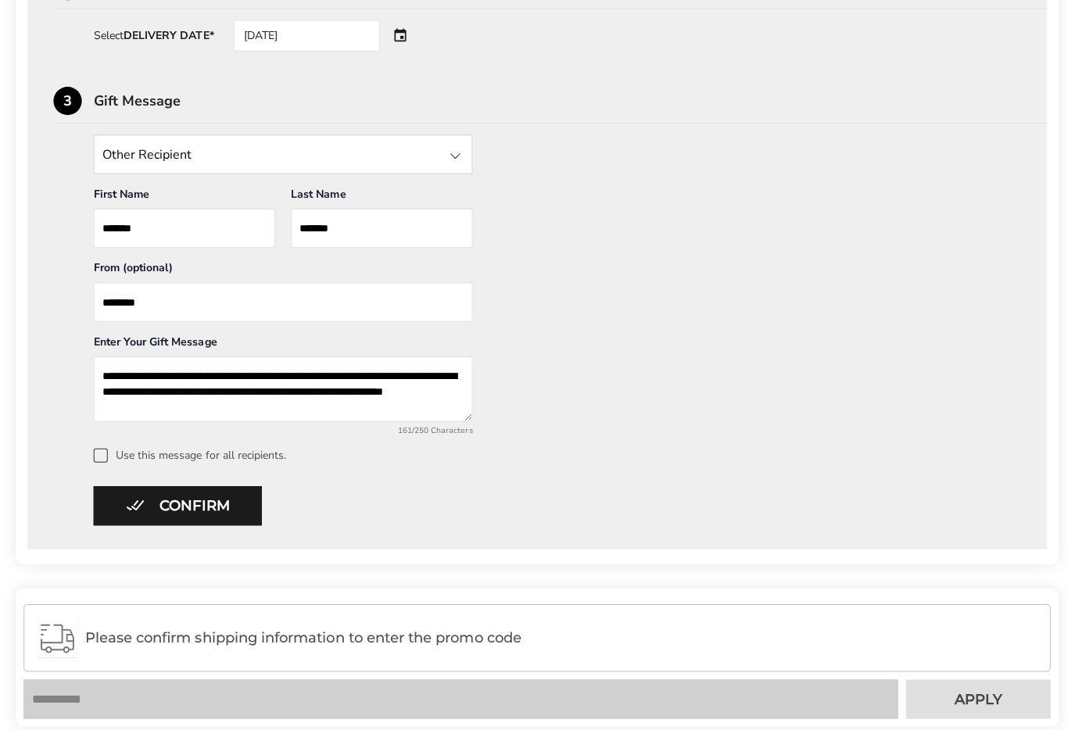
scroll to position [999, 0]
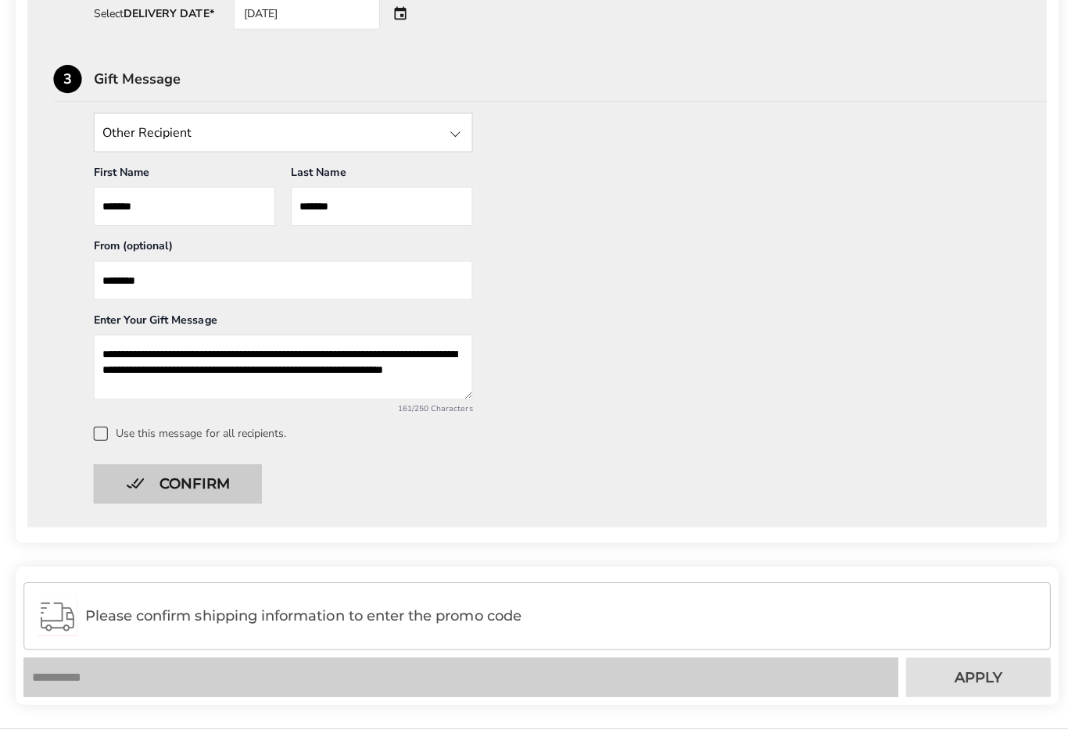
click at [232, 490] on button "Confirm" at bounding box center [176, 480] width 167 height 39
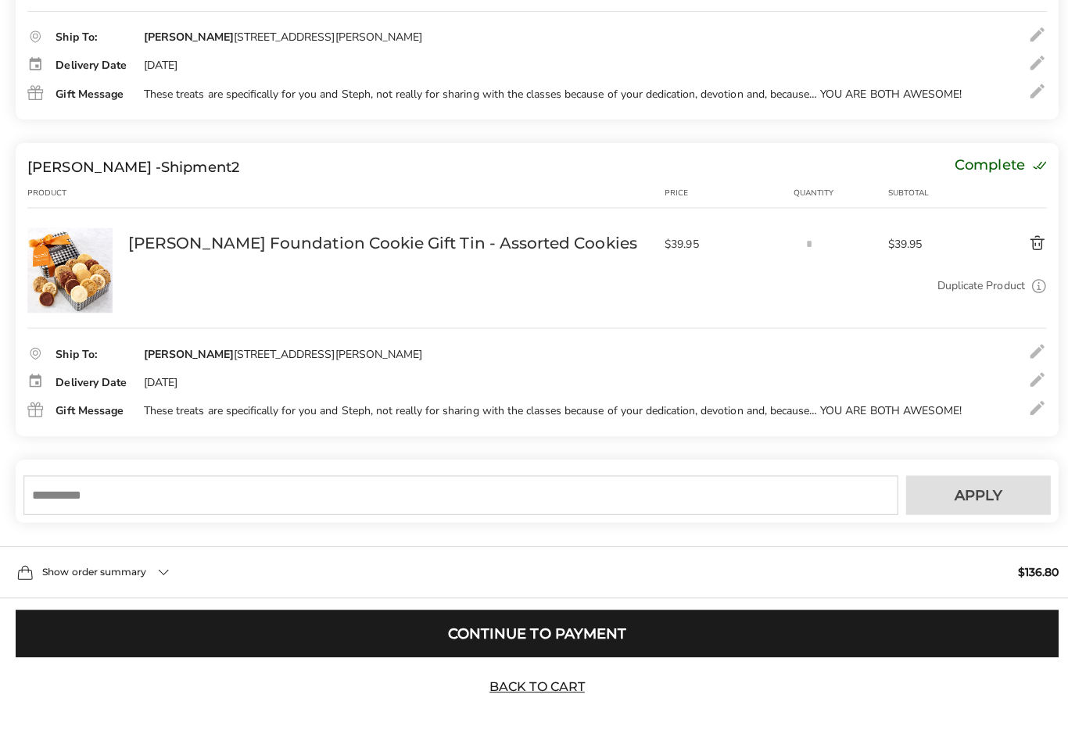
click at [163, 576] on div "Show order summary $136.80" at bounding box center [534, 569] width 1068 height 52
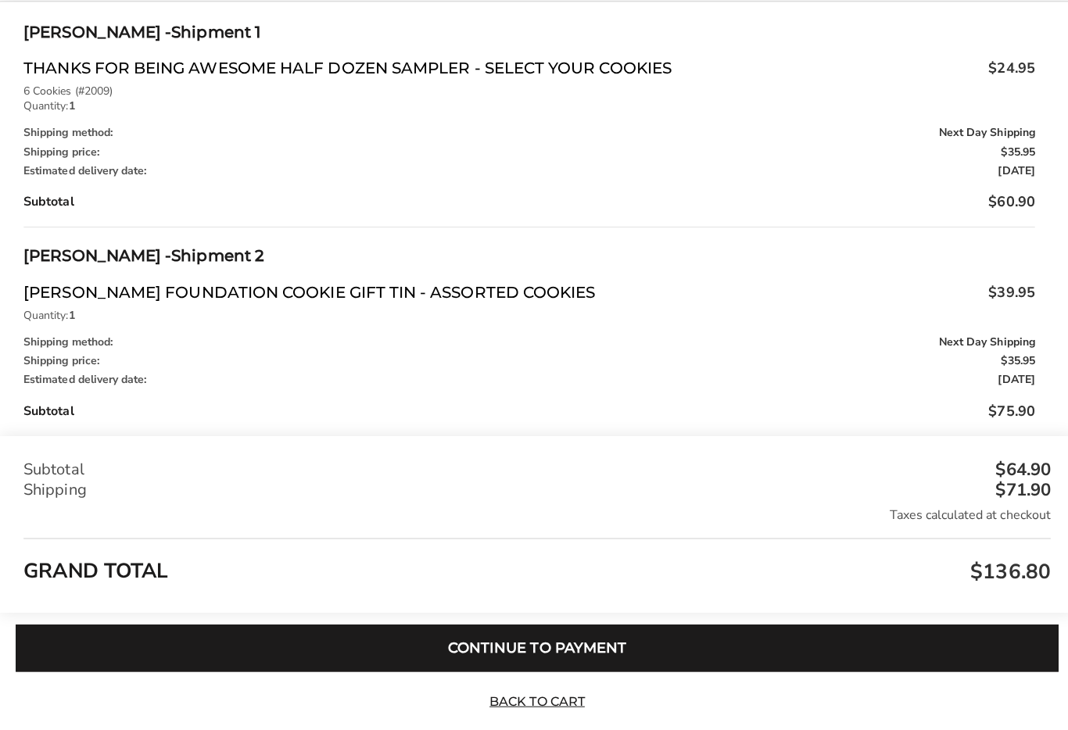
scroll to position [995, 0]
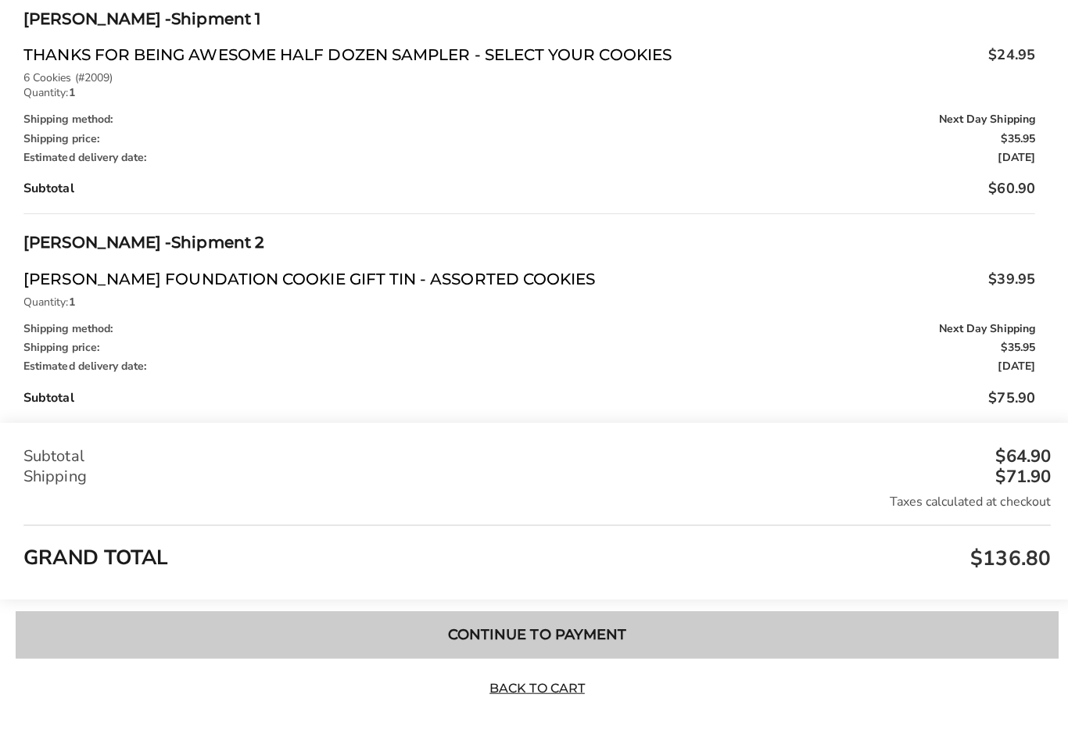
click at [542, 634] on button "Continue to Payment" at bounding box center [534, 630] width 1036 height 47
